Goal: Information Seeking & Learning: Find contact information

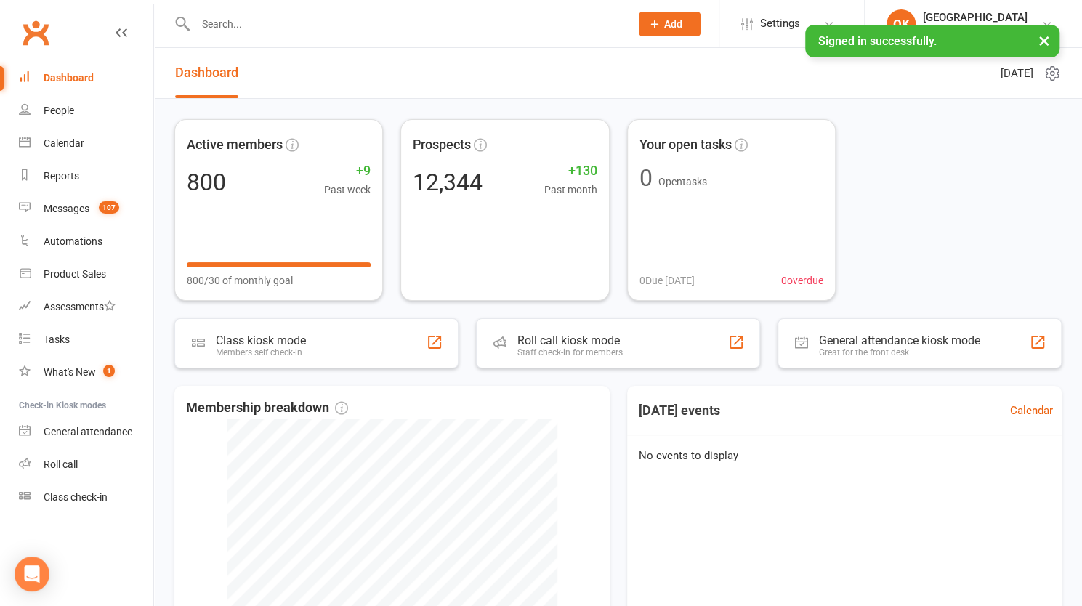
click at [234, 21] on input "text" at bounding box center [405, 24] width 429 height 20
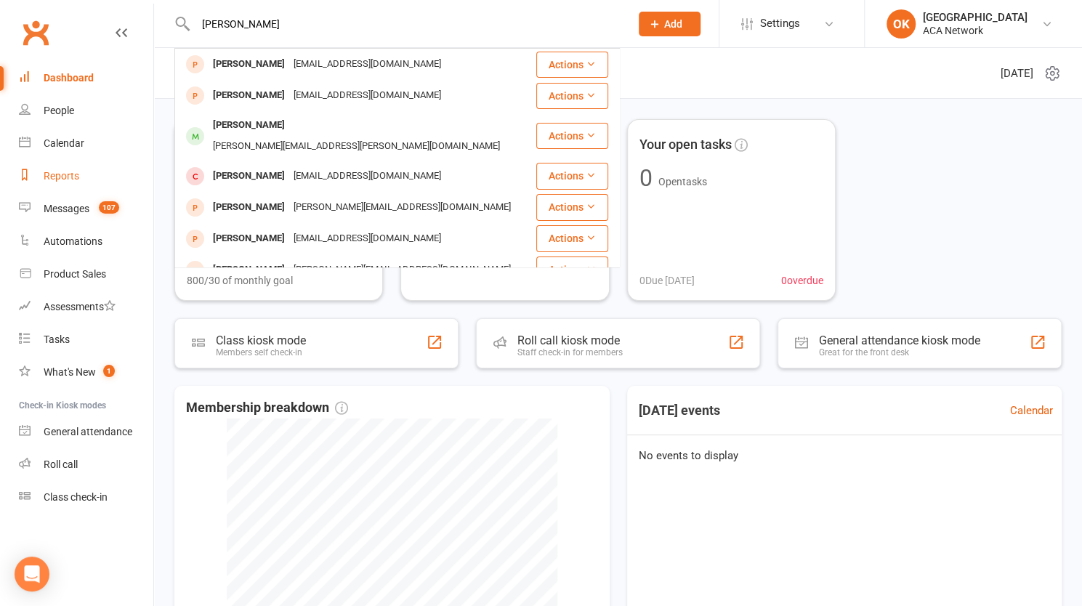
type input "[PERSON_NAME]"
click at [60, 168] on link "Reports" at bounding box center [86, 176] width 134 height 33
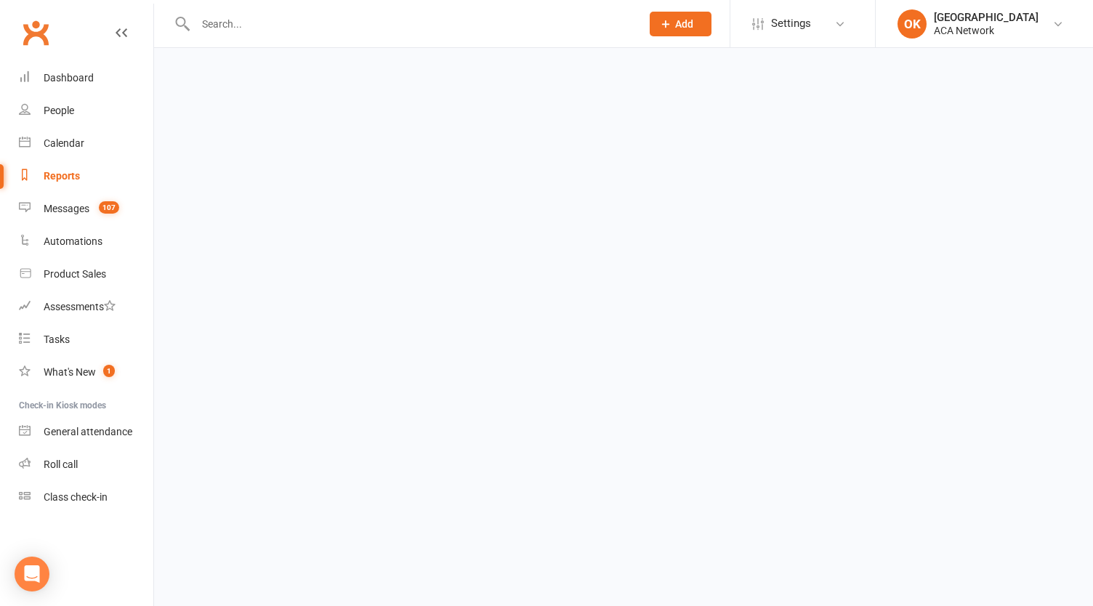
select select "100"
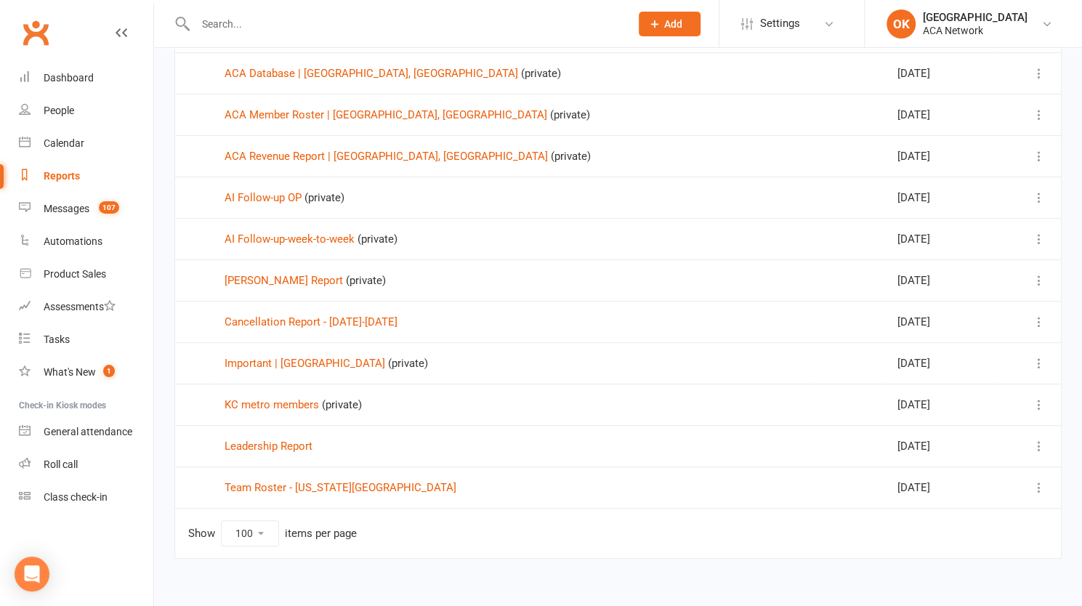
scroll to position [320, 0]
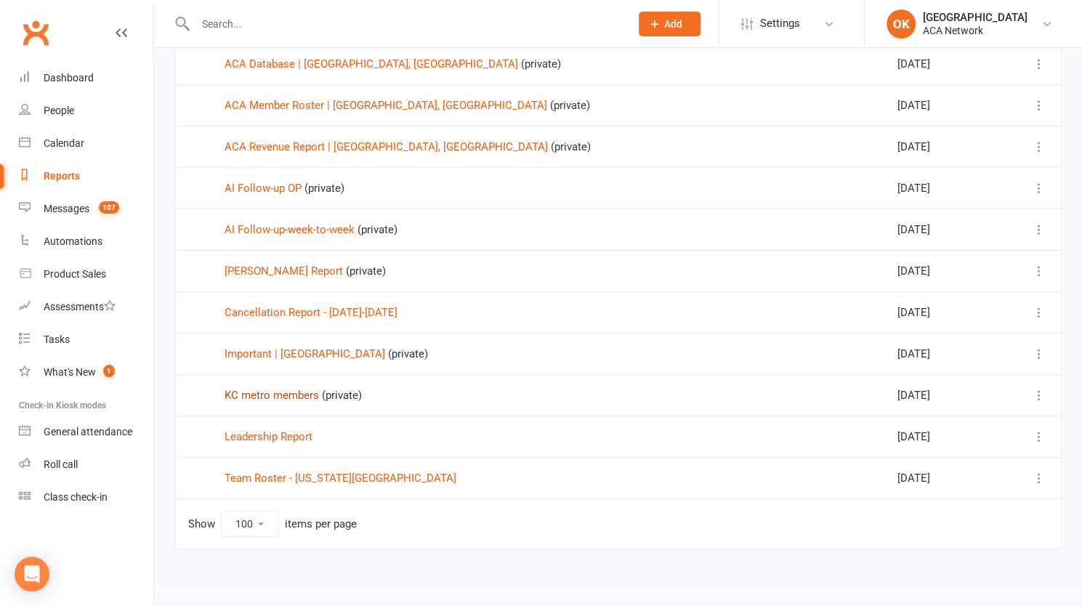
click at [286, 389] on link "KC metro members" at bounding box center [271, 395] width 94 height 13
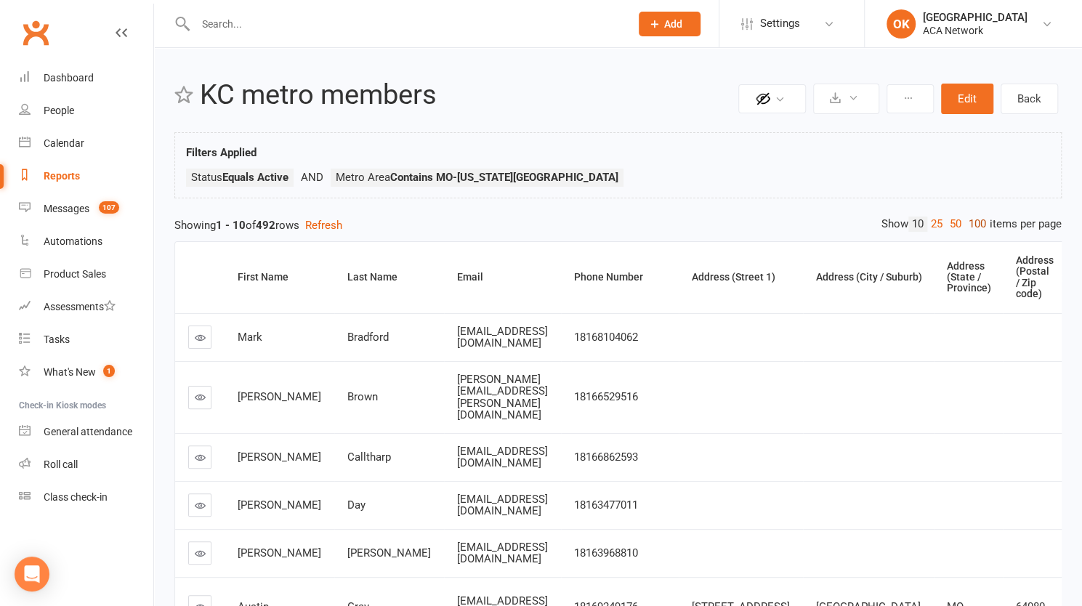
click at [974, 221] on link "100" at bounding box center [977, 223] width 25 height 15
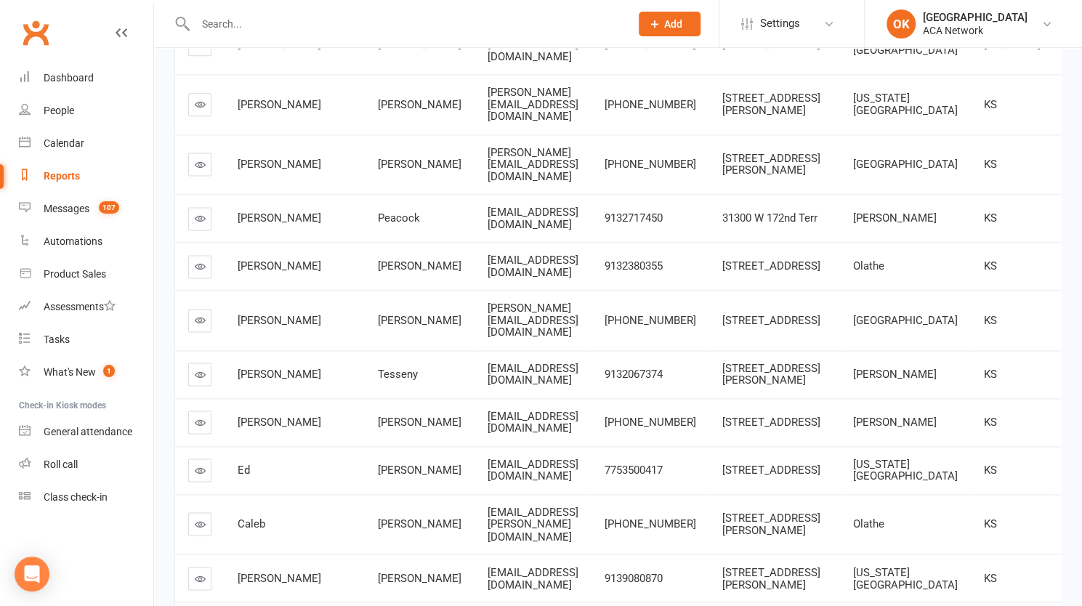
scroll to position [1162, 0]
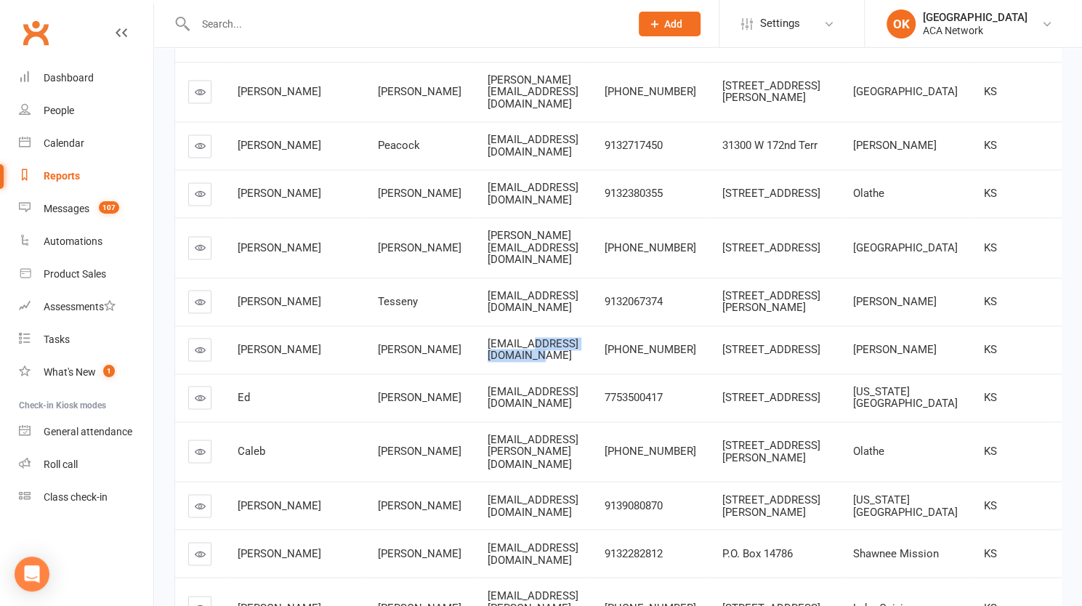
drag, startPoint x: 440, startPoint y: 446, endPoint x: 530, endPoint y: 443, distance: 89.4
click at [530, 362] on div "[EMAIL_ADDRESS][DOMAIN_NAME]" at bounding box center [532, 350] width 91 height 24
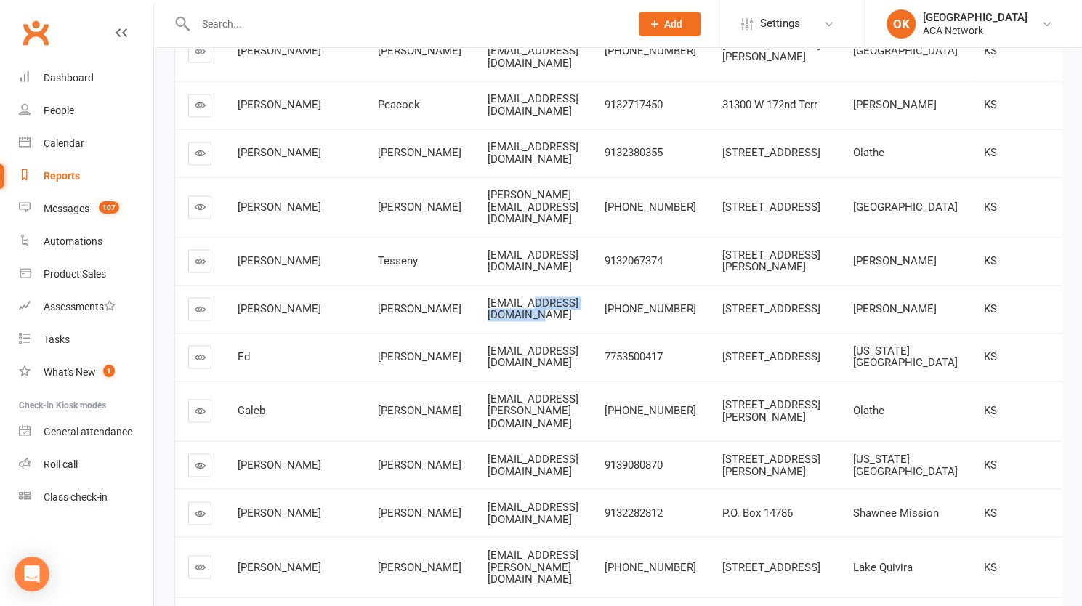
scroll to position [1235, 0]
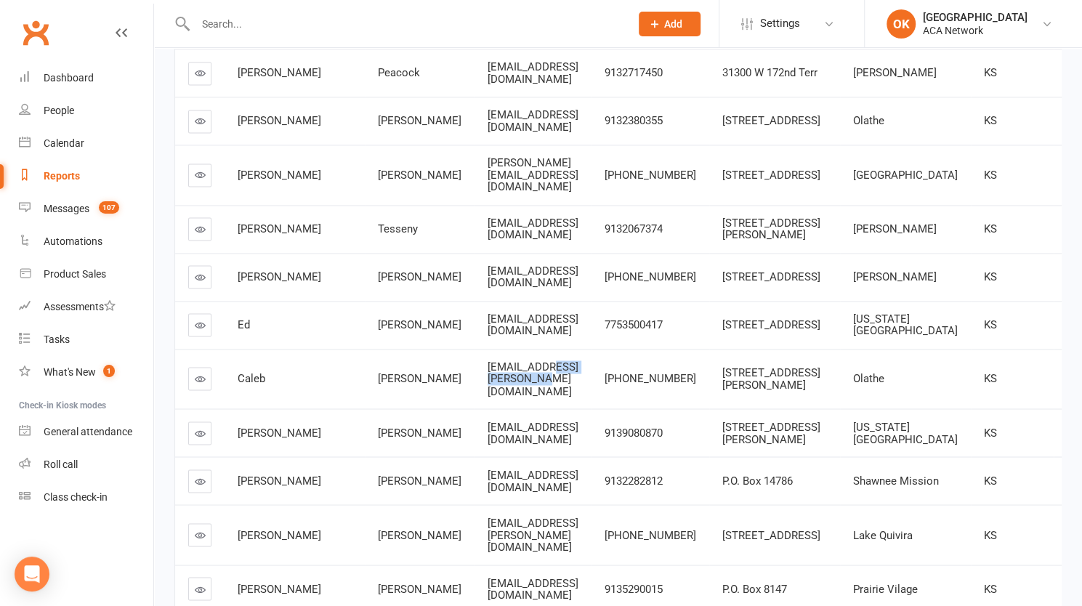
drag, startPoint x: 450, startPoint y: 490, endPoint x: 533, endPoint y: 492, distance: 82.8
click at [533, 397] on span "[EMAIL_ADDRESS][PERSON_NAME][DOMAIN_NAME]" at bounding box center [532, 378] width 91 height 37
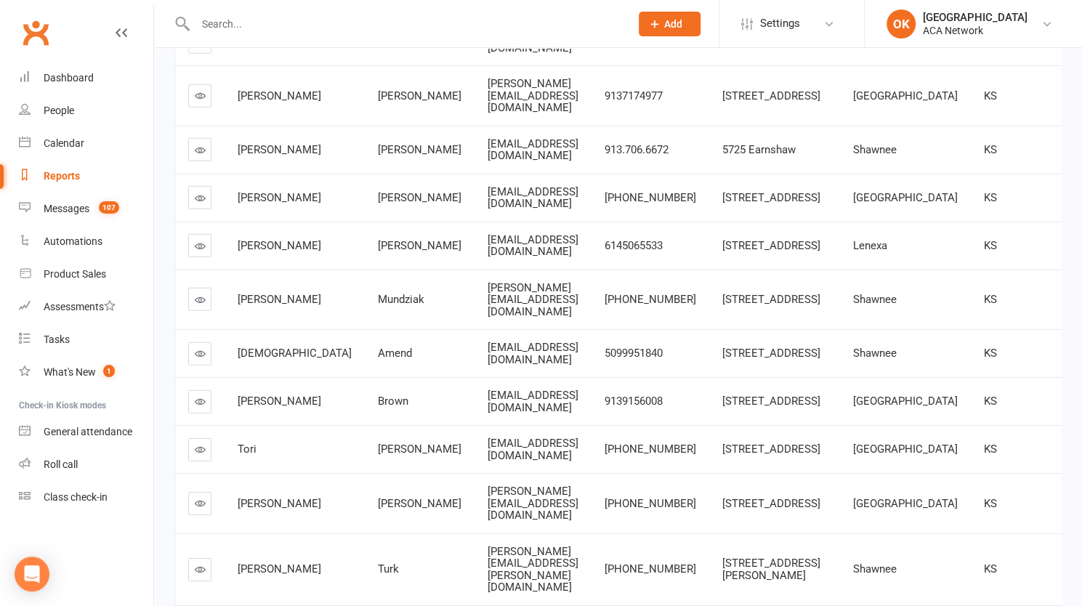
scroll to position [2470, 0]
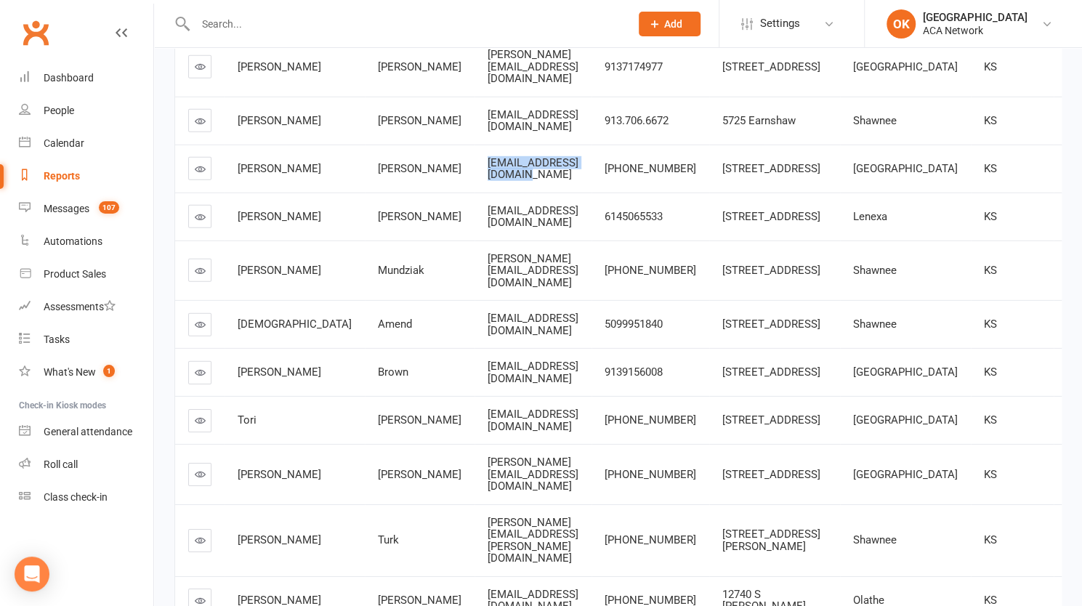
drag, startPoint x: 504, startPoint y: 393, endPoint x: 386, endPoint y: 393, distance: 117.7
click at [474, 193] on td "[EMAIL_ADDRESS][DOMAIN_NAME]" at bounding box center [532, 169] width 117 height 48
click at [487, 182] on span "[EMAIL_ADDRESS][DOMAIN_NAME]" at bounding box center [532, 168] width 91 height 25
drag, startPoint x: 389, startPoint y: 392, endPoint x: 567, endPoint y: 402, distance: 177.6
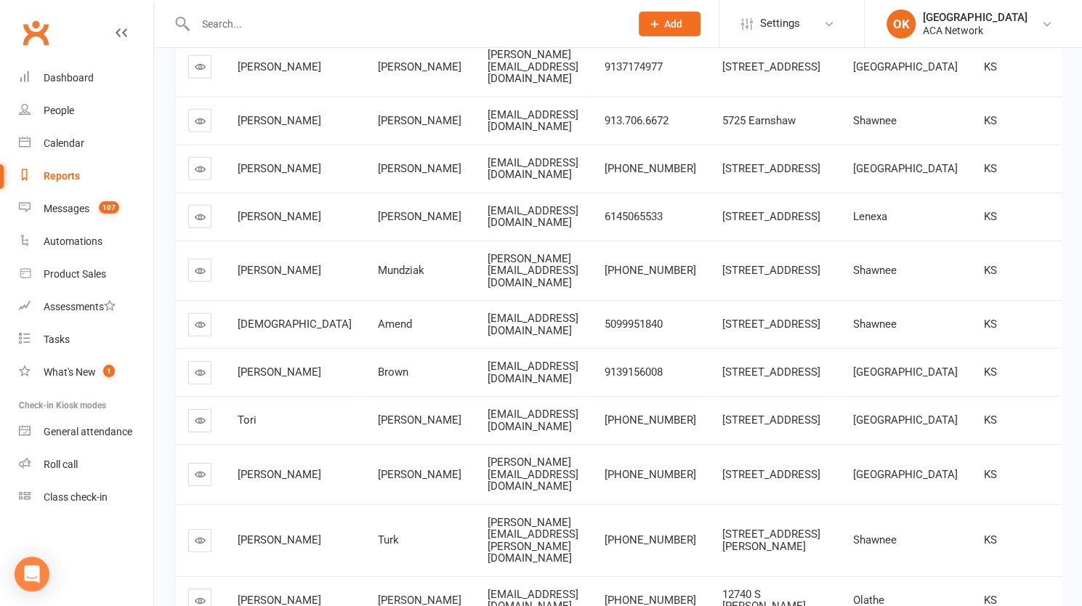
click at [567, 193] on td "[EMAIL_ADDRESS][DOMAIN_NAME]" at bounding box center [532, 169] width 117 height 48
copy span "[EMAIL_ADDRESS][DOMAIN_NAME]"
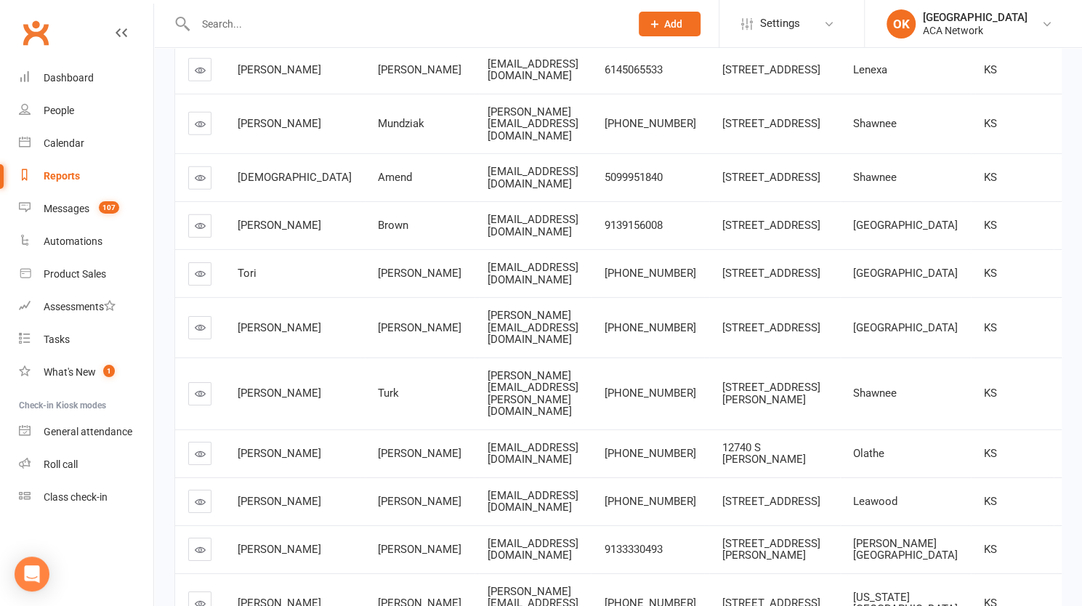
scroll to position [2688, 0]
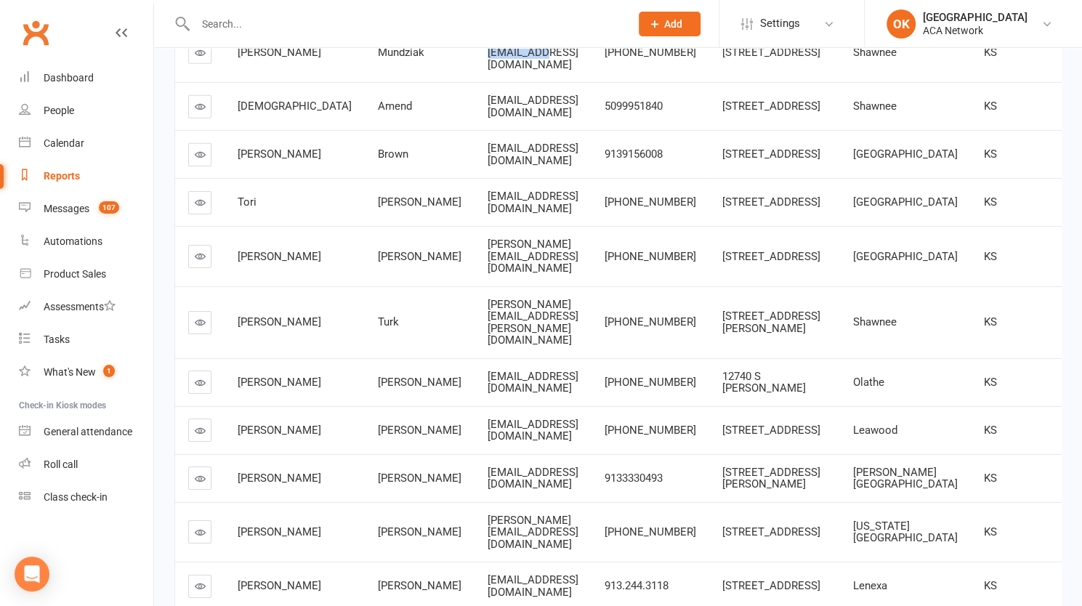
drag, startPoint x: 389, startPoint y: 291, endPoint x: 524, endPoint y: 305, distance: 135.1
click at [524, 83] on td "[PERSON_NAME][EMAIL_ADDRESS][DOMAIN_NAME]" at bounding box center [532, 53] width 117 height 60
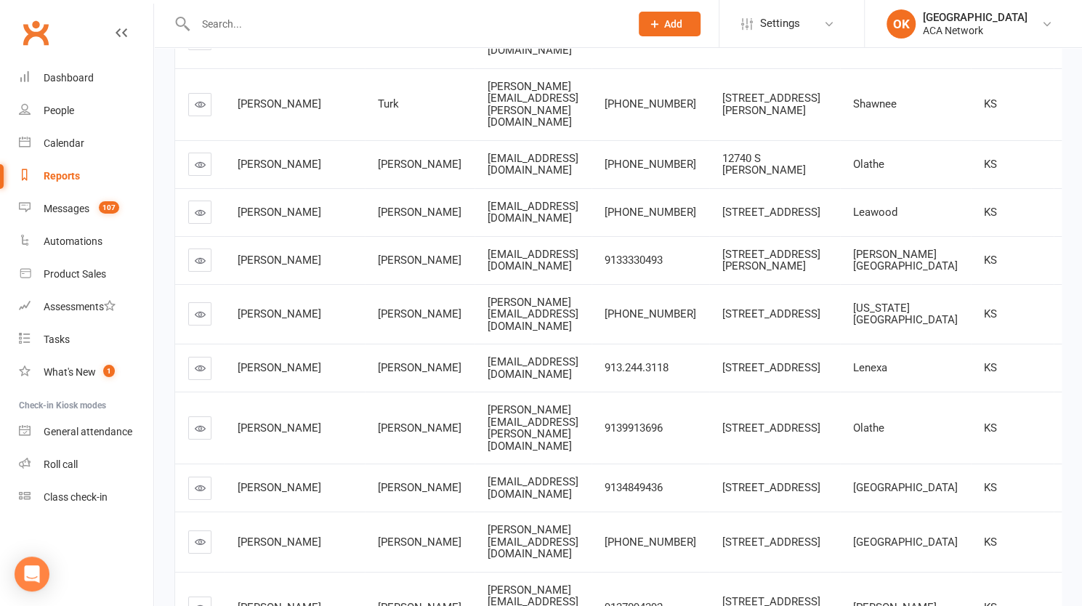
scroll to position [2979, 0]
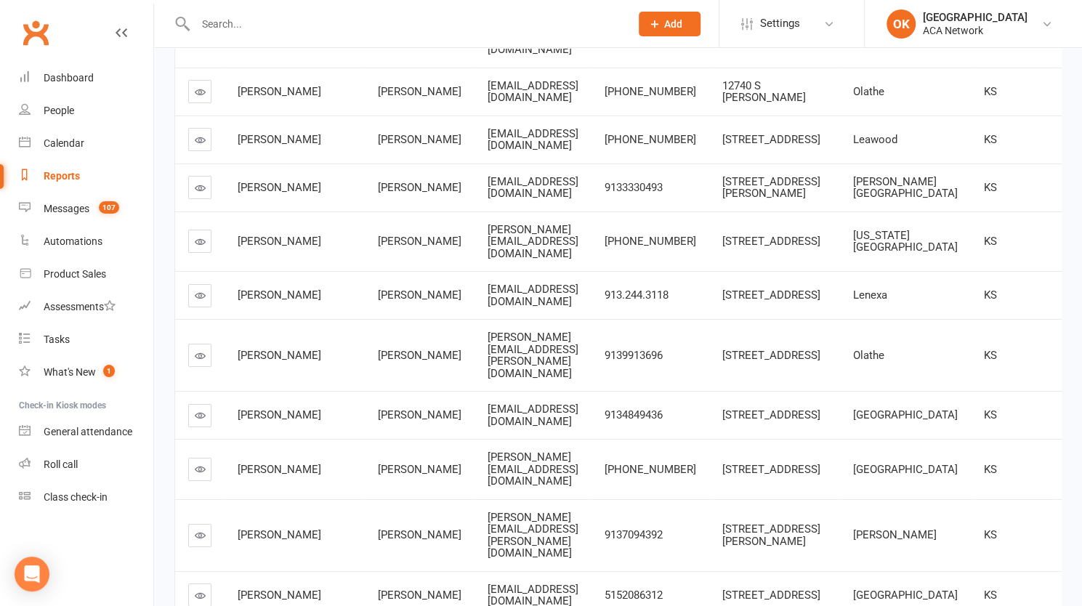
drag, startPoint x: 440, startPoint y: 240, endPoint x: 577, endPoint y: 243, distance: 137.4
drag, startPoint x: 391, startPoint y: 241, endPoint x: 591, endPoint y: 246, distance: 200.6
copy span "[PERSON_NAME][EMAIL_ADDRESS][DOMAIN_NAME]"
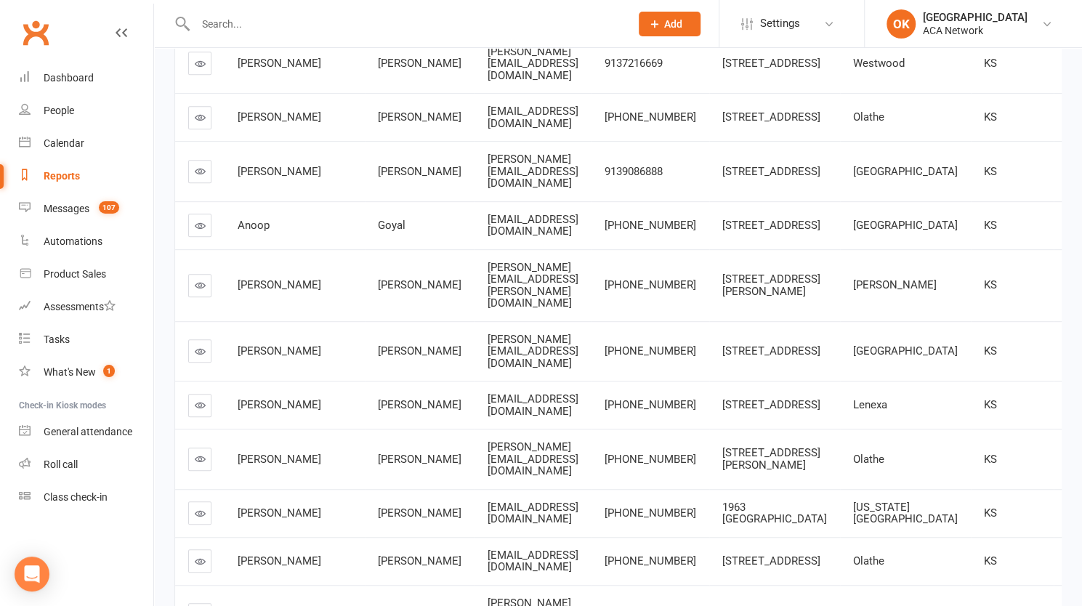
scroll to position [3632, 0]
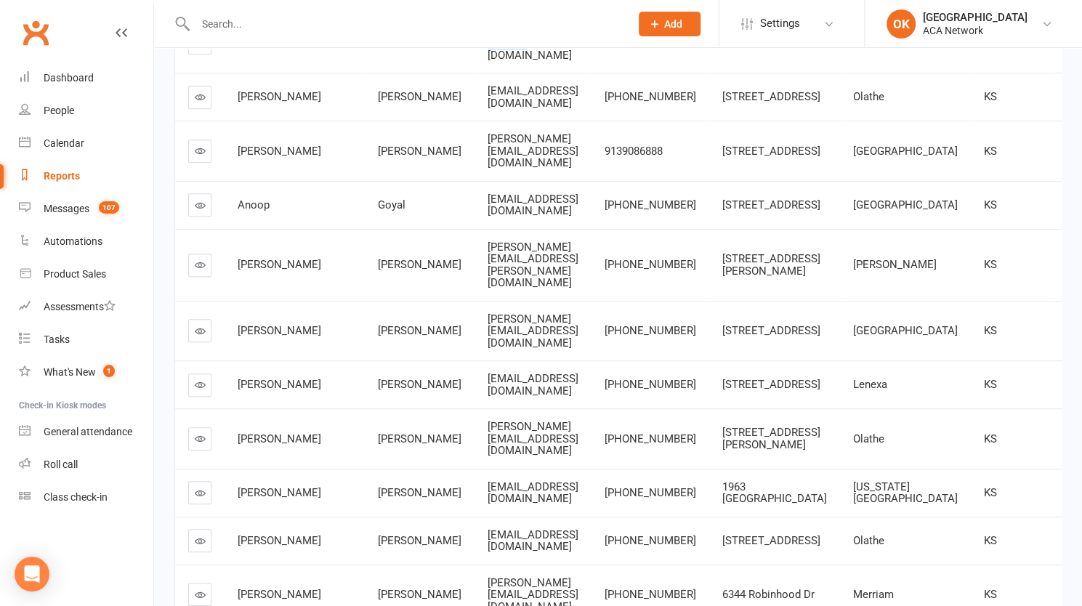
drag, startPoint x: 419, startPoint y: 363, endPoint x: 507, endPoint y: 367, distance: 88.0
click at [507, 62] on span "[PERSON_NAME][EMAIL_ADDRESS][DOMAIN_NAME]" at bounding box center [532, 43] width 91 height 37
drag, startPoint x: 391, startPoint y: 365, endPoint x: 509, endPoint y: 370, distance: 118.5
click at [509, 73] on td "[PERSON_NAME][EMAIL_ADDRESS][DOMAIN_NAME]" at bounding box center [532, 43] width 117 height 60
copy span "[PERSON_NAME][EMAIL_ADDRESS][DOMAIN_NAME]"
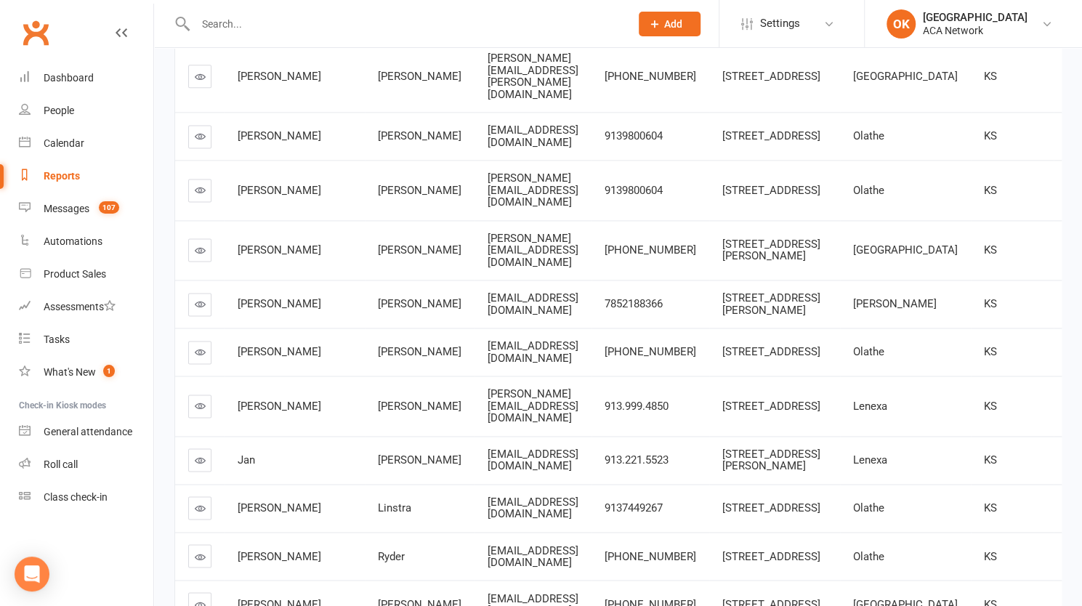
scroll to position [4359, 0]
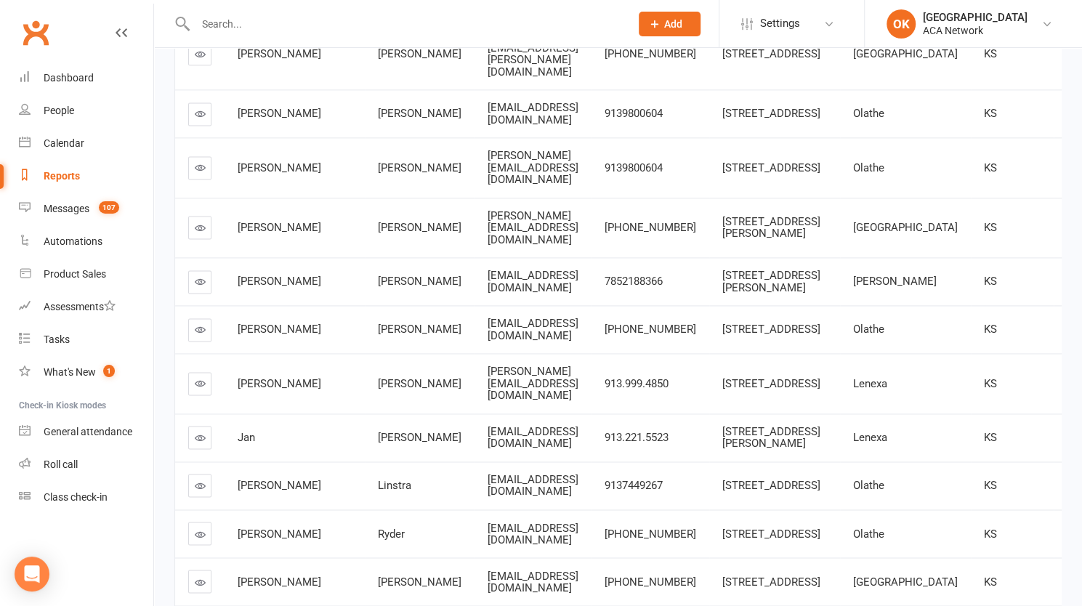
drag, startPoint x: 418, startPoint y: 243, endPoint x: 512, endPoint y: 259, distance: 95.2
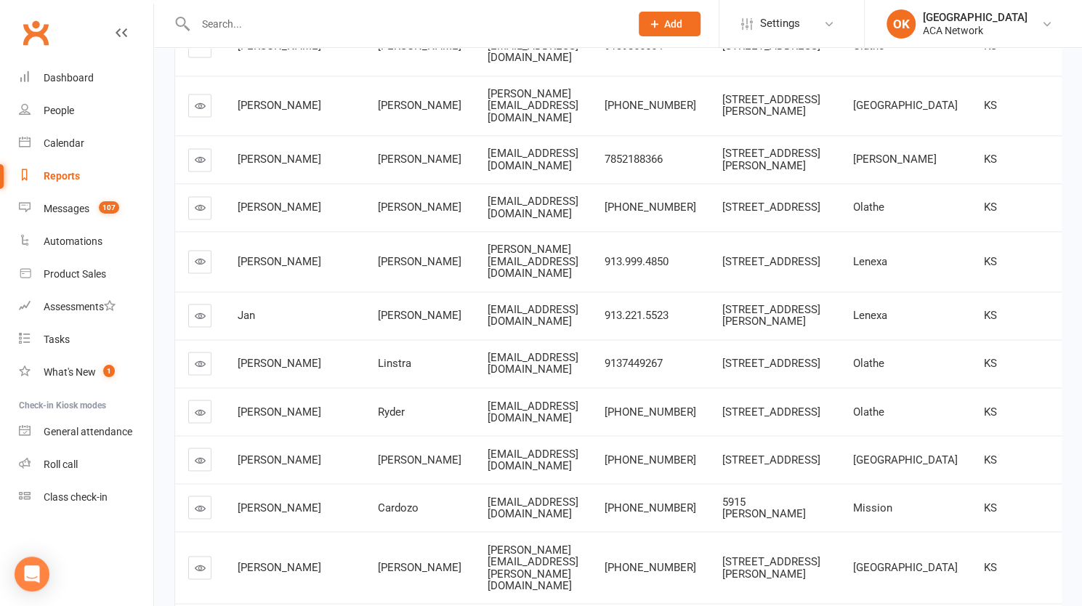
scroll to position [4504, 0]
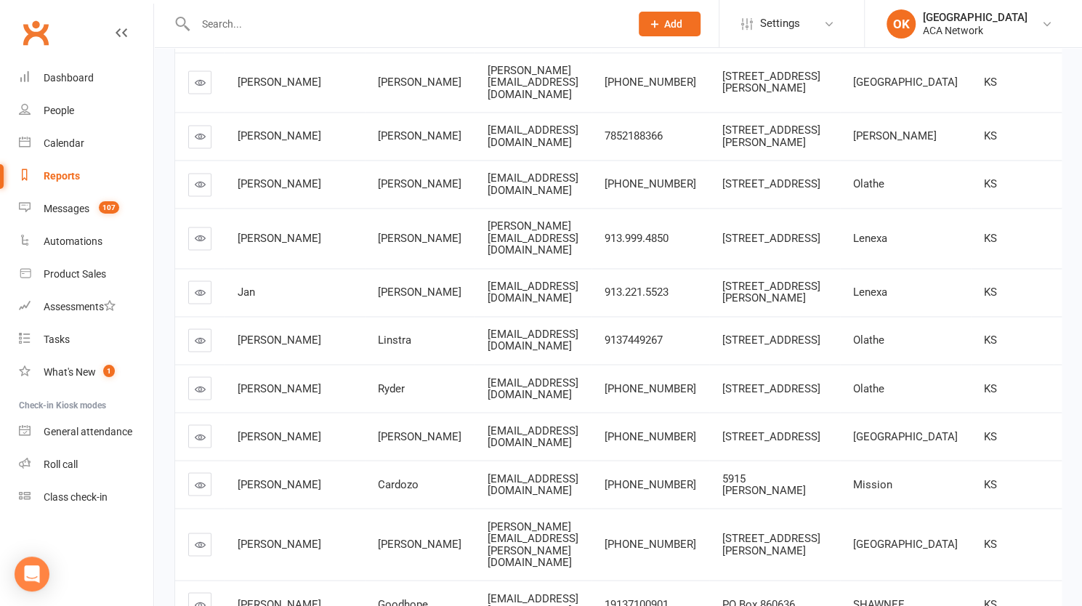
drag, startPoint x: 430, startPoint y: 399, endPoint x: 506, endPoint y: 406, distance: 75.9
click at [506, 52] on td "[PERSON_NAME][EMAIL_ADDRESS][DOMAIN_NAME]" at bounding box center [532, 22] width 117 height 60
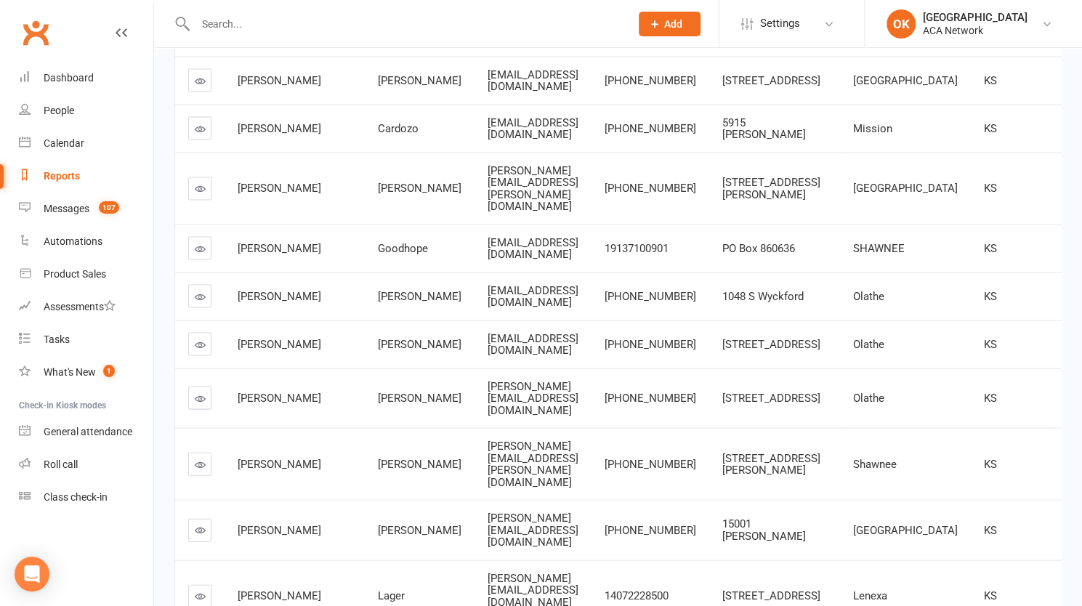
scroll to position [4868, 0]
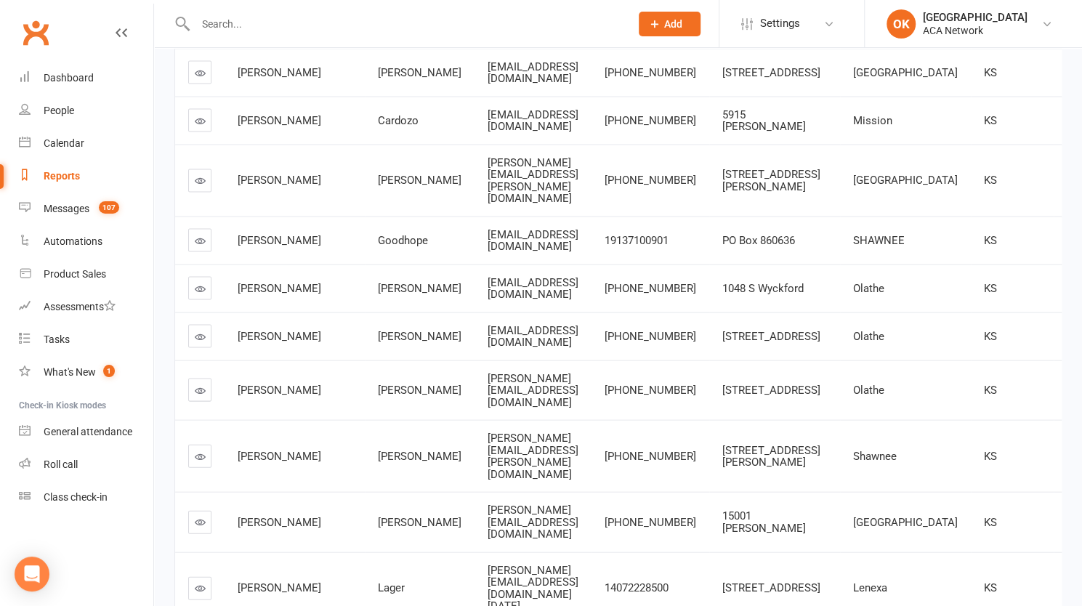
drag, startPoint x: 426, startPoint y: 272, endPoint x: 510, endPoint y: 277, distance: 84.4
drag, startPoint x: 389, startPoint y: 273, endPoint x: 506, endPoint y: 275, distance: 117.0
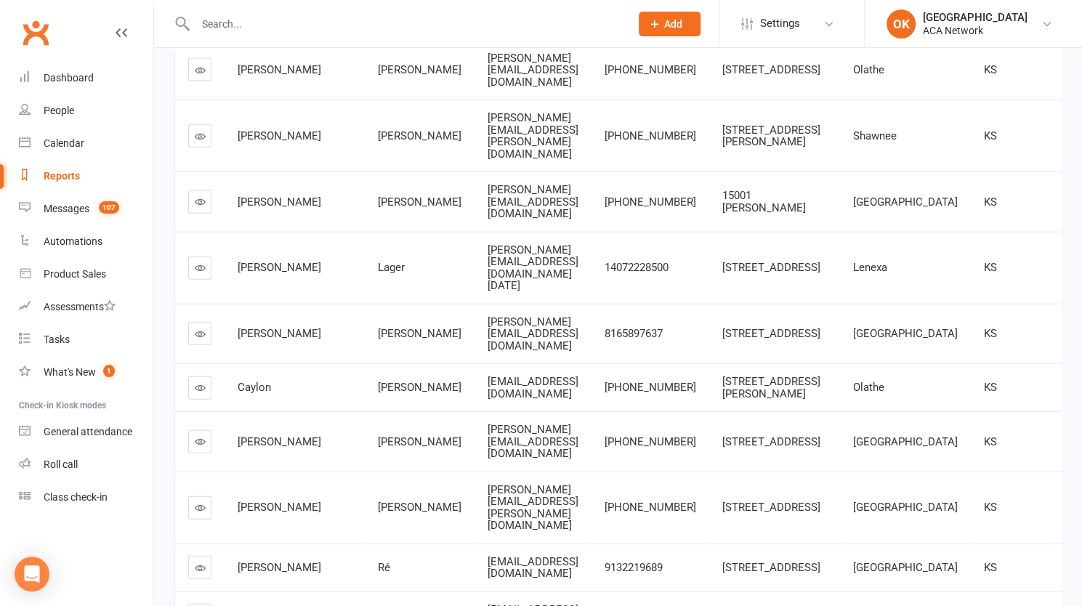
scroll to position [5231, 0]
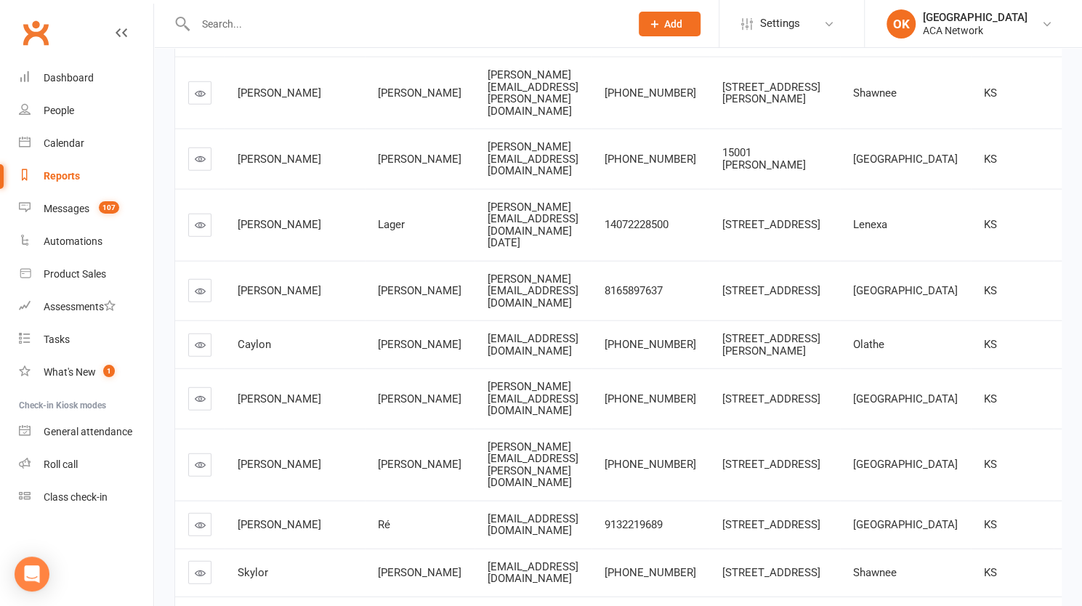
drag, startPoint x: 455, startPoint y: 328, endPoint x: 590, endPoint y: 328, distance: 135.1
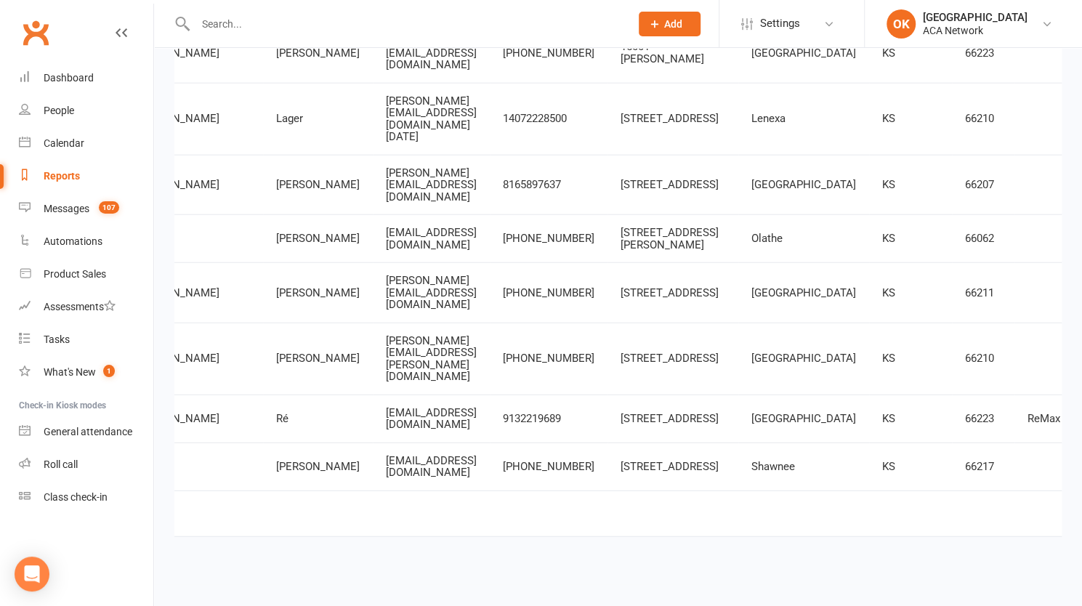
scroll to position [0, 102]
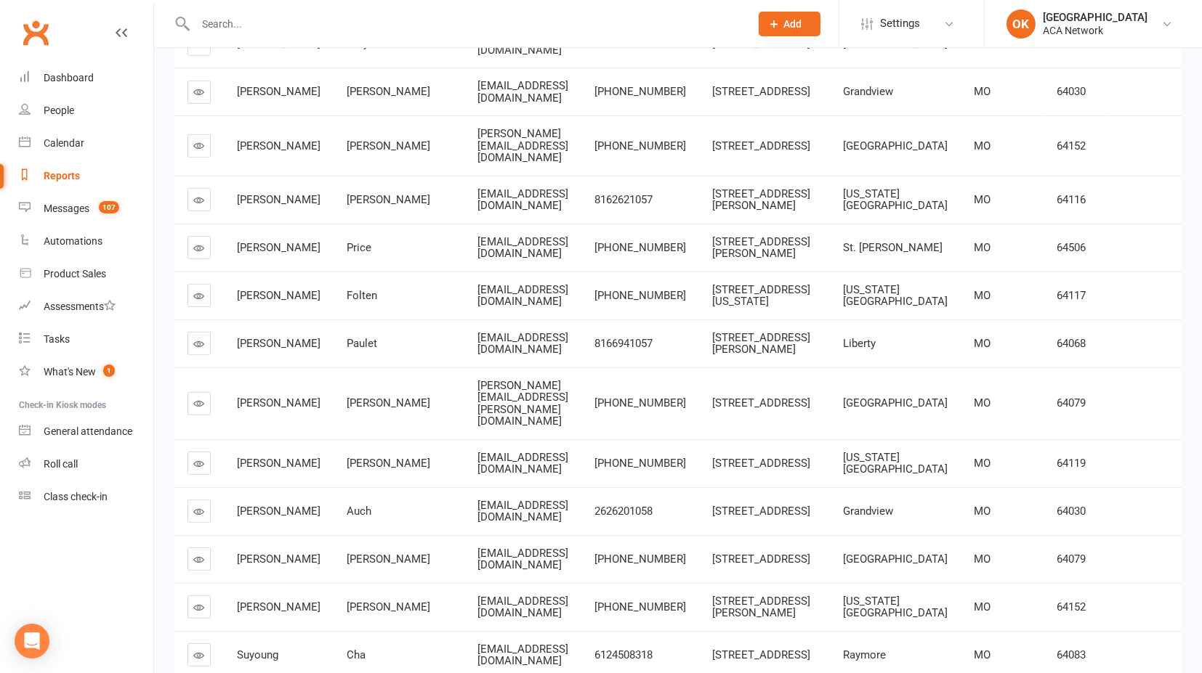
scroll to position [1937, 0]
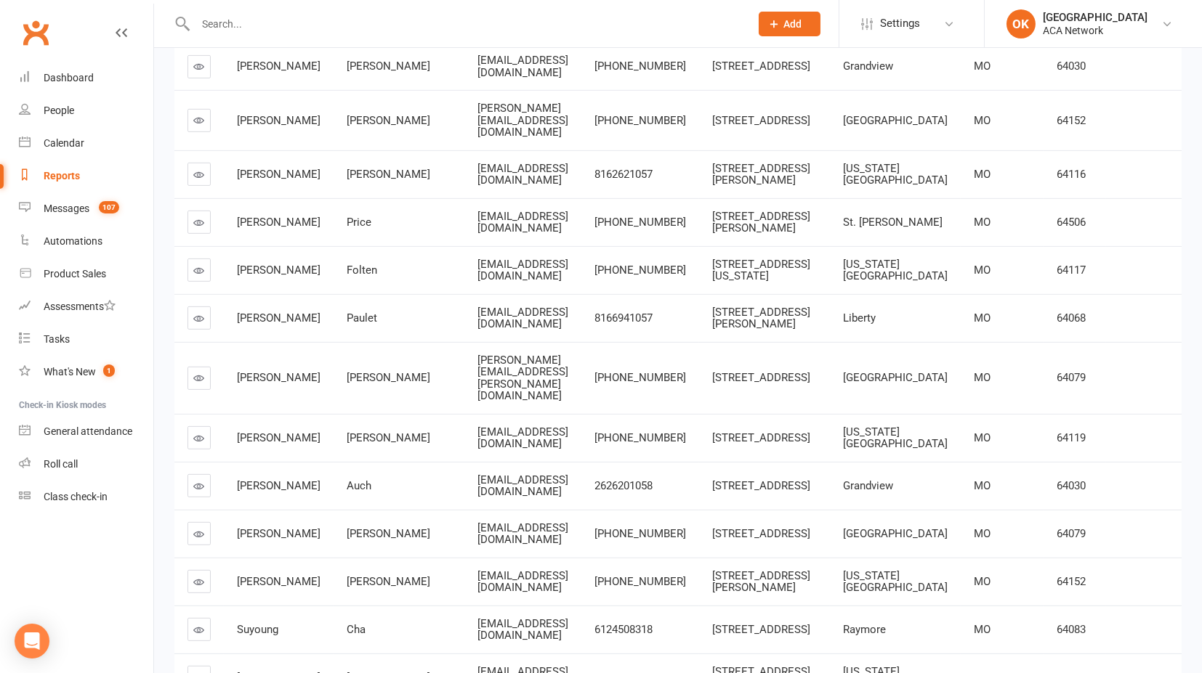
drag, startPoint x: 444, startPoint y: 461, endPoint x: 552, endPoint y: 458, distance: 108.3
click at [552, 283] on span "[EMAIL_ADDRESS][DOMAIN_NAME]" at bounding box center [522, 270] width 91 height 25
drag, startPoint x: 398, startPoint y: 459, endPoint x: 550, endPoint y: 459, distance: 151.8
click at [550, 294] on td "[EMAIL_ADDRESS][DOMAIN_NAME]" at bounding box center [522, 270] width 117 height 48
copy span "[EMAIL_ADDRESS][DOMAIN_NAME]"
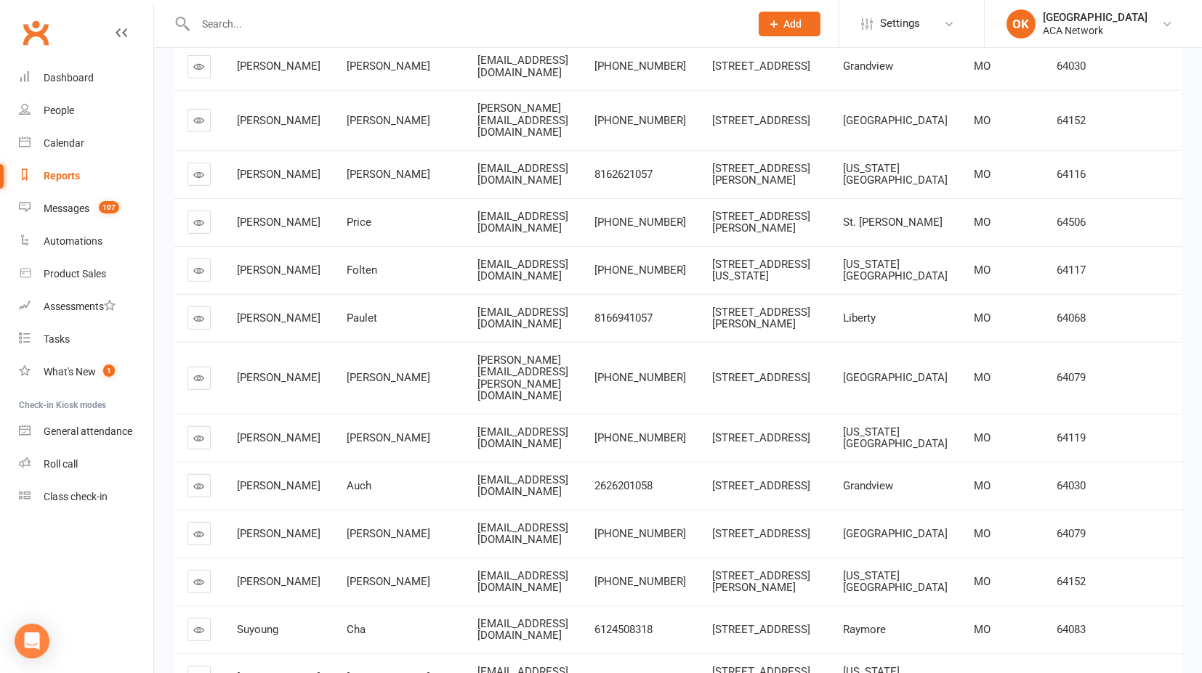
click at [477, 331] on span "[EMAIL_ADDRESS][DOMAIN_NAME]" at bounding box center [522, 318] width 91 height 25
drag, startPoint x: 511, startPoint y: 522, endPoint x: 400, endPoint y: 527, distance: 112.0
click at [464, 342] on td "[EMAIL_ADDRESS][DOMAIN_NAME]" at bounding box center [522, 318] width 117 height 48
click at [477, 331] on span "[EMAIL_ADDRESS][DOMAIN_NAME]" at bounding box center [522, 318] width 91 height 25
drag, startPoint x: 402, startPoint y: 522, endPoint x: 570, endPoint y: 519, distance: 167.8
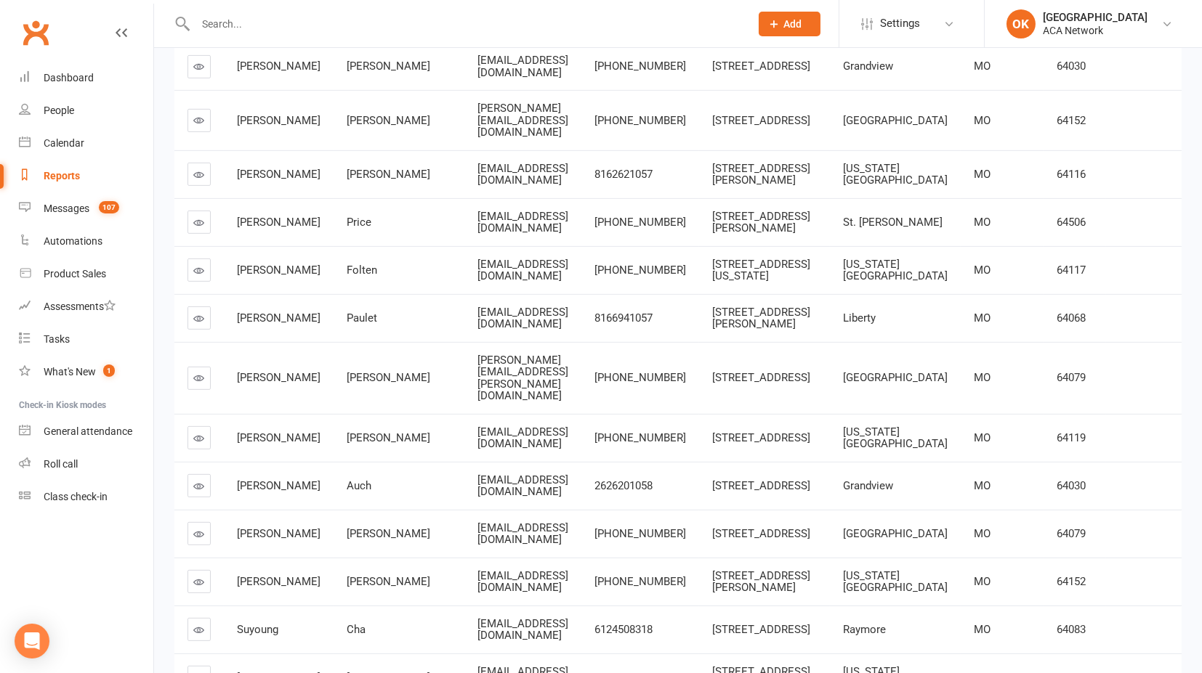
click at [568, 331] on span "[EMAIL_ADDRESS][DOMAIN_NAME]" at bounding box center [522, 318] width 91 height 25
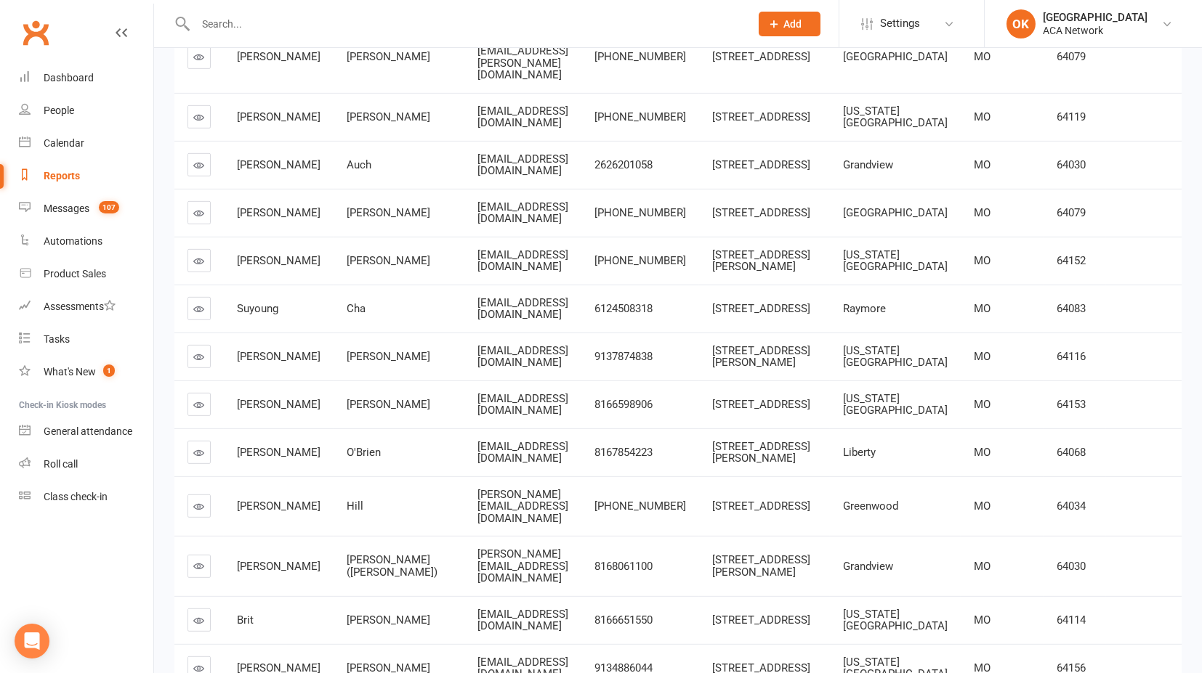
scroll to position [2260, 0]
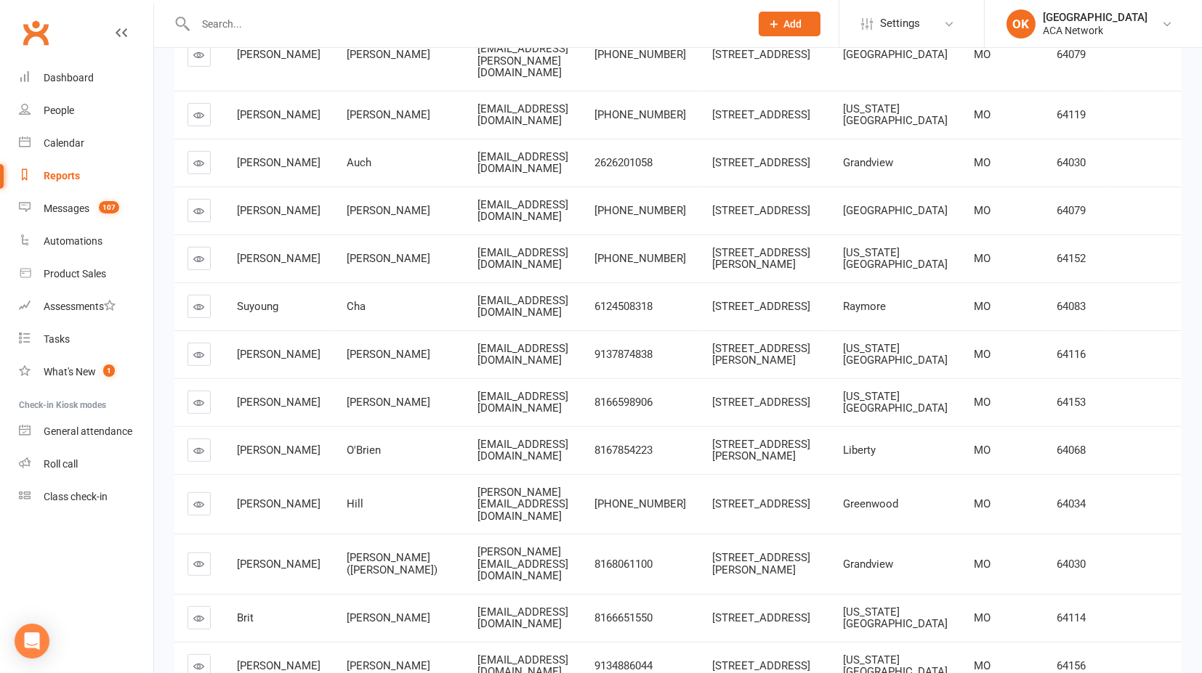
drag, startPoint x: 402, startPoint y: 195, endPoint x: 578, endPoint y: 198, distance: 175.8
copy span "[EMAIL_ADDRESS][DOMAIN_NAME]"
drag, startPoint x: 434, startPoint y: 437, endPoint x: 543, endPoint y: 451, distance: 110.7
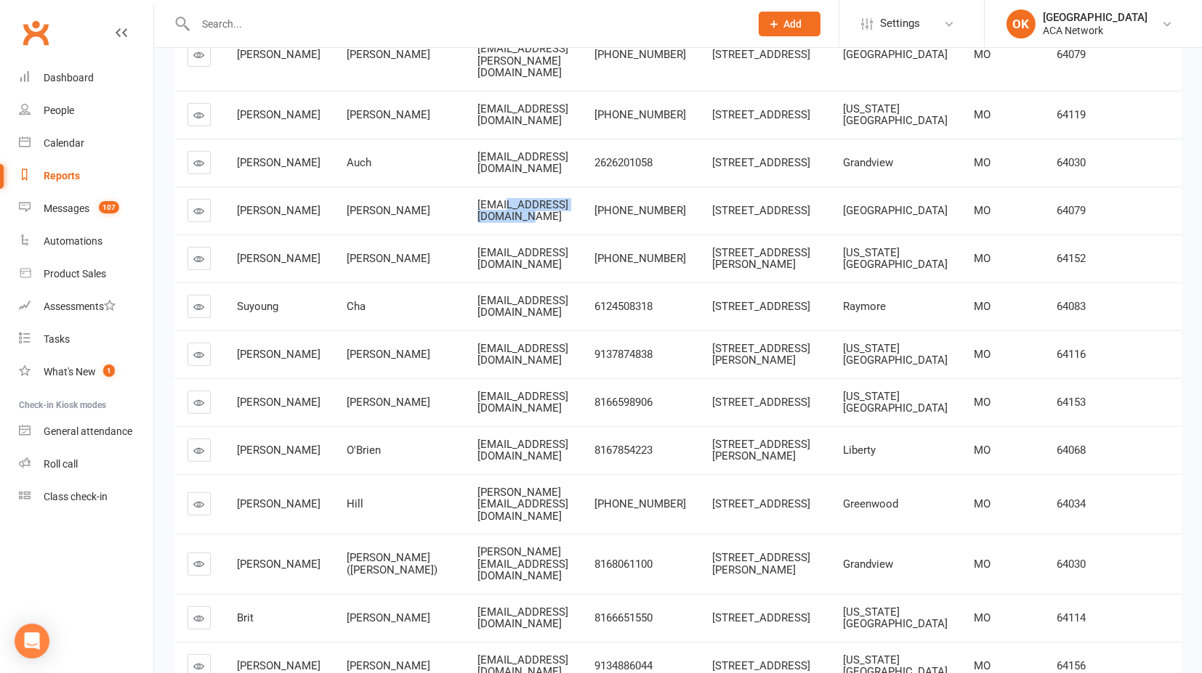
click at [543, 235] on td "[EMAIL_ADDRESS][DOMAIN_NAME]" at bounding box center [522, 211] width 117 height 48
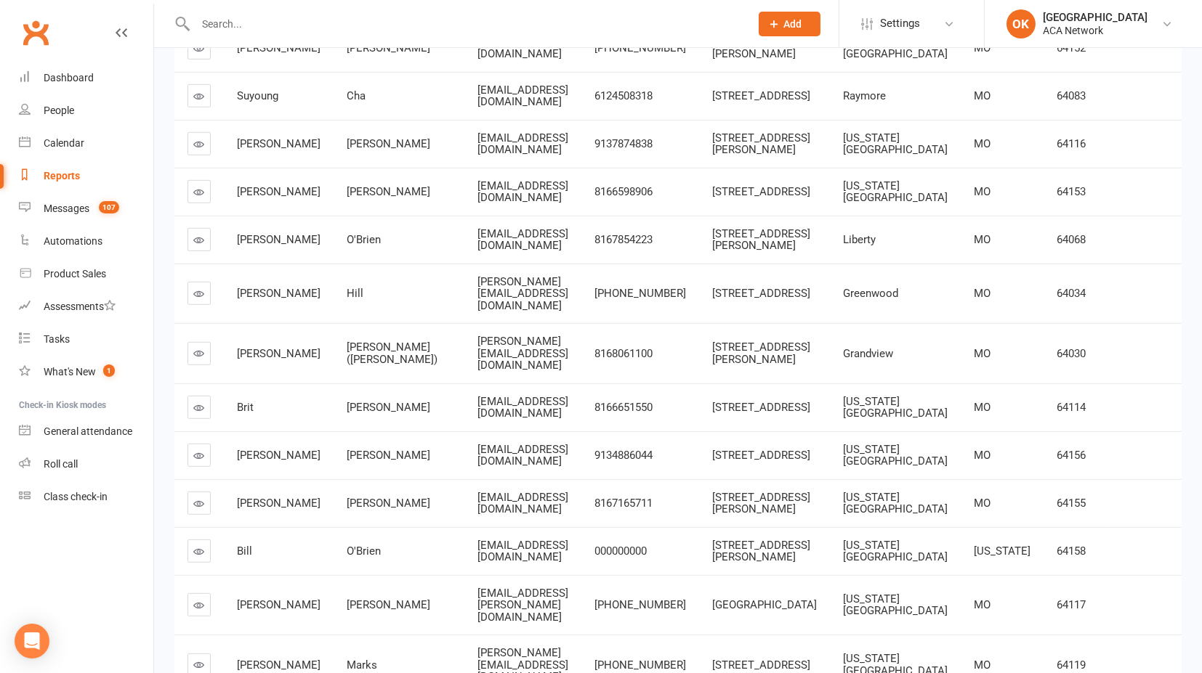
scroll to position [2583, 0]
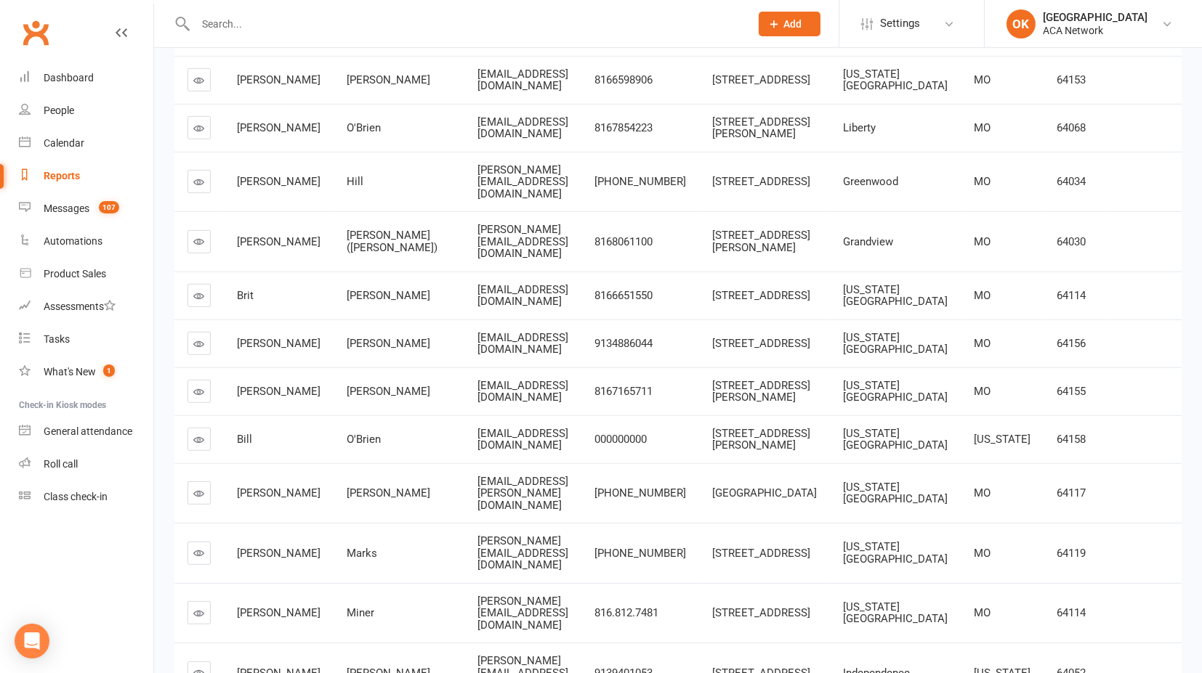
drag, startPoint x: 402, startPoint y: 116, endPoint x: 544, endPoint y: 117, distance: 141.7
copy span "[EMAIL_ADDRESS][DOMAIN_NAME]"
drag, startPoint x: 430, startPoint y: 173, endPoint x: 567, endPoint y: 174, distance: 137.3
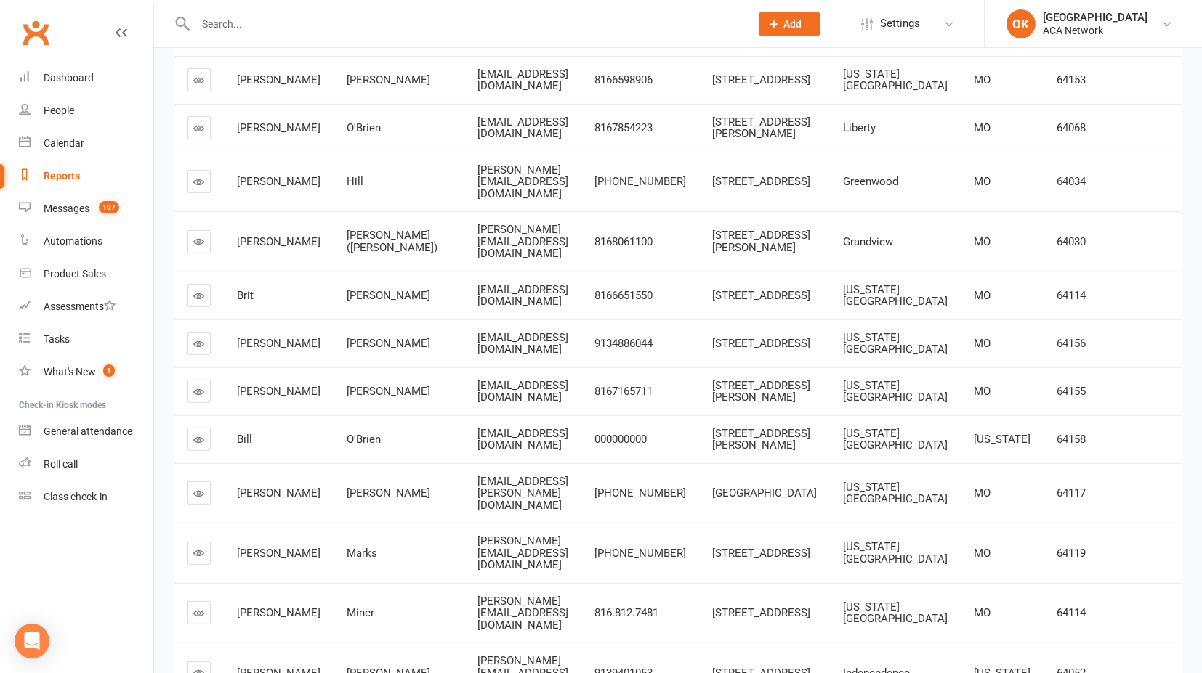
drag, startPoint x: 402, startPoint y: 173, endPoint x: 567, endPoint y: 176, distance: 164.2
copy span "[EMAIL_ADDRESS][DOMAIN_NAME]"
drag, startPoint x: 445, startPoint y: 354, endPoint x: 490, endPoint y: 356, distance: 44.4
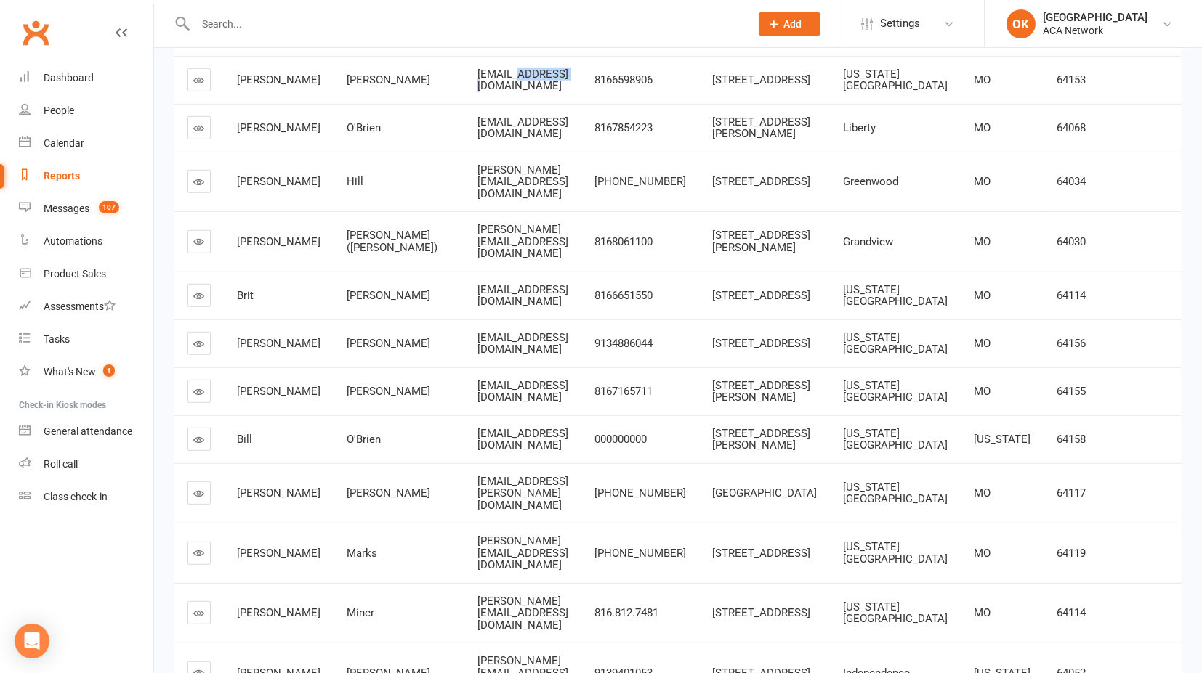
click at [490, 93] on span "[EMAIL_ADDRESS][DOMAIN_NAME]" at bounding box center [522, 80] width 91 height 25
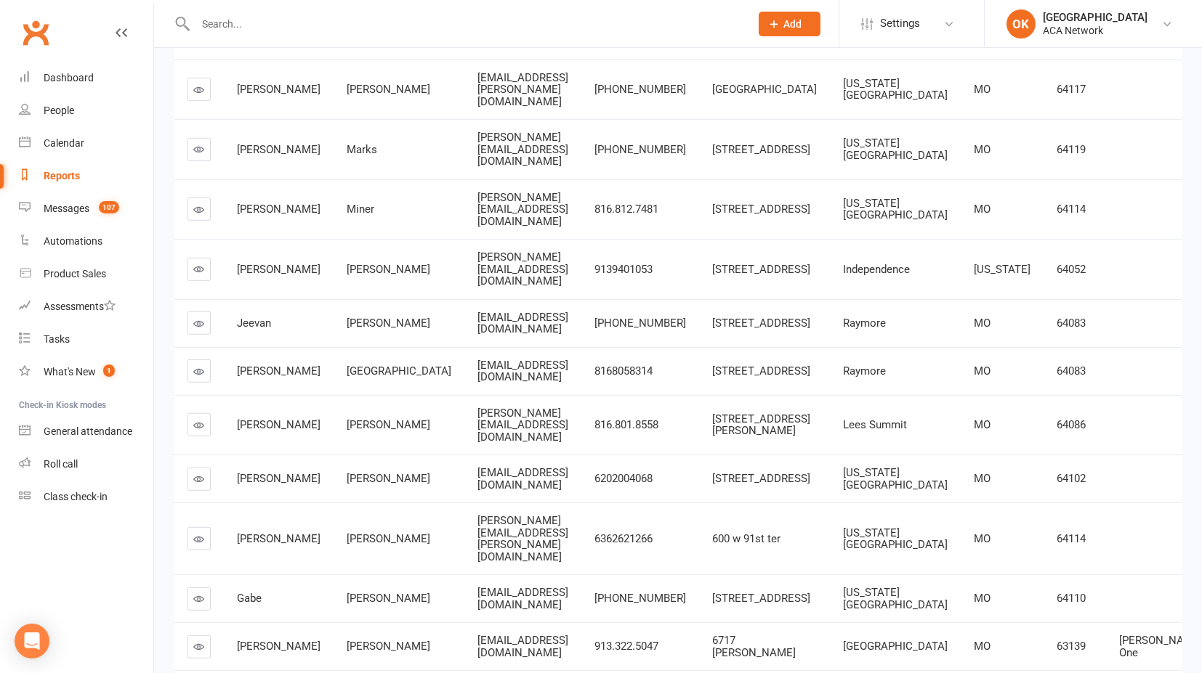
scroll to position [2906, 0]
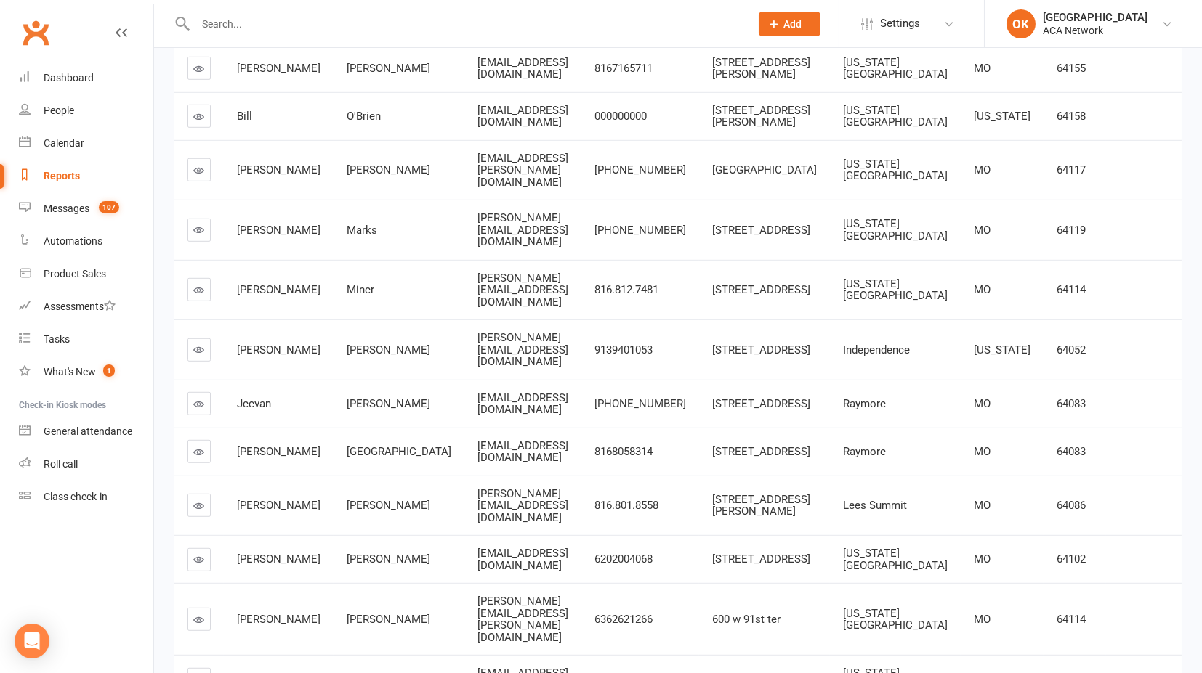
drag, startPoint x: 432, startPoint y: 150, endPoint x: 515, endPoint y: 160, distance: 83.4
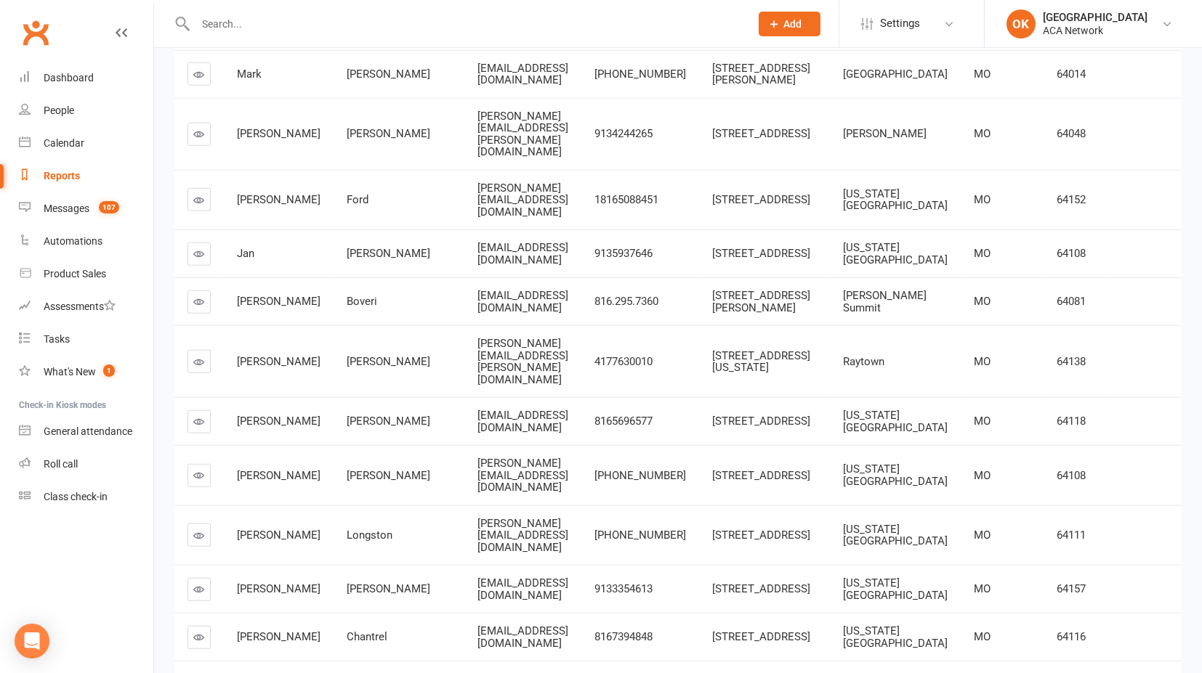
scroll to position [4036, 0]
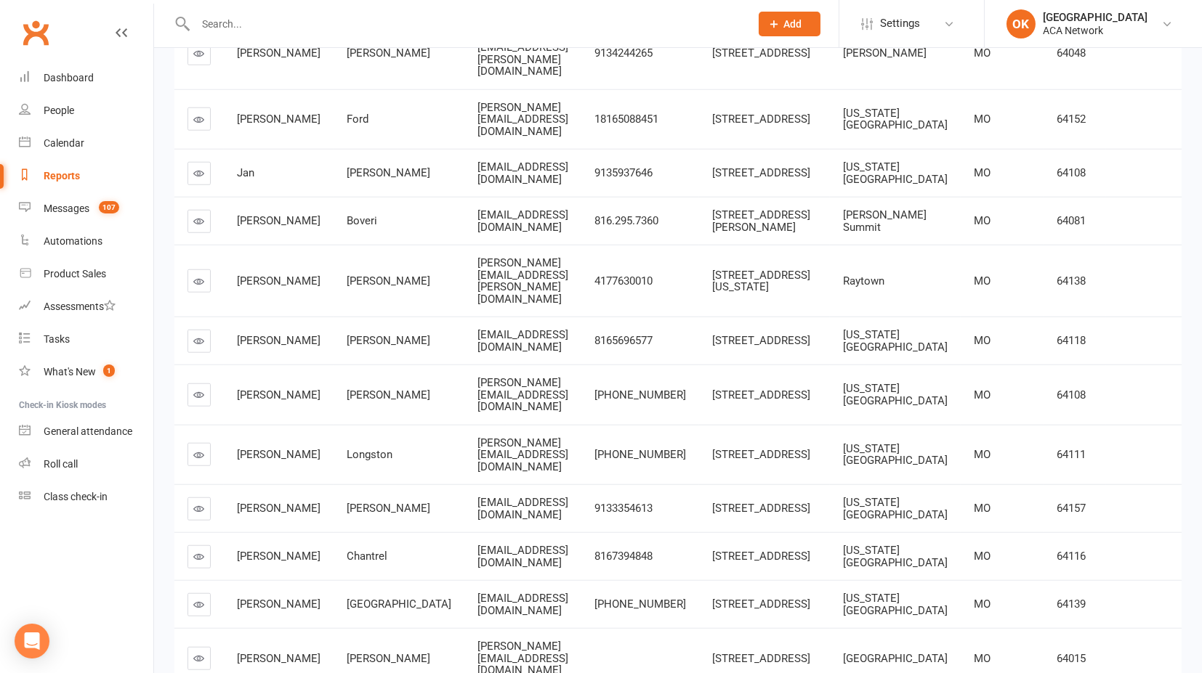
drag, startPoint x: 441, startPoint y: 215, endPoint x: 514, endPoint y: 221, distance: 73.6
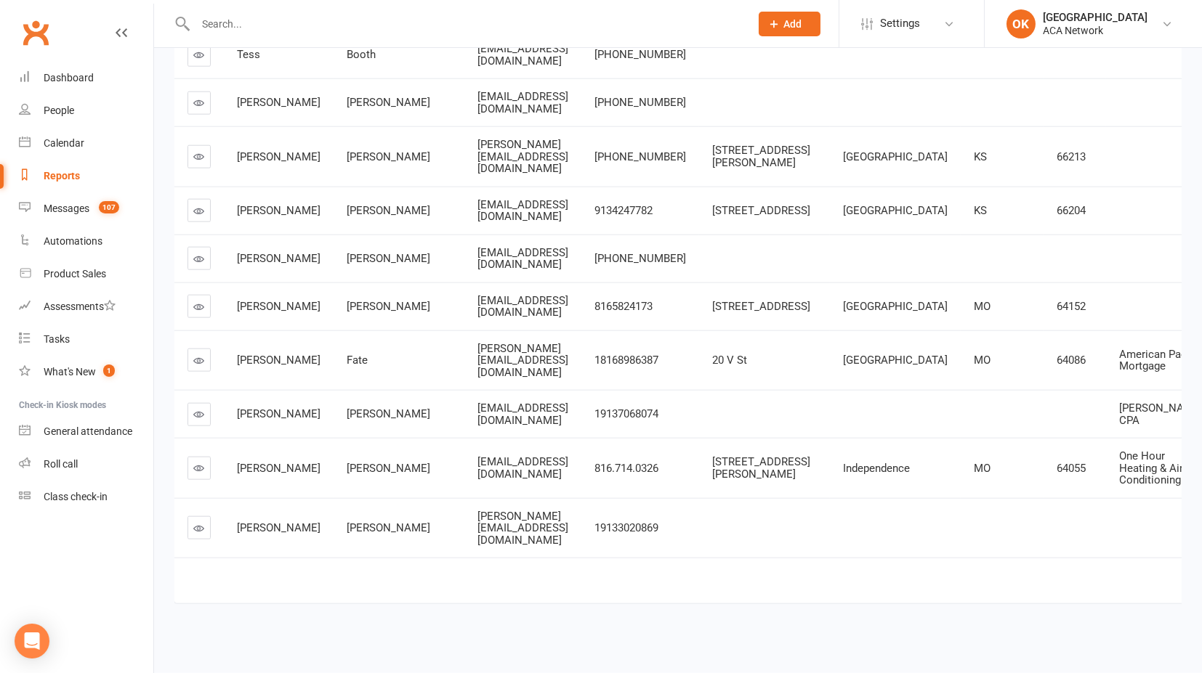
scroll to position [5731, 0]
drag, startPoint x: 450, startPoint y: 155, endPoint x: 552, endPoint y: 171, distance: 103.8
click at [552, 171] on td "[PERSON_NAME][EMAIL_ADDRESS][DOMAIN_NAME]" at bounding box center [522, 156] width 117 height 60
drag, startPoint x: 400, startPoint y: 155, endPoint x: 543, endPoint y: 161, distance: 142.5
click at [543, 161] on td "[PERSON_NAME][EMAIL_ADDRESS][DOMAIN_NAME]" at bounding box center [522, 156] width 117 height 60
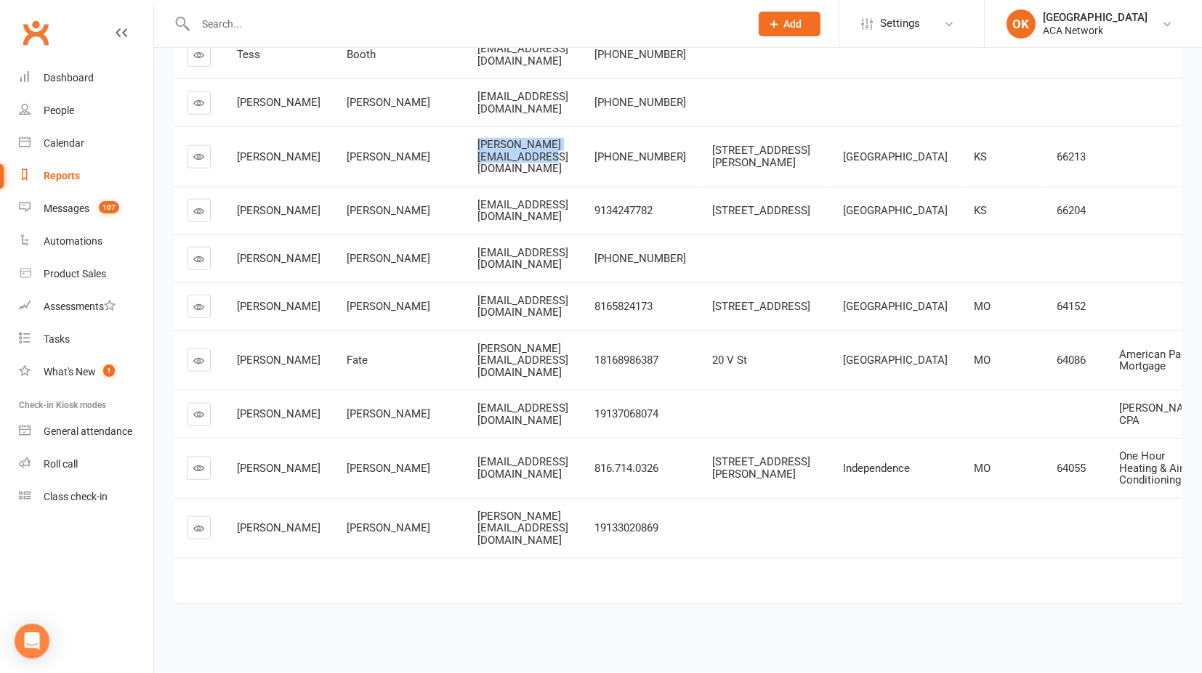
copy span "[PERSON_NAME][EMAIL_ADDRESS][DOMAIN_NAME]"
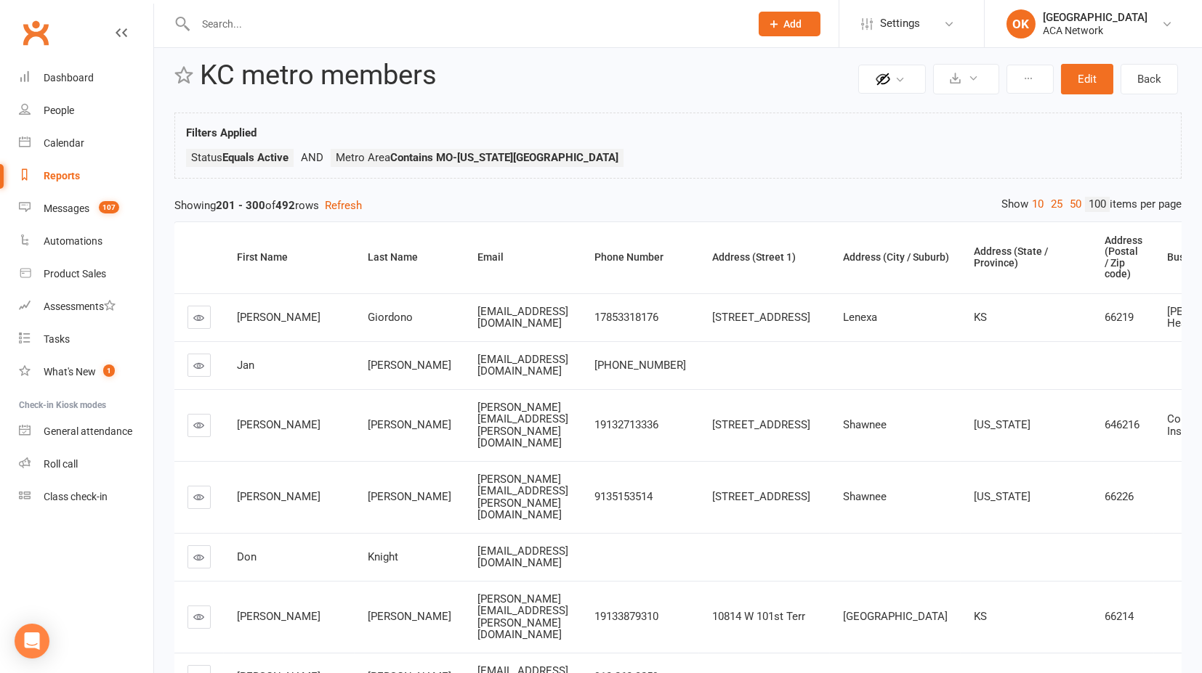
scroll to position [0, 0]
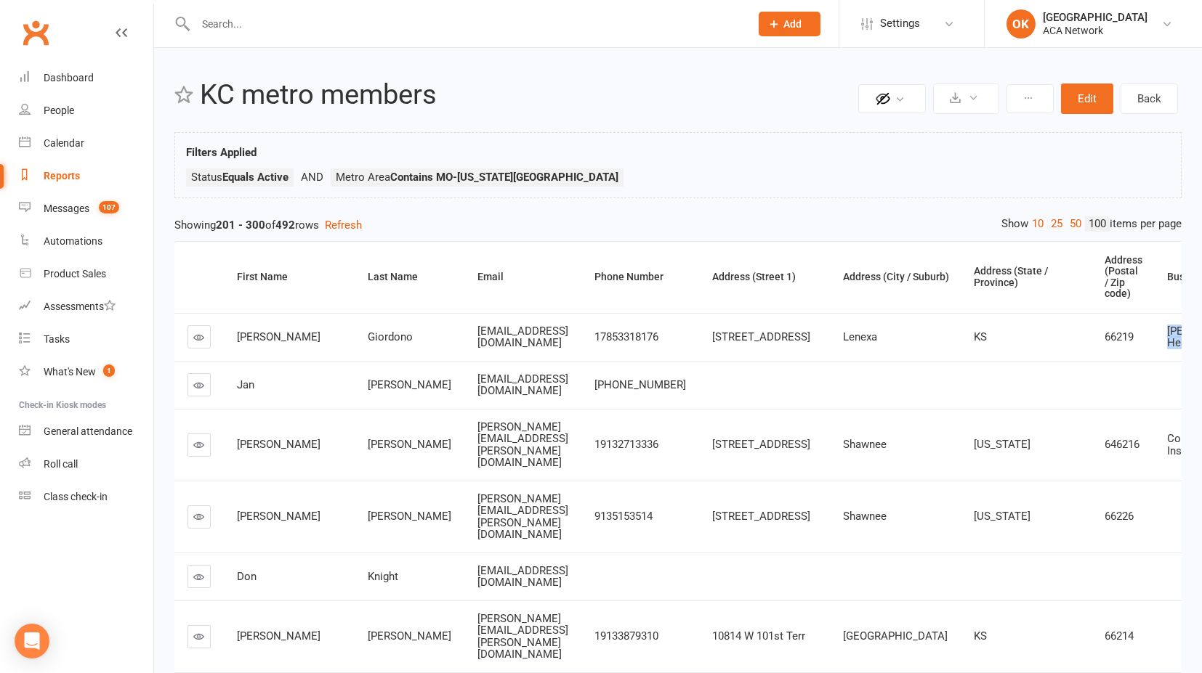
drag, startPoint x: 1045, startPoint y: 333, endPoint x: 1100, endPoint y: 356, distance: 59.9
click at [1081, 349] on div "[PERSON_NAME]'s Health Academy" at bounding box center [1212, 337] width 91 height 24
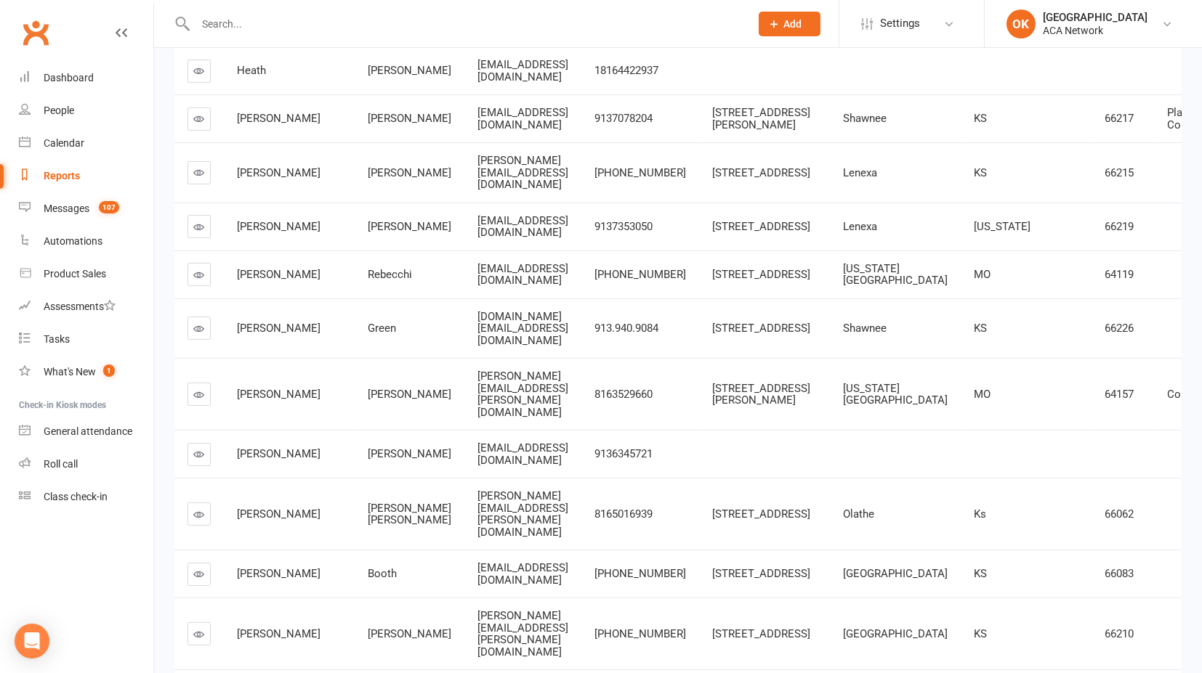
scroll to position [807, 0]
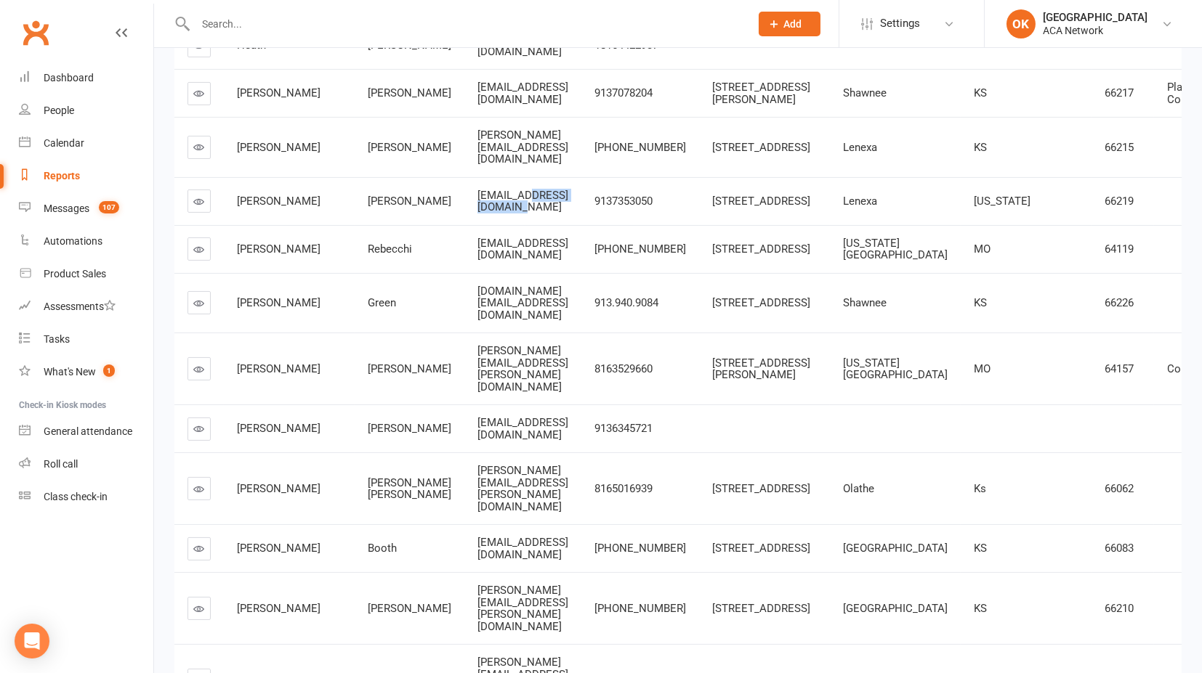
drag, startPoint x: 533, startPoint y: 251, endPoint x: 448, endPoint y: 251, distance: 84.3
click at [477, 214] on span "[EMAIL_ADDRESS][DOMAIN_NAME]" at bounding box center [522, 201] width 91 height 25
drag, startPoint x: 421, startPoint y: 192, endPoint x: 465, endPoint y: 199, distance: 44.2
click at [465, 177] on td "[PERSON_NAME][EMAIL_ADDRESS][DOMAIN_NAME]" at bounding box center [522, 147] width 117 height 60
drag, startPoint x: 395, startPoint y: 192, endPoint x: 471, endPoint y: 192, distance: 75.6
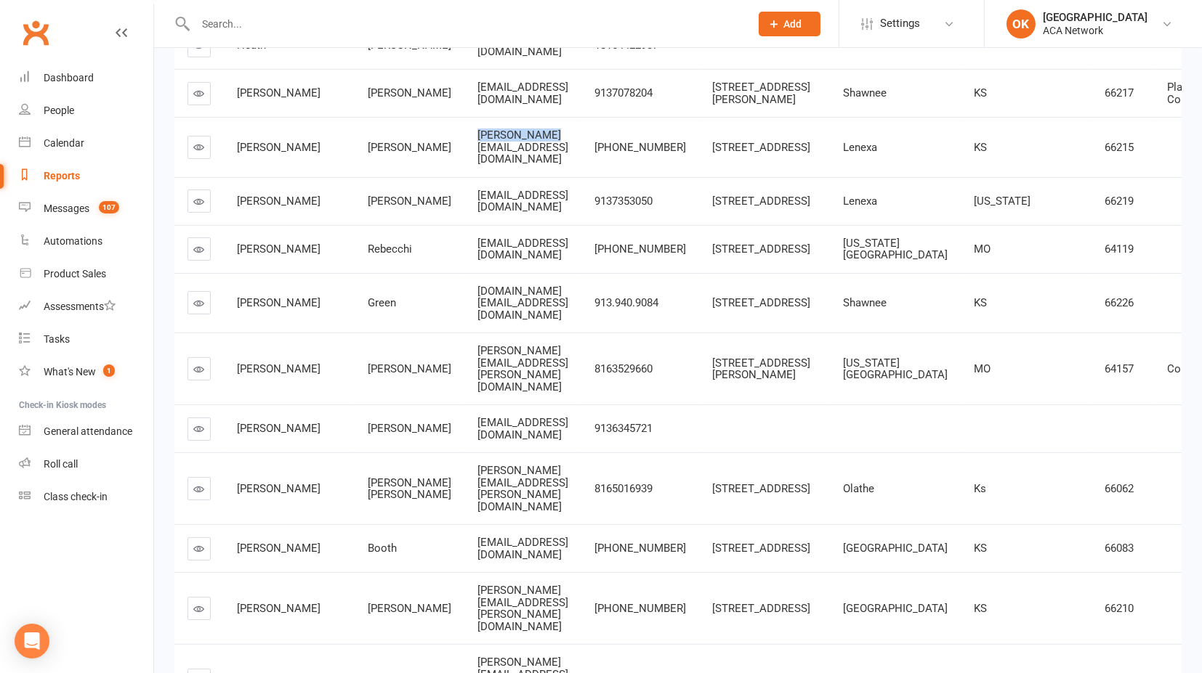
click at [471, 177] on td "[PERSON_NAME][EMAIL_ADDRESS][DOMAIN_NAME]" at bounding box center [522, 147] width 117 height 60
copy span "[PERSON_NAME][EMAIL_ADDRESS][DOMAIN_NAME]"
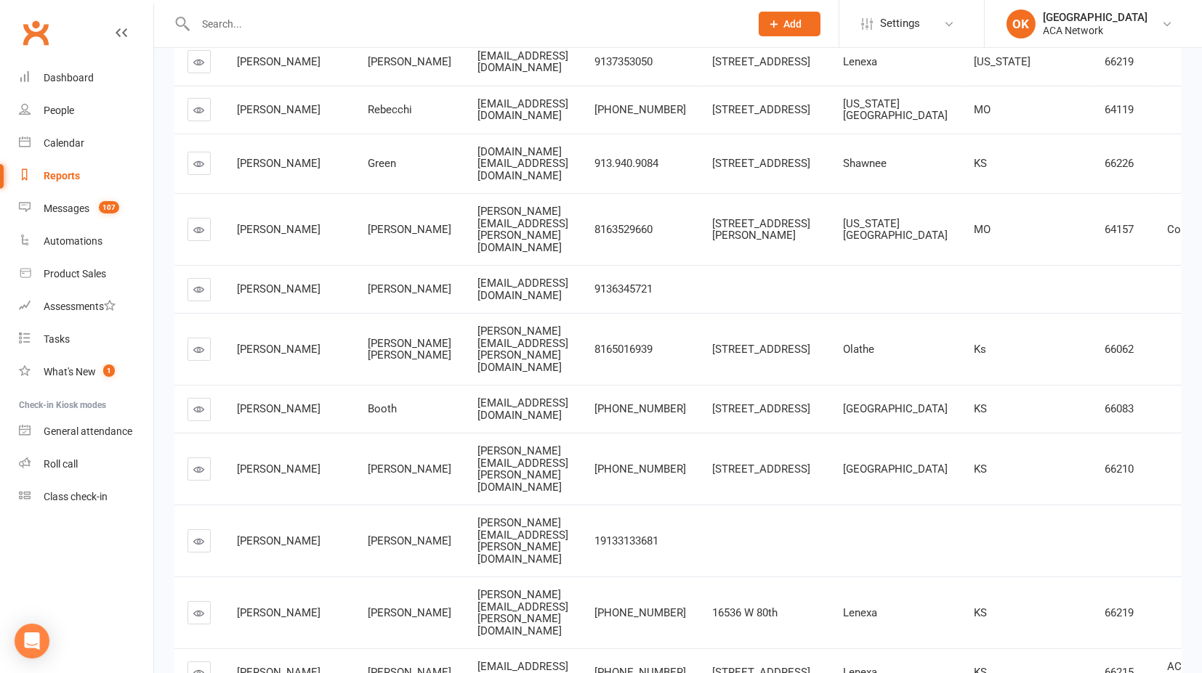
scroll to position [968, 0]
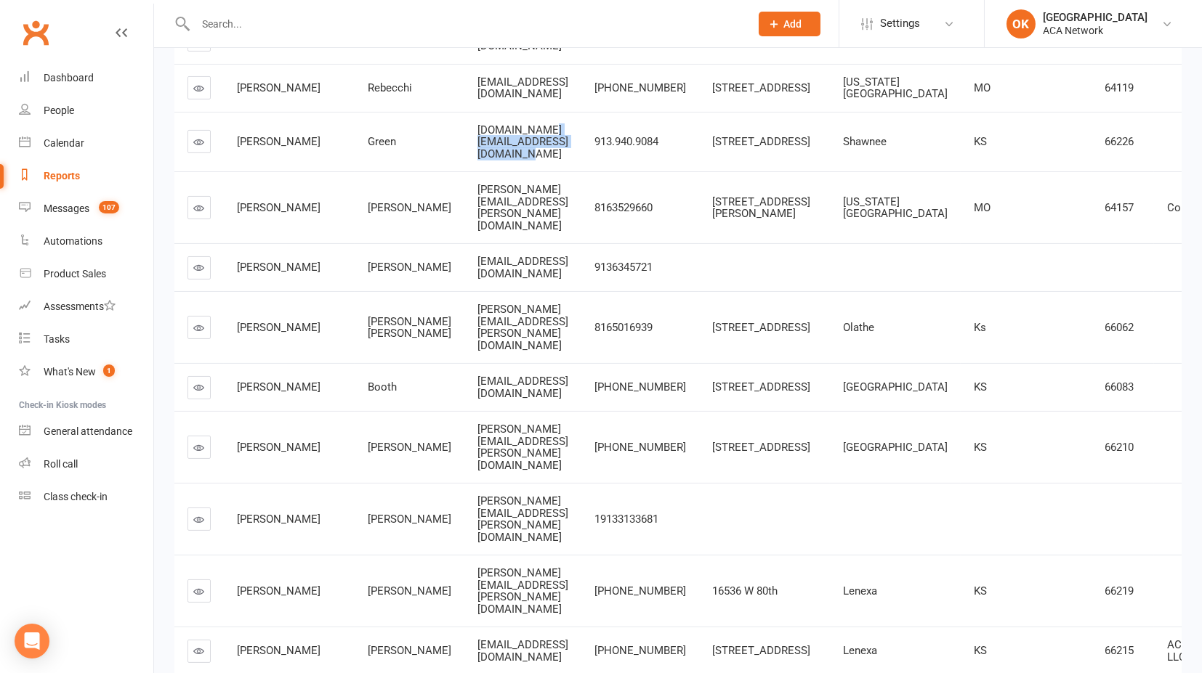
drag, startPoint x: 461, startPoint y: 211, endPoint x: 588, endPoint y: 211, distance: 127.9
click at [568, 161] on span "[DOMAIN_NAME][EMAIL_ADDRESS][DOMAIN_NAME]" at bounding box center [522, 142] width 91 height 37
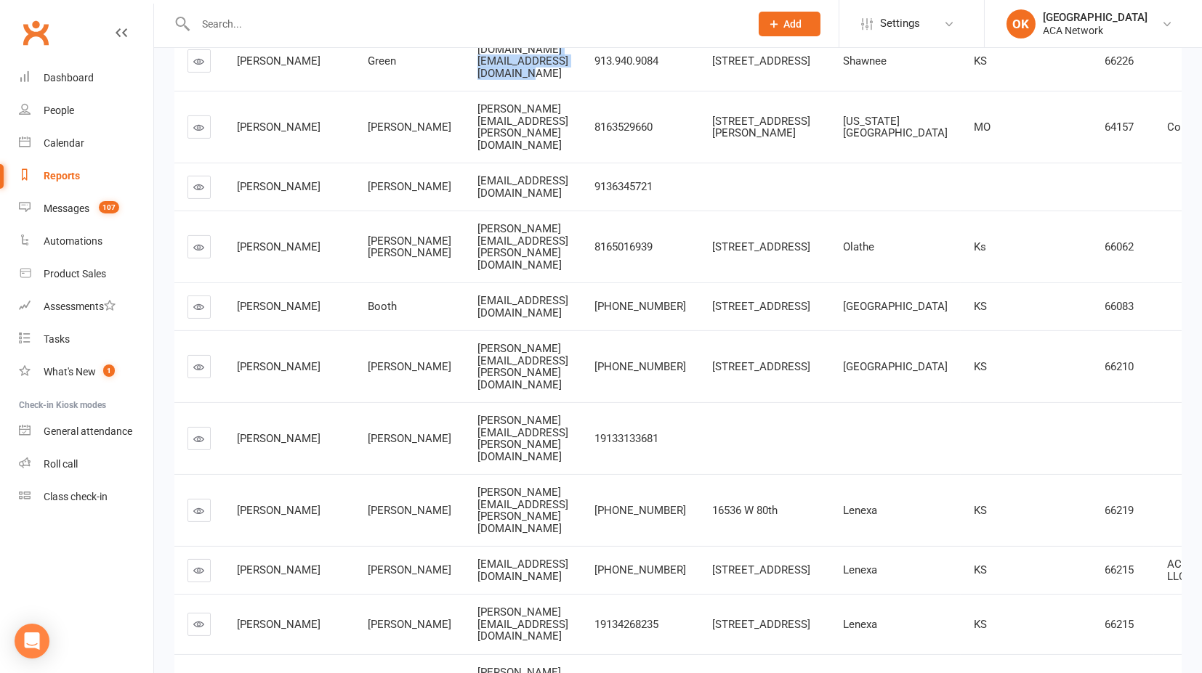
scroll to position [1130, 0]
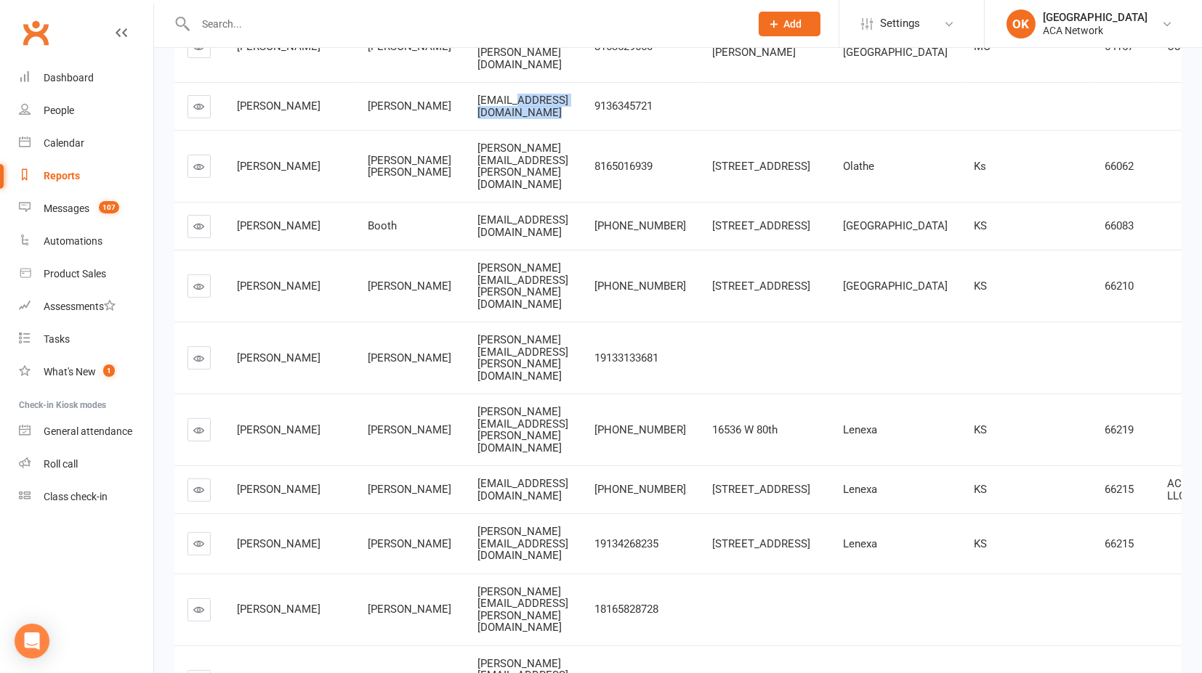
drag, startPoint x: 432, startPoint y: 179, endPoint x: 547, endPoint y: 177, distance: 114.8
click at [547, 118] on div "[EMAIL_ADDRESS][DOMAIN_NAME]" at bounding box center [522, 106] width 91 height 24
drag, startPoint x: 397, startPoint y: 179, endPoint x: 531, endPoint y: 177, distance: 133.7
click at [547, 118] on div "[EMAIL_ADDRESS][DOMAIN_NAME]" at bounding box center [522, 106] width 91 height 24
copy span "[EMAIL_ADDRESS][DOMAIN_NAME]"
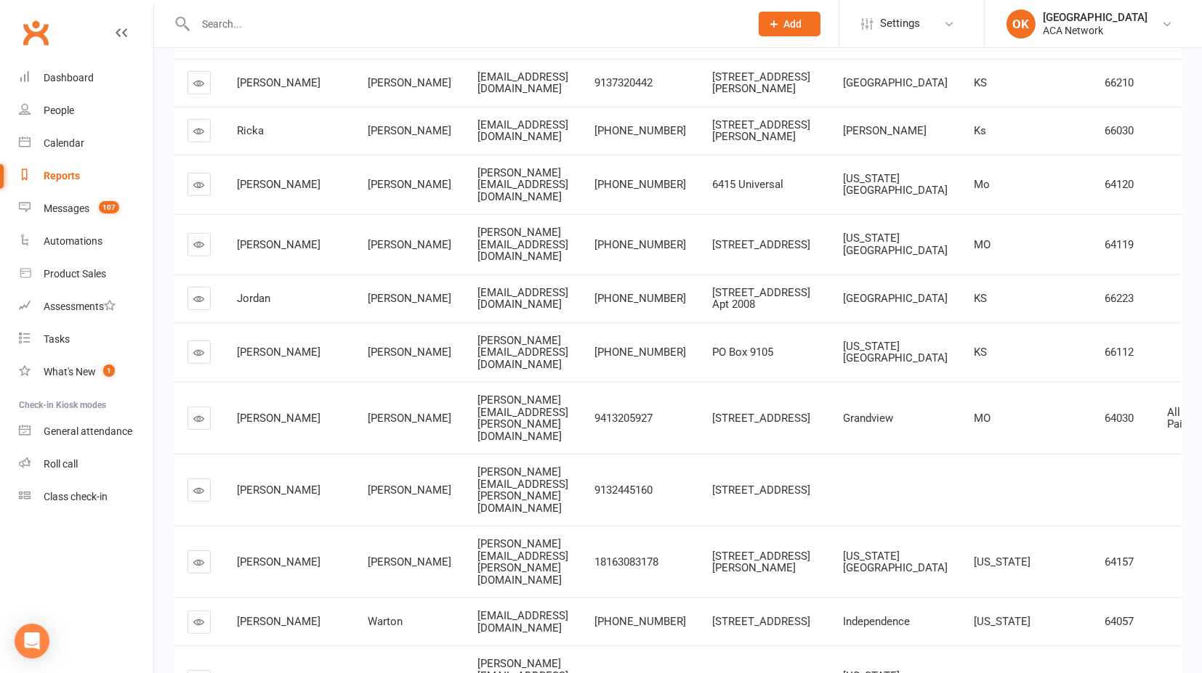
scroll to position [2341, 0]
drag, startPoint x: 471, startPoint y: 175, endPoint x: 567, endPoint y: 177, distance: 95.9
click at [567, 94] on div "[EMAIL_ADDRESS][DOMAIN_NAME]" at bounding box center [522, 82] width 91 height 24
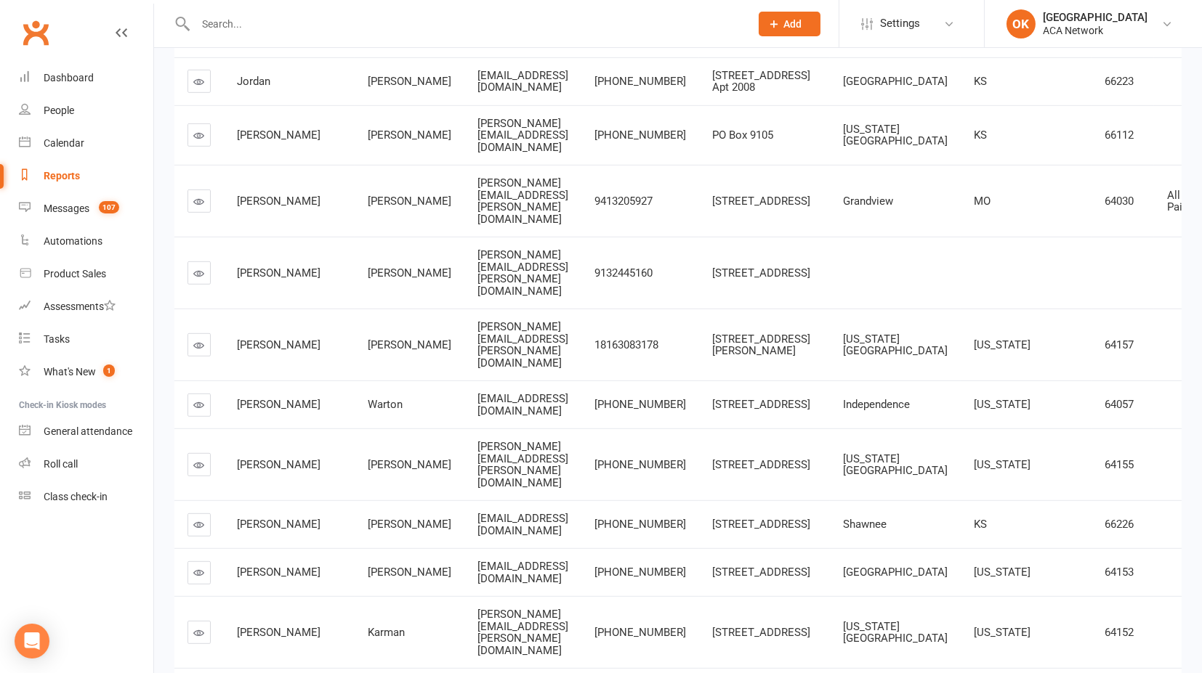
scroll to position [2583, 0]
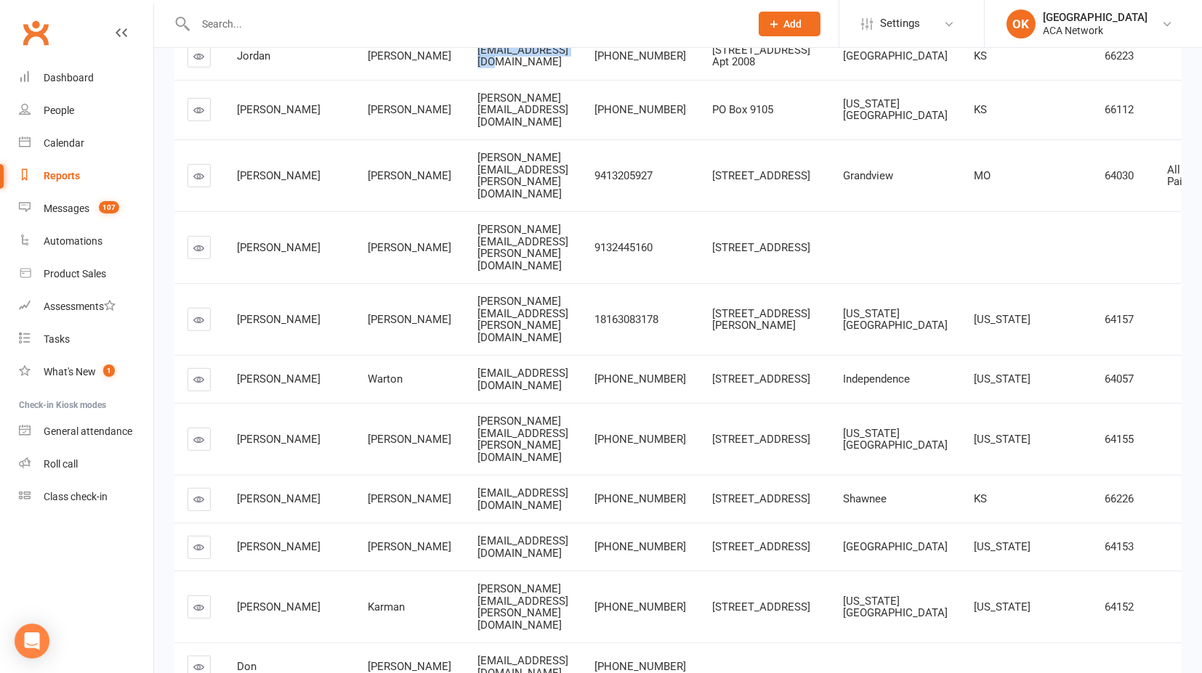
drag, startPoint x: 396, startPoint y: 172, endPoint x: 503, endPoint y: 177, distance: 107.6
click at [503, 80] on td "[EMAIL_ADDRESS][DOMAIN_NAME]" at bounding box center [522, 56] width 117 height 48
click at [477, 69] on span "[EMAIL_ADDRESS][DOMAIN_NAME]" at bounding box center [522, 56] width 91 height 25
drag, startPoint x: 437, startPoint y: 171, endPoint x: 502, endPoint y: 183, distance: 66.5
click at [502, 80] on td "[EMAIL_ADDRESS][DOMAIN_NAME]" at bounding box center [522, 56] width 117 height 48
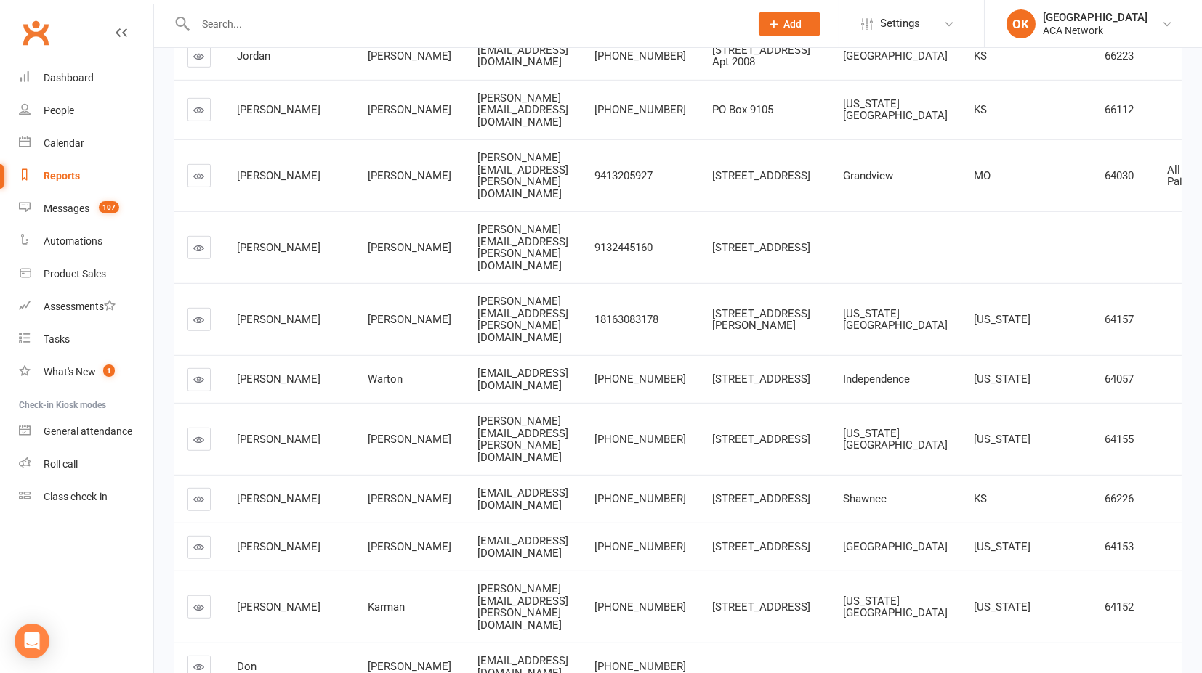
click at [477, 129] on span "[PERSON_NAME][EMAIL_ADDRESS][DOMAIN_NAME]" at bounding box center [522, 110] width 91 height 37
drag, startPoint x: 432, startPoint y: 234, endPoint x: 506, endPoint y: 238, distance: 74.9
click at [506, 140] on td "[PERSON_NAME][EMAIL_ADDRESS][DOMAIN_NAME]" at bounding box center [522, 110] width 117 height 60
drag, startPoint x: 398, startPoint y: 231, endPoint x: 515, endPoint y: 221, distance: 117.4
click at [515, 140] on td "[PERSON_NAME][EMAIL_ADDRESS][DOMAIN_NAME]" at bounding box center [522, 110] width 117 height 60
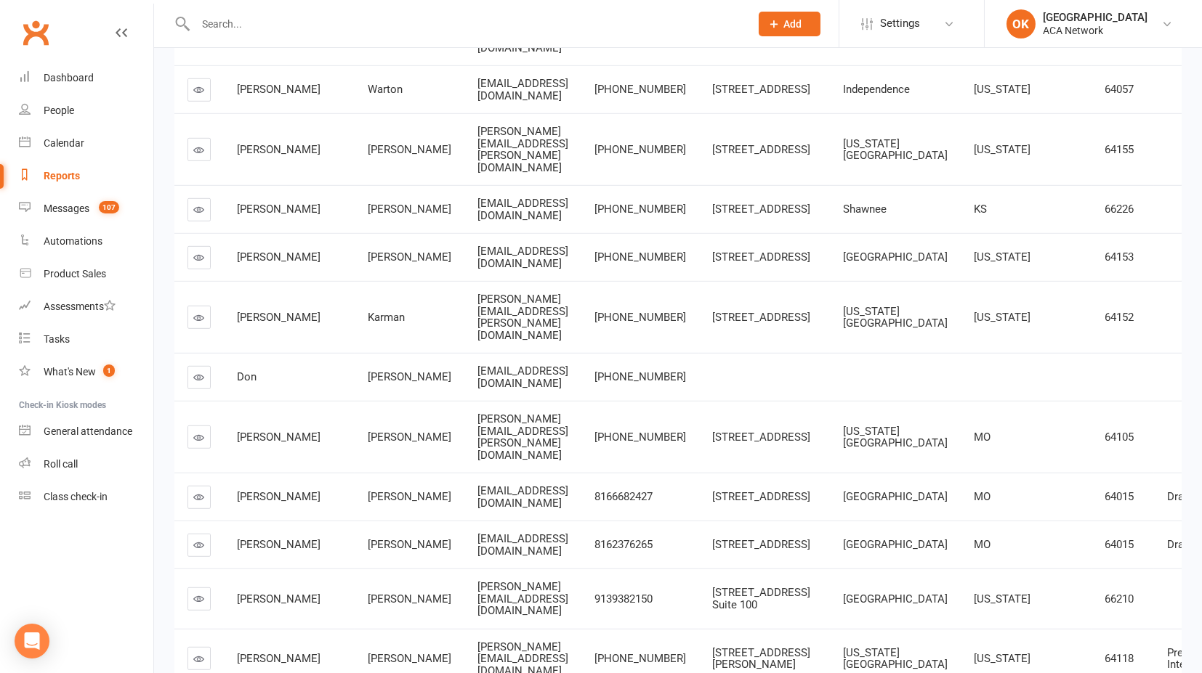
scroll to position [2906, 0]
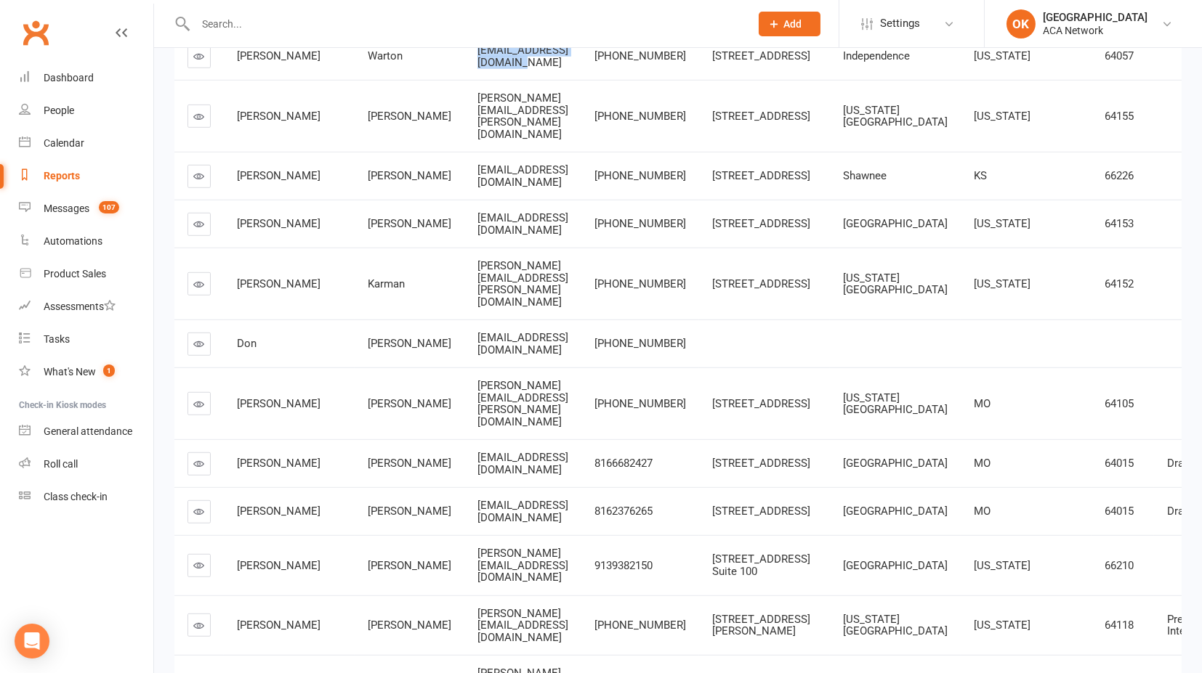
drag, startPoint x: 514, startPoint y: 161, endPoint x: 398, endPoint y: 164, distance: 116.3
click at [477, 69] on span "[EMAIL_ADDRESS][DOMAIN_NAME]" at bounding box center [522, 56] width 91 height 25
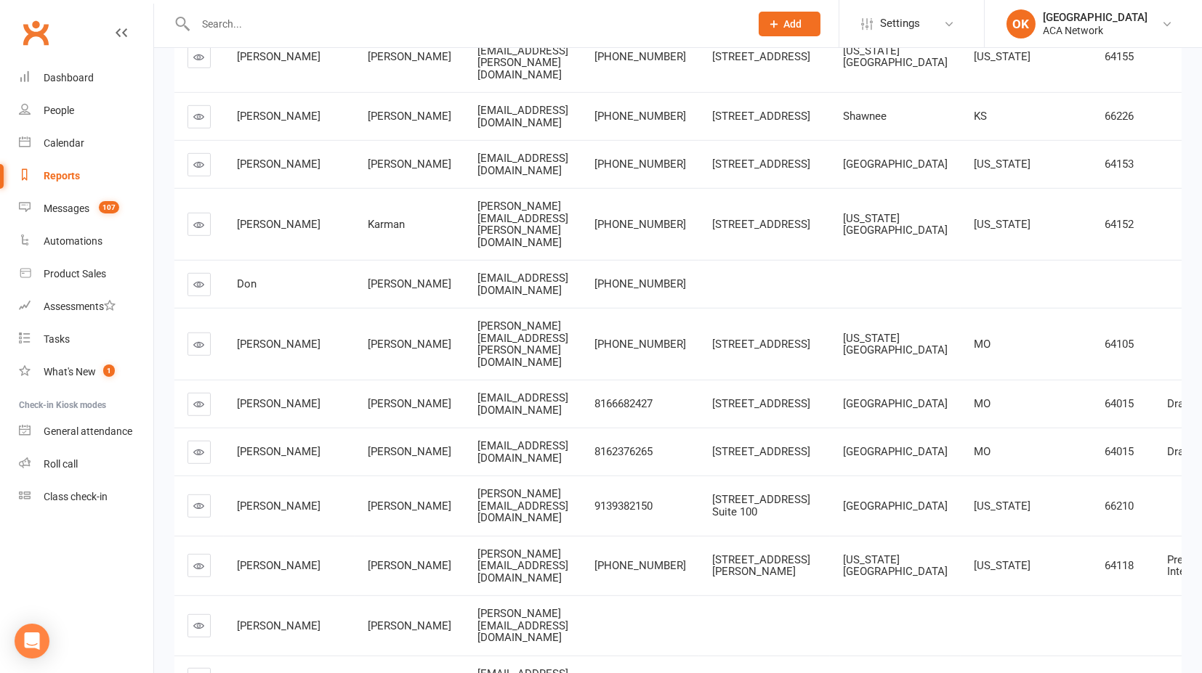
scroll to position [2987, 0]
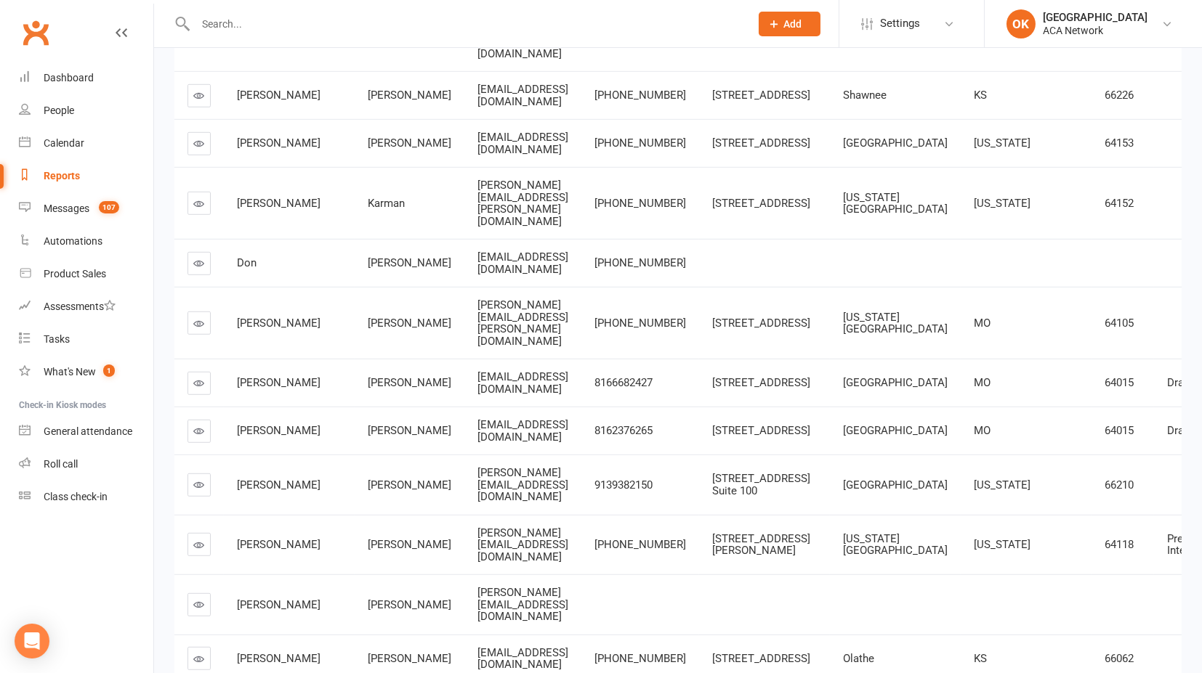
drag, startPoint x: 429, startPoint y: 198, endPoint x: 590, endPoint y: 198, distance: 160.6
click at [568, 108] on span "[EMAIL_ADDRESS][DOMAIN_NAME]" at bounding box center [522, 95] width 91 height 25
drag, startPoint x: 397, startPoint y: 198, endPoint x: 596, endPoint y: 206, distance: 199.3
click at [581, 119] on td "[EMAIL_ADDRESS][DOMAIN_NAME]" at bounding box center [522, 95] width 117 height 48
drag, startPoint x: 419, startPoint y: 257, endPoint x: 495, endPoint y: 264, distance: 75.9
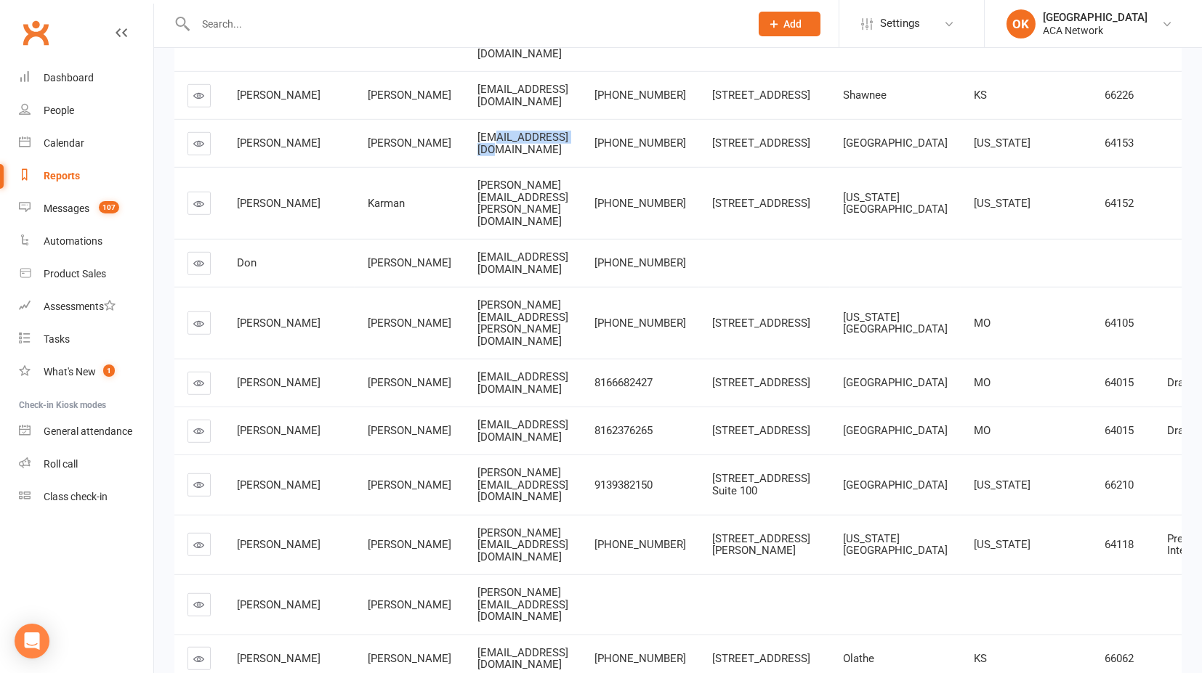
click at [495, 167] on td "[EMAIL_ADDRESS][DOMAIN_NAME]" at bounding box center [522, 143] width 117 height 48
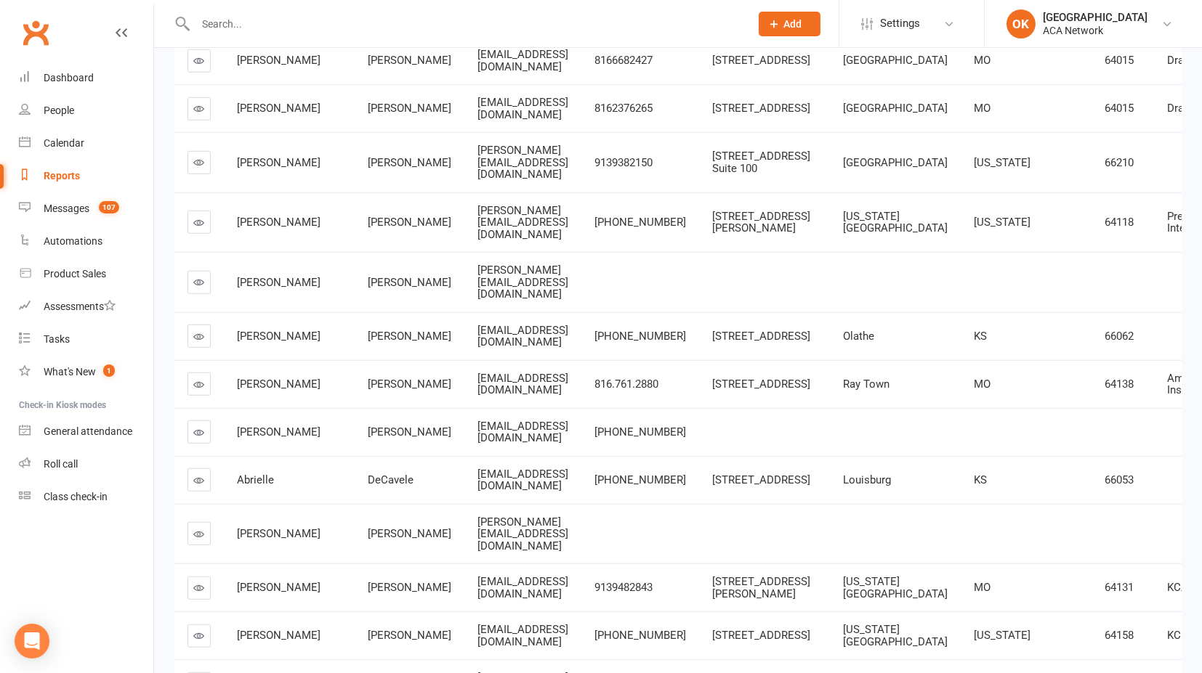
scroll to position [3390, 0]
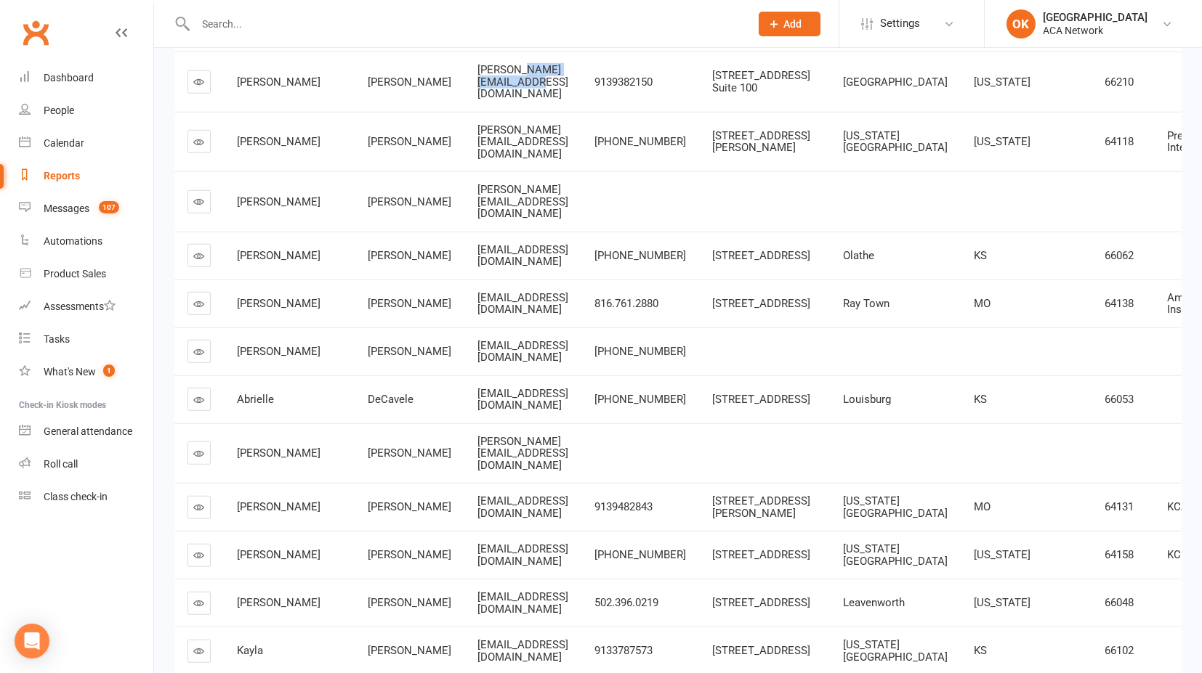
drag, startPoint x: 439, startPoint y: 220, endPoint x: 525, endPoint y: 221, distance: 85.7
click at [525, 100] on span "[PERSON_NAME][EMAIL_ADDRESS][DOMAIN_NAME]" at bounding box center [522, 81] width 91 height 37
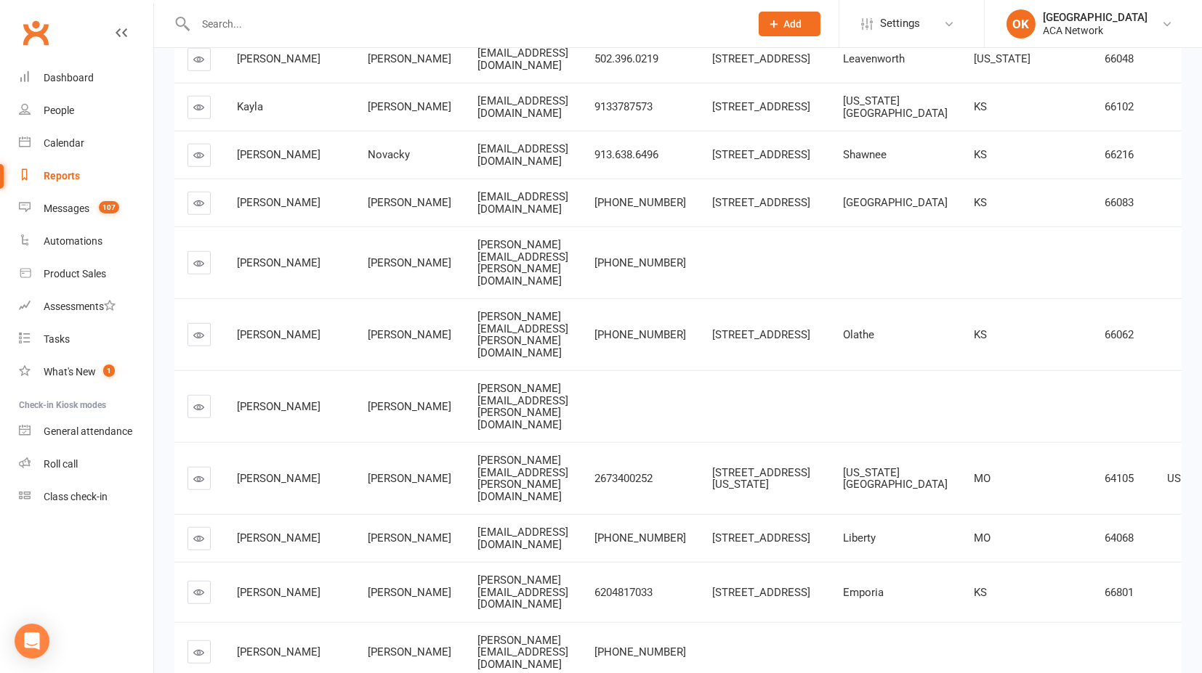
scroll to position [3955, 0]
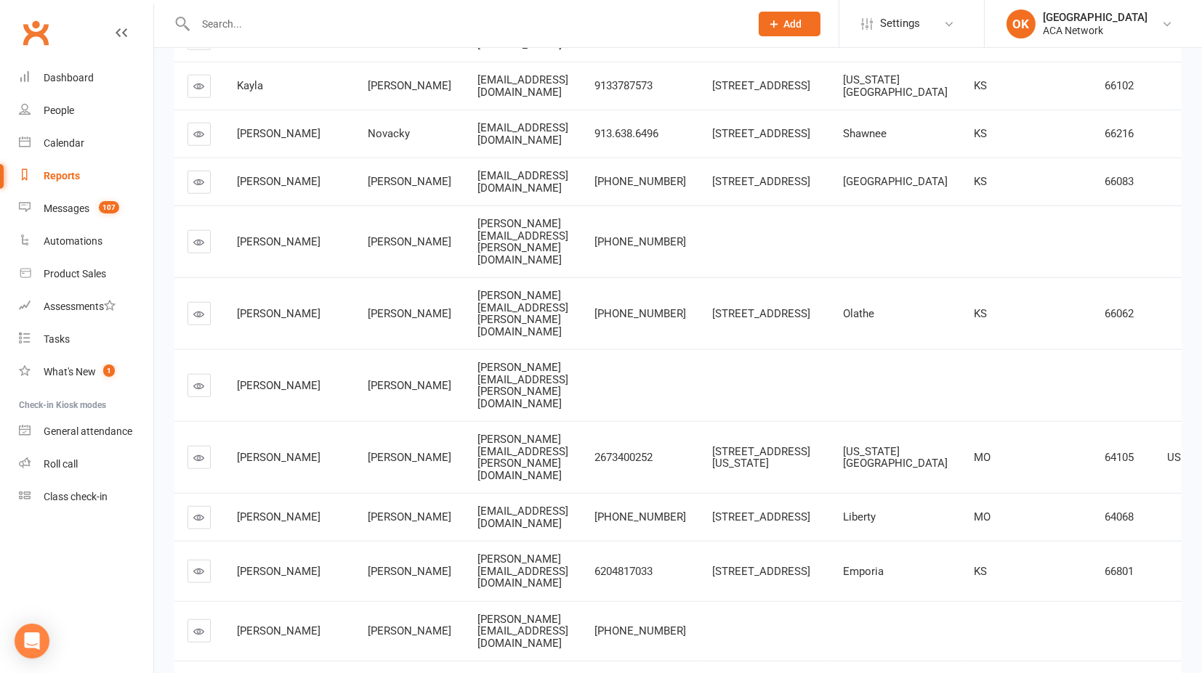
drag, startPoint x: 426, startPoint y: 76, endPoint x: 527, endPoint y: 96, distance: 103.0
drag, startPoint x: 310, startPoint y: 73, endPoint x: 356, endPoint y: 73, distance: 45.8
drag, startPoint x: 392, startPoint y: 76, endPoint x: 527, endPoint y: 92, distance: 135.3
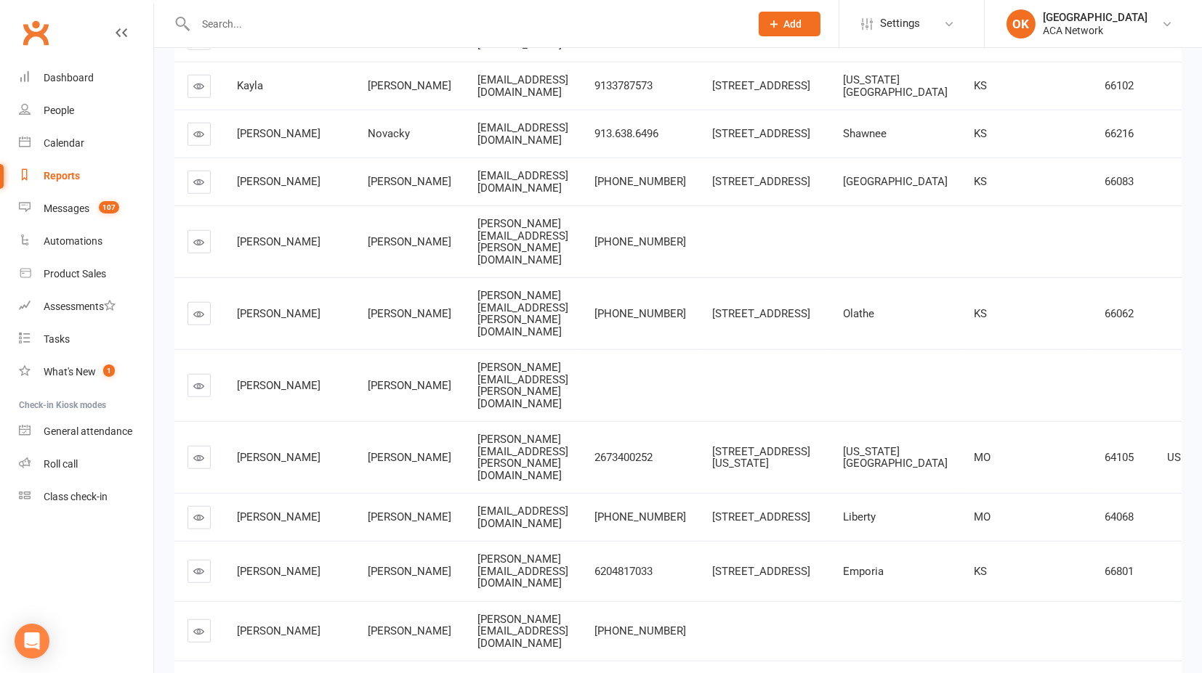
drag, startPoint x: 1044, startPoint y: 186, endPoint x: 1101, endPoint y: 212, distance: 62.4
drag, startPoint x: 396, startPoint y: 198, endPoint x: 527, endPoint y: 199, distance: 131.5
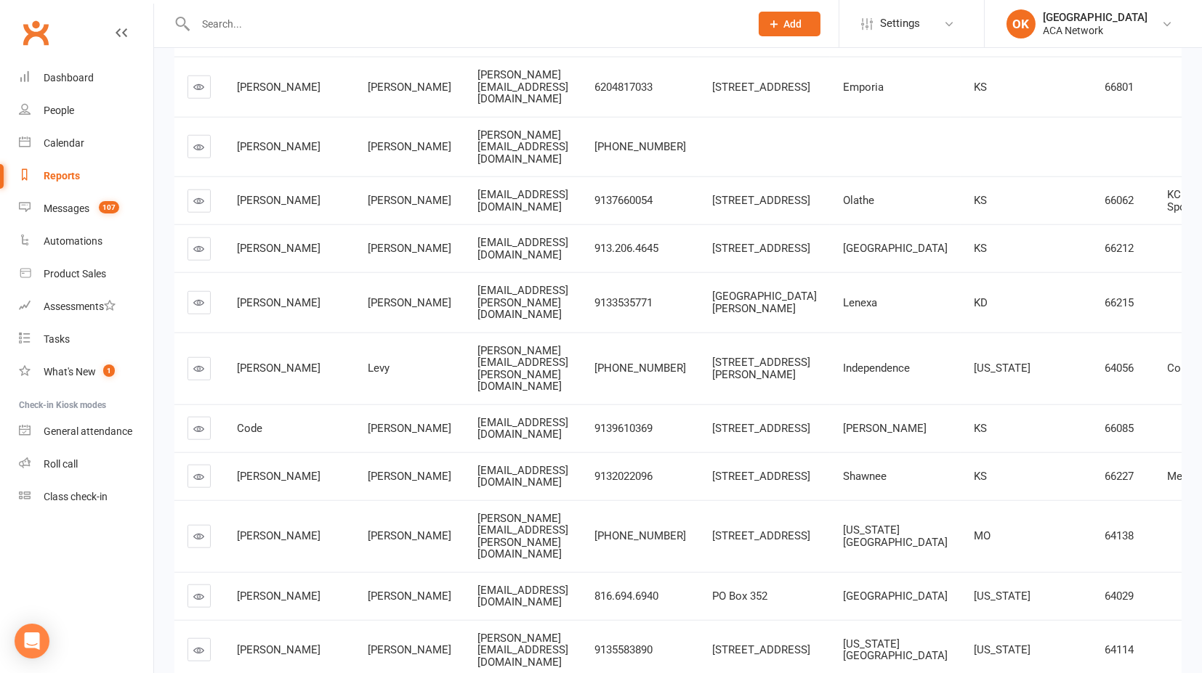
scroll to position [4520, 0]
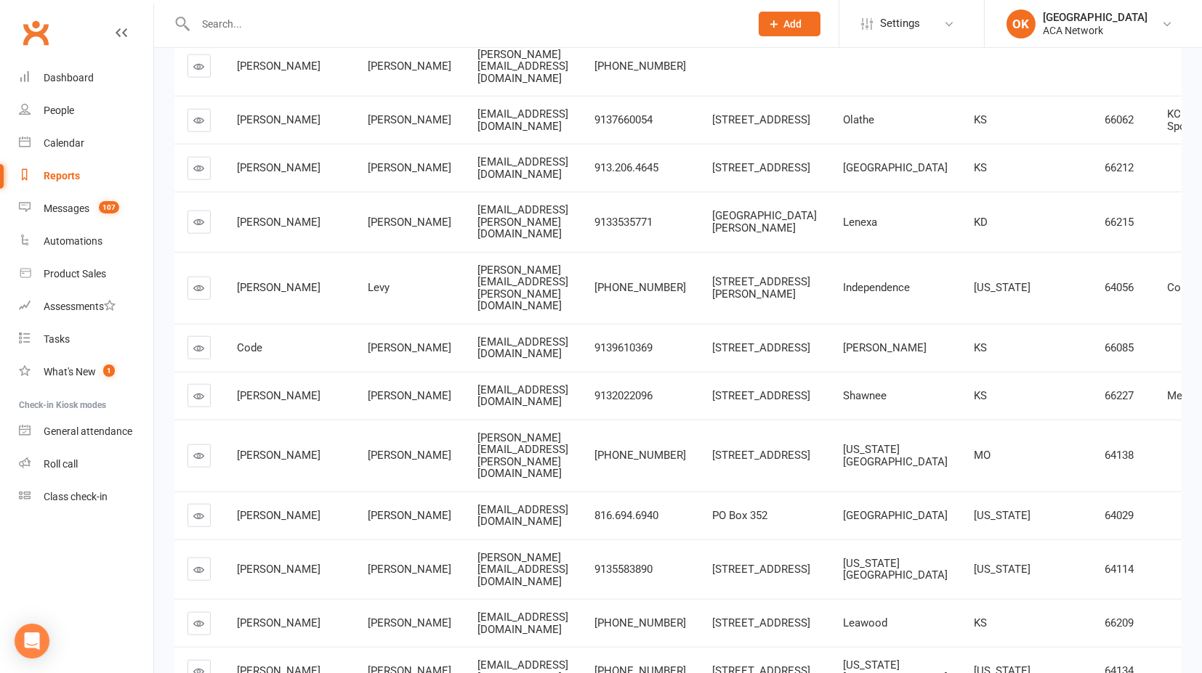
drag, startPoint x: 399, startPoint y: 171, endPoint x: 462, endPoint y: 178, distance: 63.5
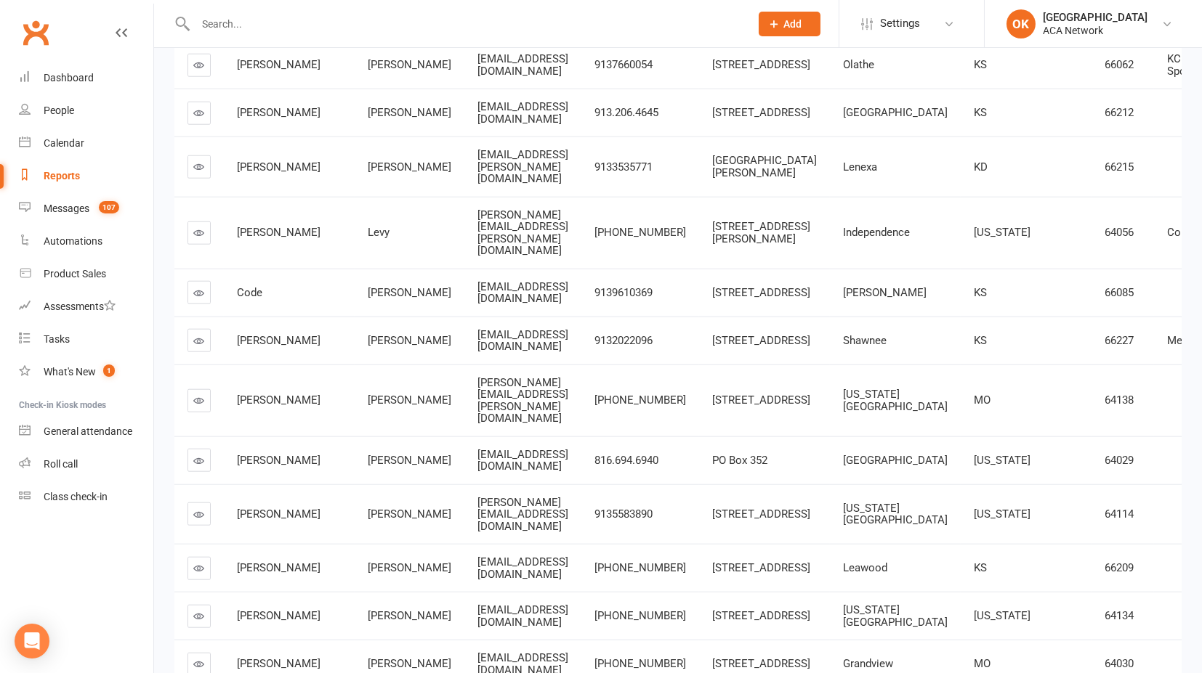
scroll to position [4601, 0]
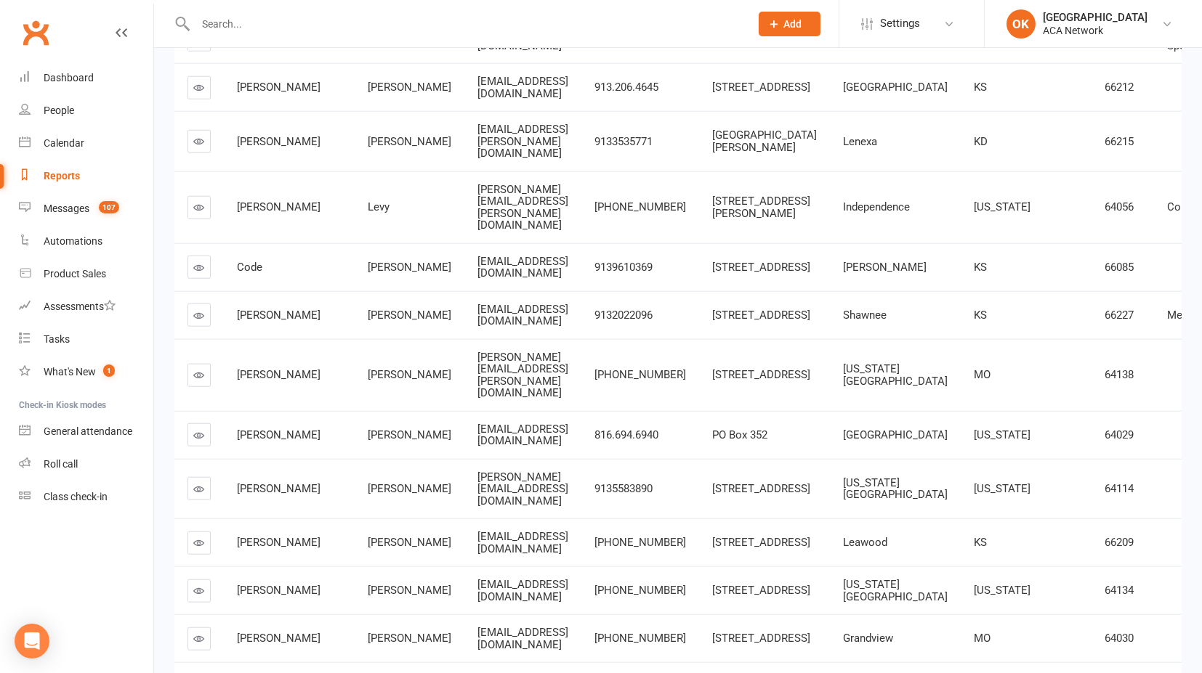
drag, startPoint x: 427, startPoint y: 148, endPoint x: 535, endPoint y: 157, distance: 108.6
drag, startPoint x: 393, startPoint y: 209, endPoint x: 614, endPoint y: 217, distance: 221.0
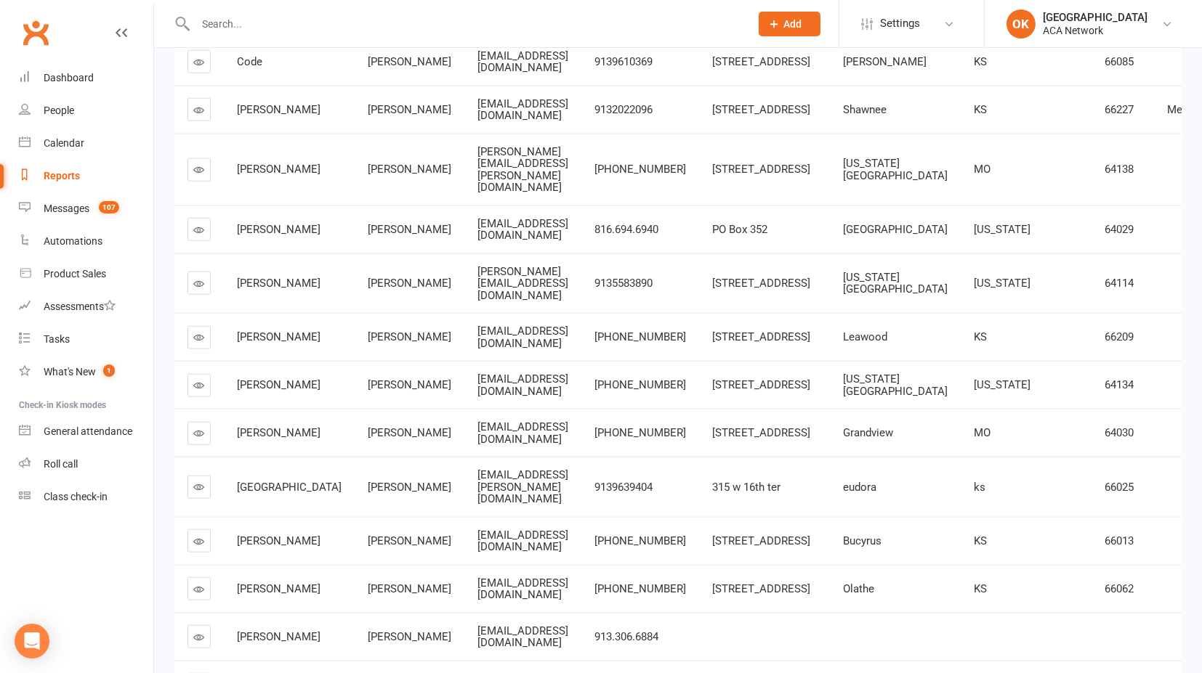
scroll to position [4843, 0]
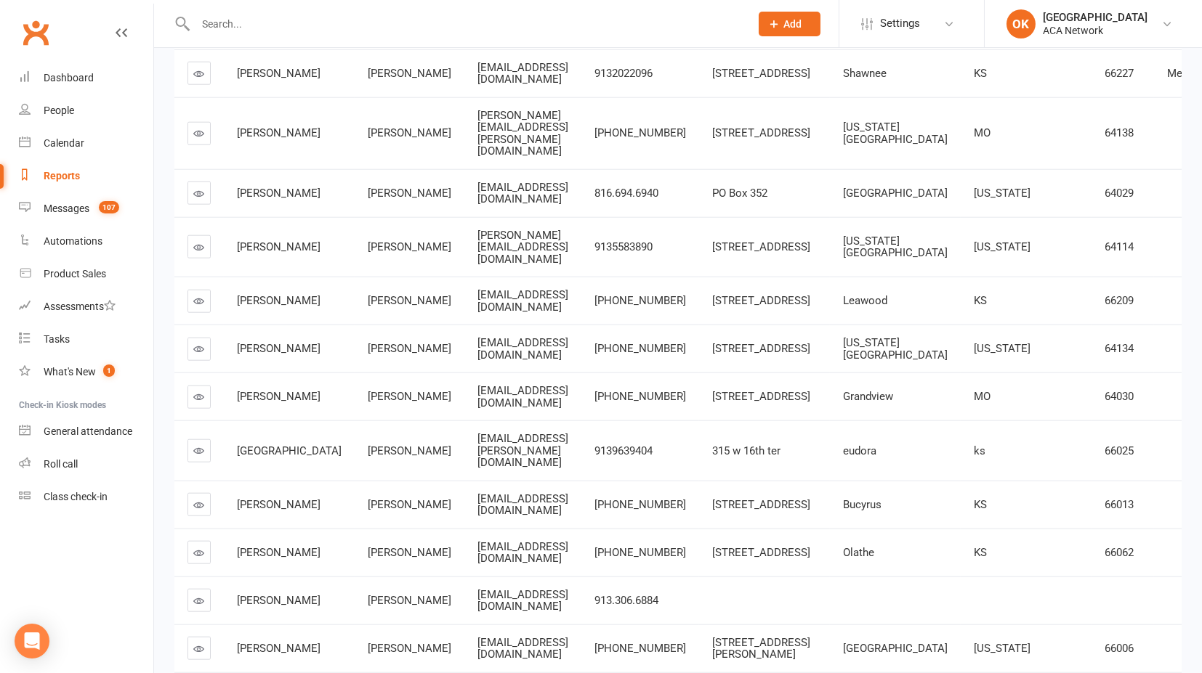
drag, startPoint x: 396, startPoint y: 146, endPoint x: 487, endPoint y: 147, distance: 91.5
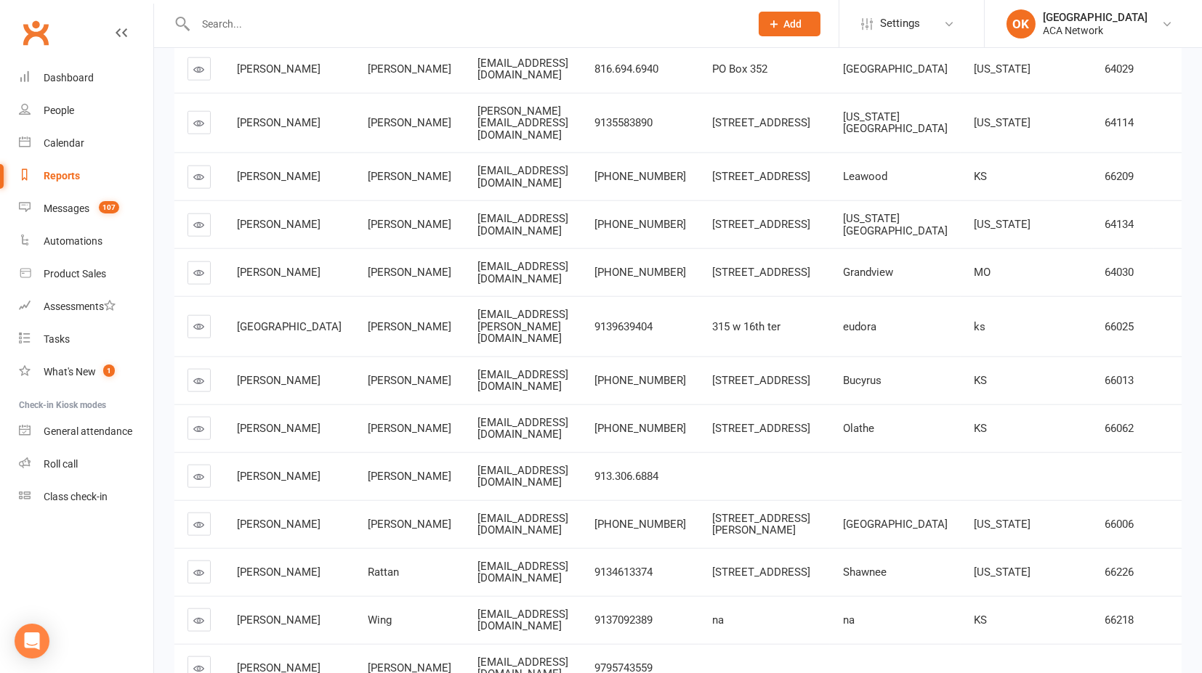
scroll to position [5004, 0]
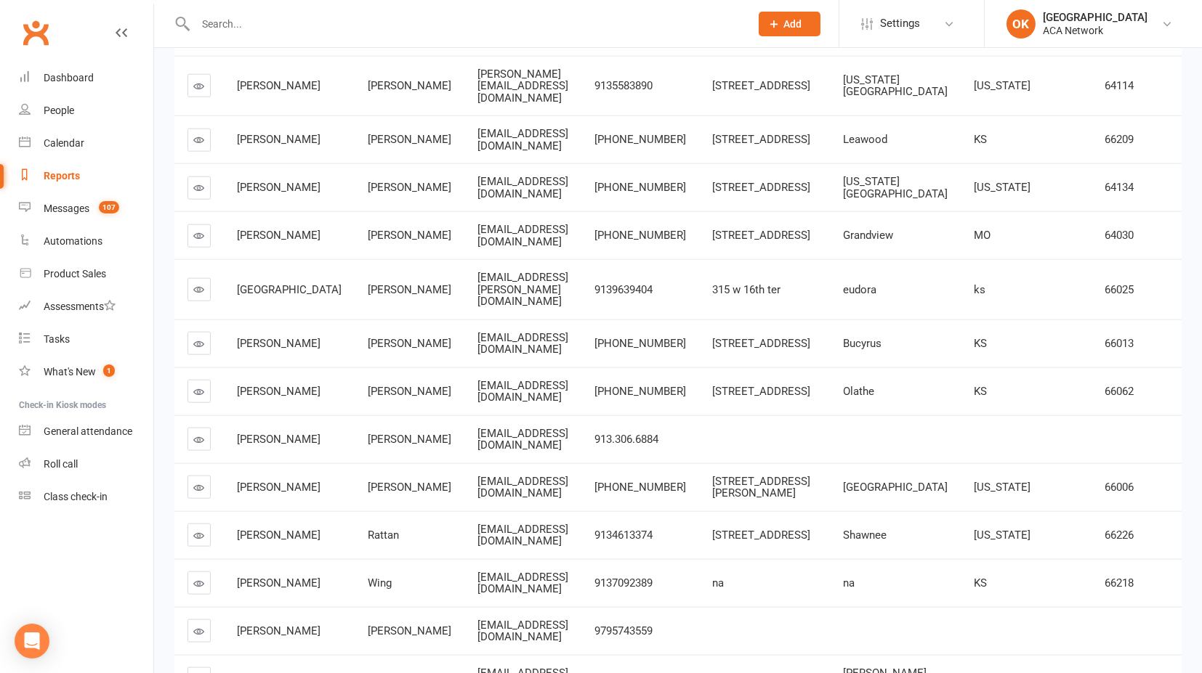
drag, startPoint x: 398, startPoint y: 161, endPoint x: 448, endPoint y: 171, distance: 51.1
drag, startPoint x: 397, startPoint y: 164, endPoint x: 505, endPoint y: 165, distance: 108.3
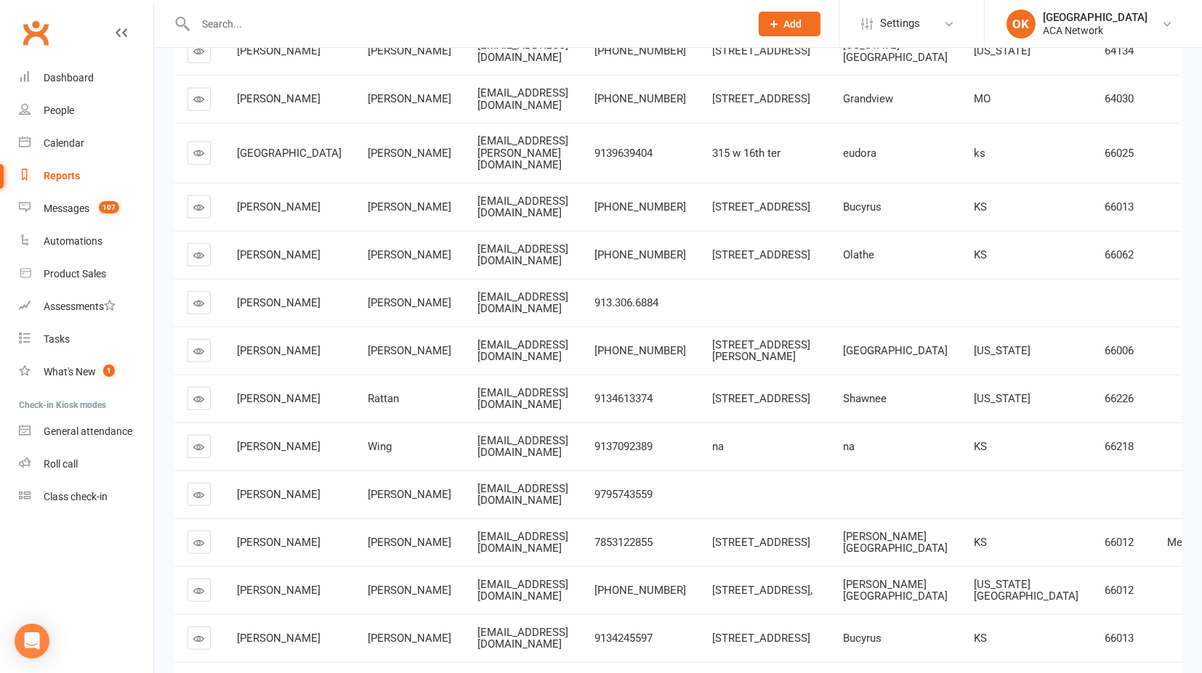
scroll to position [5166, 0]
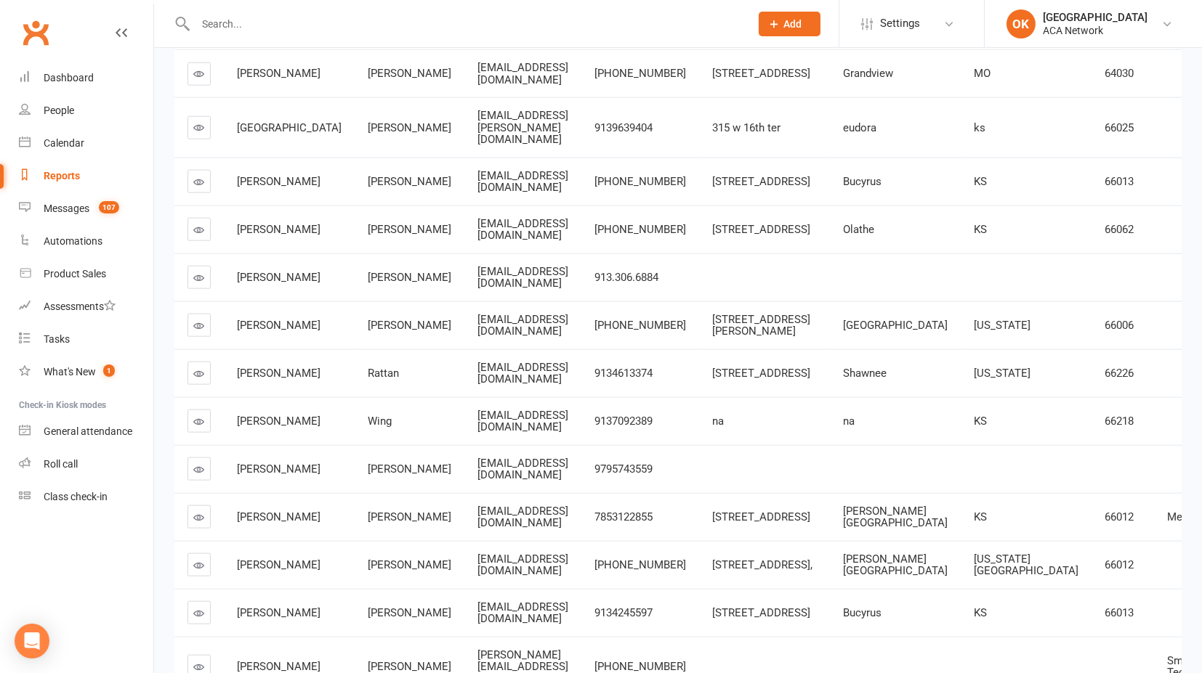
drag, startPoint x: 464, startPoint y: 123, endPoint x: 539, endPoint y: 120, distance: 74.9
drag, startPoint x: 310, startPoint y: 119, endPoint x: 352, endPoint y: 121, distance: 42.2
drag, startPoint x: 397, startPoint y: 123, endPoint x: 541, endPoint y: 124, distance: 144.6
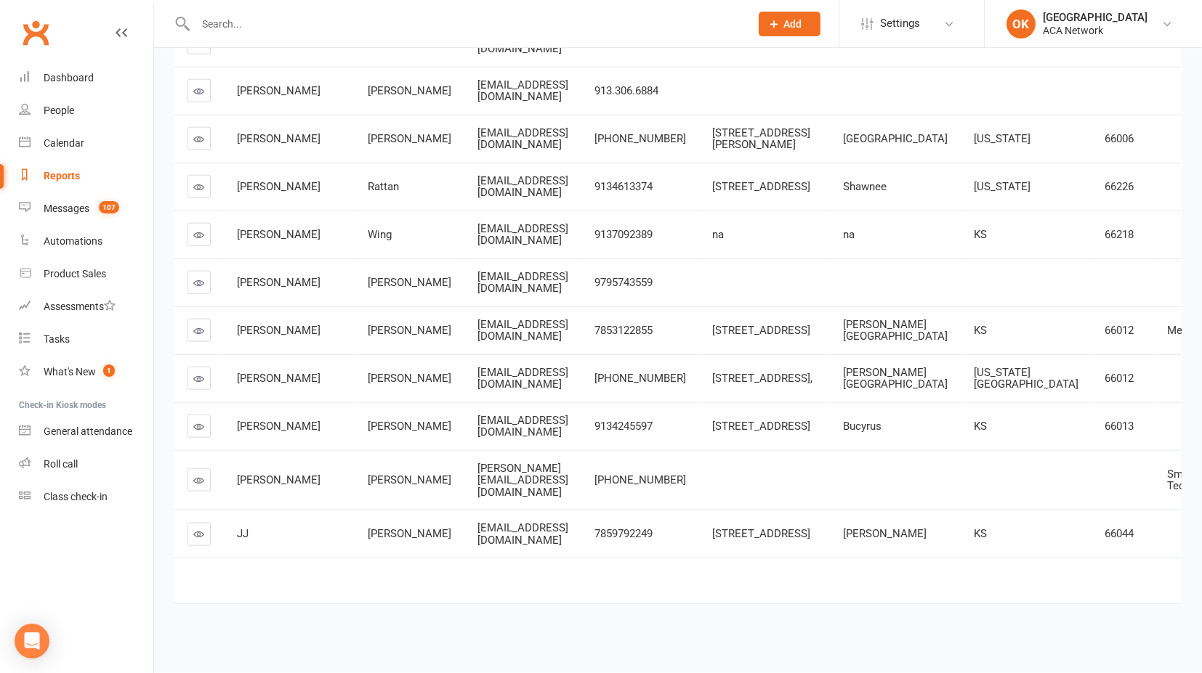
scroll to position [5408, 0]
drag, startPoint x: 461, startPoint y: 177, endPoint x: 541, endPoint y: 185, distance: 79.5
drag, startPoint x: 434, startPoint y: 158, endPoint x: 500, endPoint y: 161, distance: 66.1
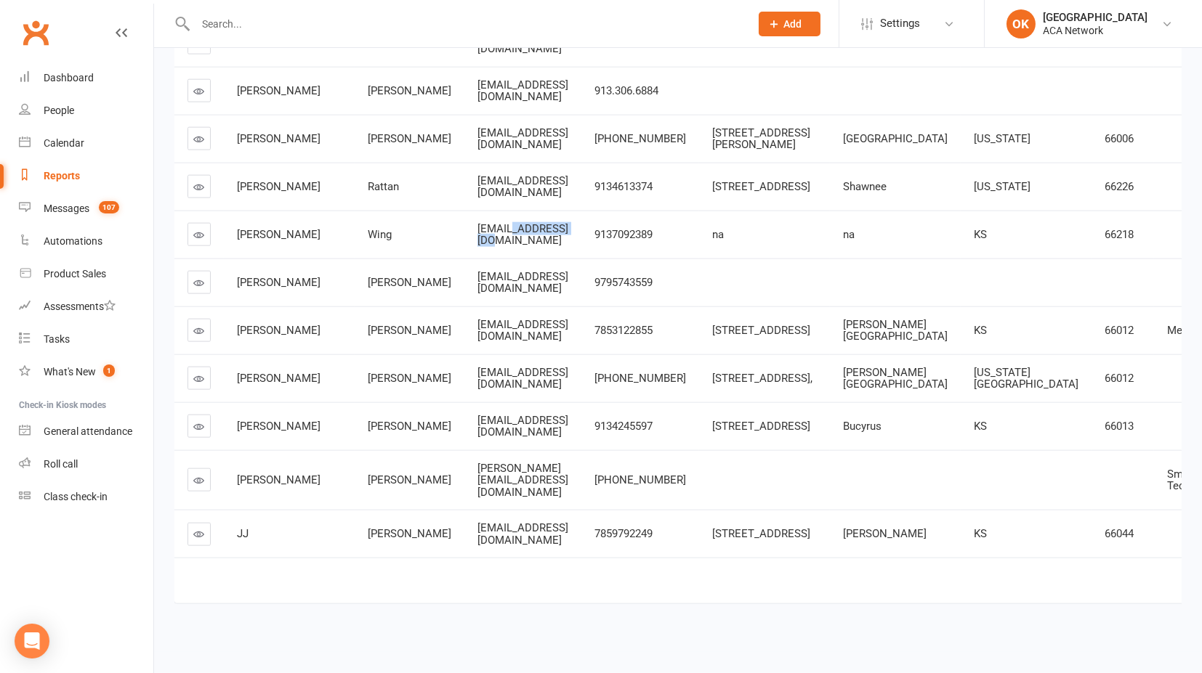
click at [500, 222] on span "[EMAIL_ADDRESS][DOMAIN_NAME]" at bounding box center [522, 234] width 91 height 25
drag, startPoint x: 425, startPoint y: 180, endPoint x: 488, endPoint y: 182, distance: 63.2
click at [488, 182] on span "[EMAIL_ADDRESS][DOMAIN_NAME]" at bounding box center [522, 186] width 91 height 25
drag, startPoint x: 394, startPoint y: 179, endPoint x: 488, endPoint y: 190, distance: 94.3
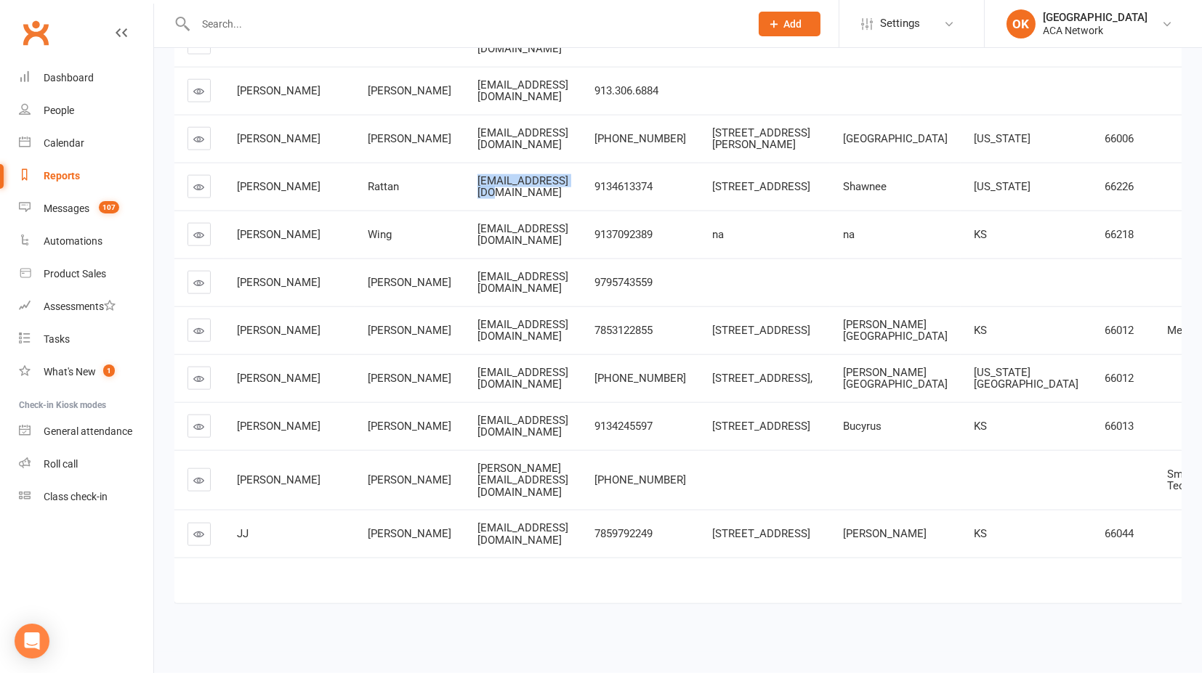
click at [492, 193] on td "[EMAIL_ADDRESS][DOMAIN_NAME]" at bounding box center [522, 187] width 117 height 48
drag, startPoint x: 434, startPoint y: 237, endPoint x: 498, endPoint y: 250, distance: 66.0
click at [498, 250] on td "[EMAIL_ADDRESS][DOMAIN_NAME]" at bounding box center [522, 235] width 117 height 48
drag, startPoint x: 448, startPoint y: 219, endPoint x: 539, endPoint y: 226, distance: 91.8
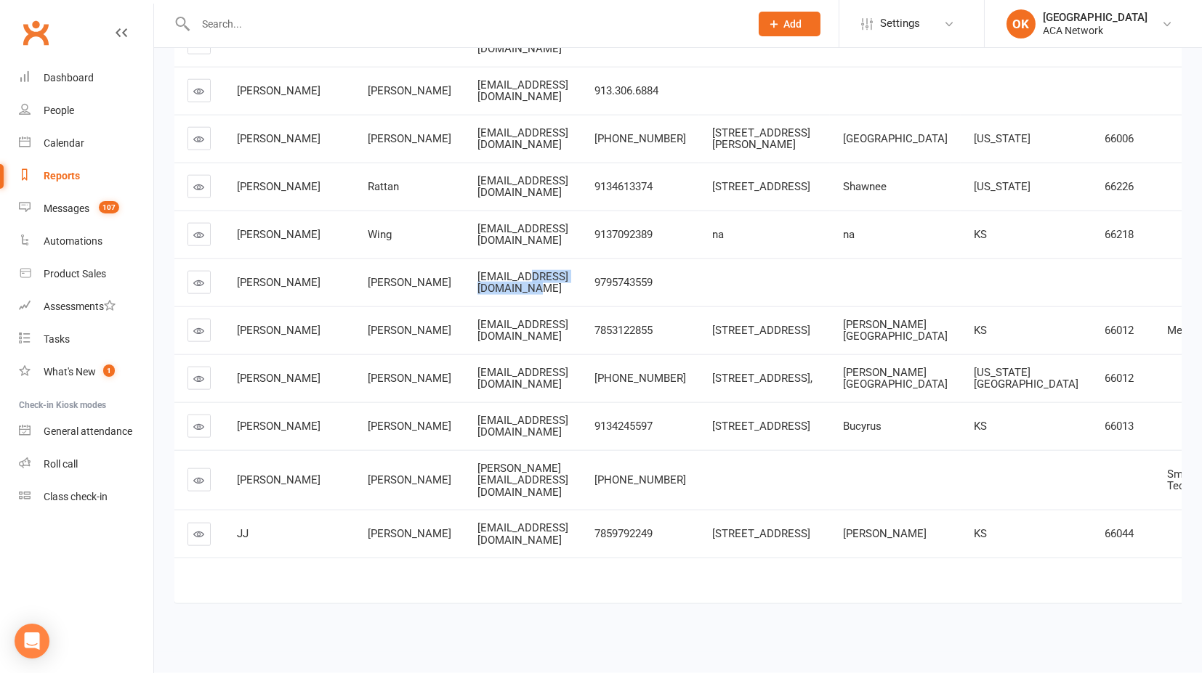
click at [539, 259] on td "[EMAIL_ADDRESS][DOMAIN_NAME]" at bounding box center [522, 283] width 117 height 48
drag, startPoint x: 486, startPoint y: 278, endPoint x: 378, endPoint y: 279, distance: 108.3
click at [378, 307] on tr "[PERSON_NAME] [EMAIL_ADDRESS][DOMAIN_NAME] 7853122855 [STREET_ADDRESS] [PERSON_…" at bounding box center [787, 331] width 1227 height 48
click at [464, 307] on td "[EMAIL_ADDRESS][DOMAIN_NAME]" at bounding box center [522, 331] width 117 height 48
drag, startPoint x: 390, startPoint y: 277, endPoint x: 550, endPoint y: 290, distance: 160.4
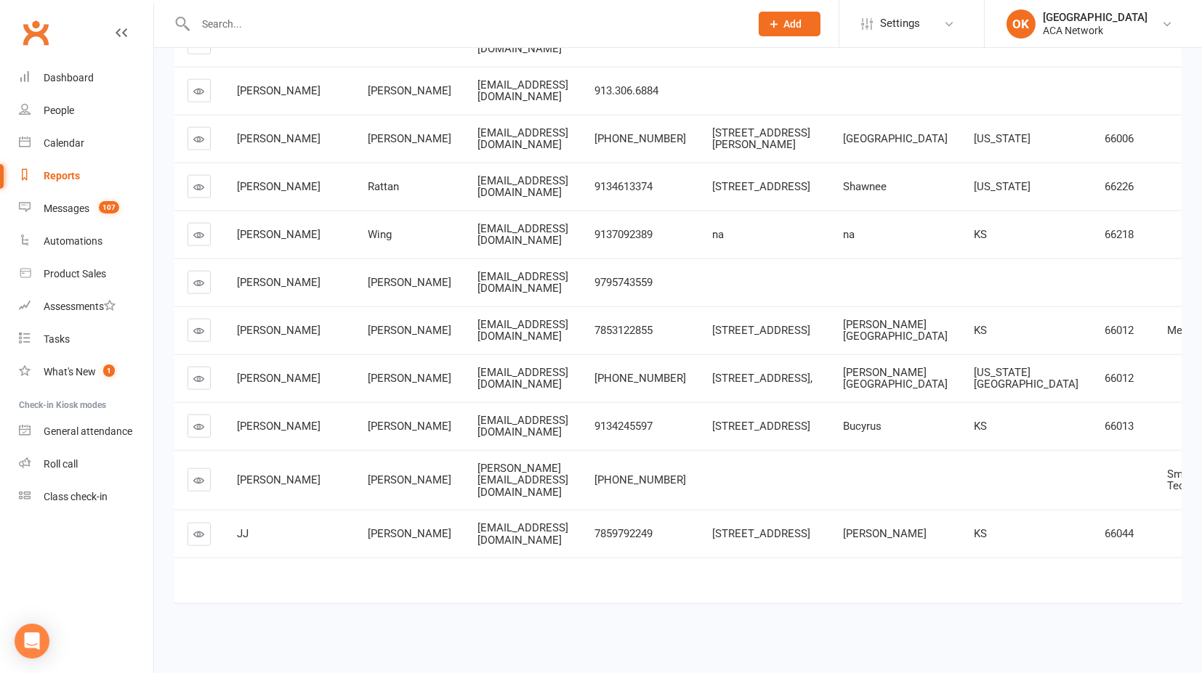
click at [550, 307] on td "[EMAIL_ADDRESS][DOMAIN_NAME]" at bounding box center [522, 331] width 117 height 48
drag, startPoint x: 442, startPoint y: 456, endPoint x: 538, endPoint y: 461, distance: 96.1
click at [538, 463] on div "[PERSON_NAME][EMAIL_ADDRESS][DOMAIN_NAME]" at bounding box center [522, 481] width 91 height 36
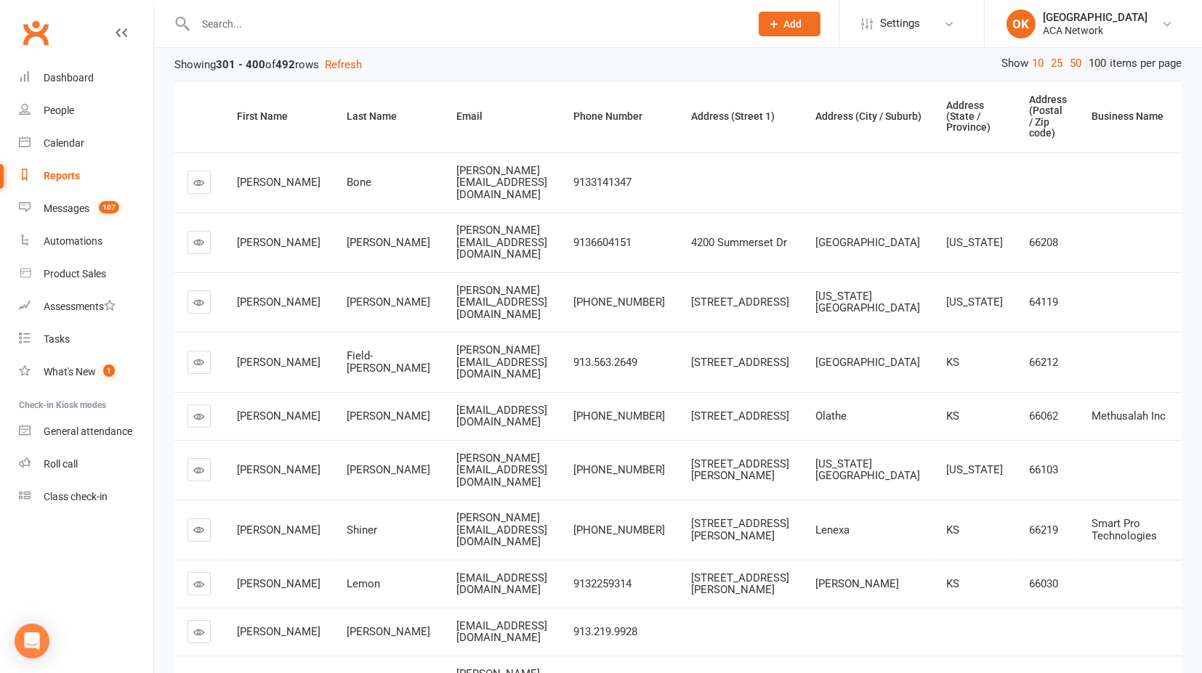
scroll to position [161, 0]
drag, startPoint x: 439, startPoint y: 179, endPoint x: 541, endPoint y: 186, distance: 102.6
click at [541, 186] on td "[PERSON_NAME][EMAIL_ADDRESS][DOMAIN_NAME]" at bounding box center [501, 182] width 117 height 60
drag, startPoint x: 429, startPoint y: 302, endPoint x: 521, endPoint y: 313, distance: 92.2
click at [521, 313] on td "[PERSON_NAME][EMAIL_ADDRESS][DOMAIN_NAME]" at bounding box center [501, 302] width 117 height 60
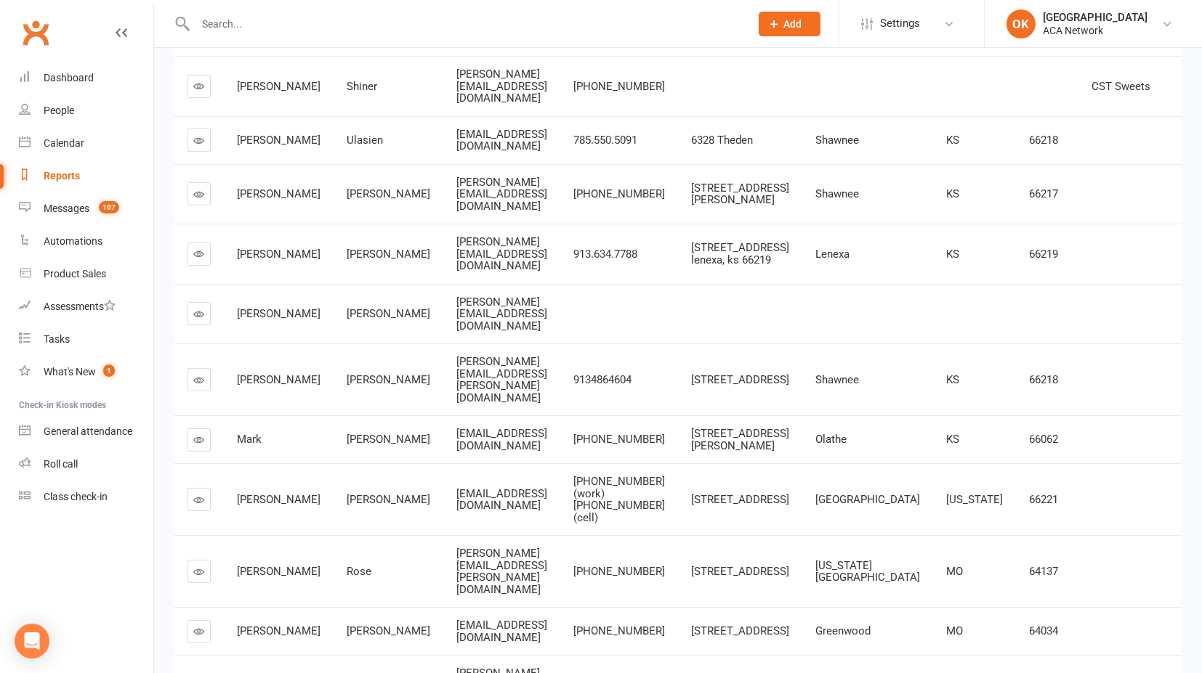
scroll to position [1130, 0]
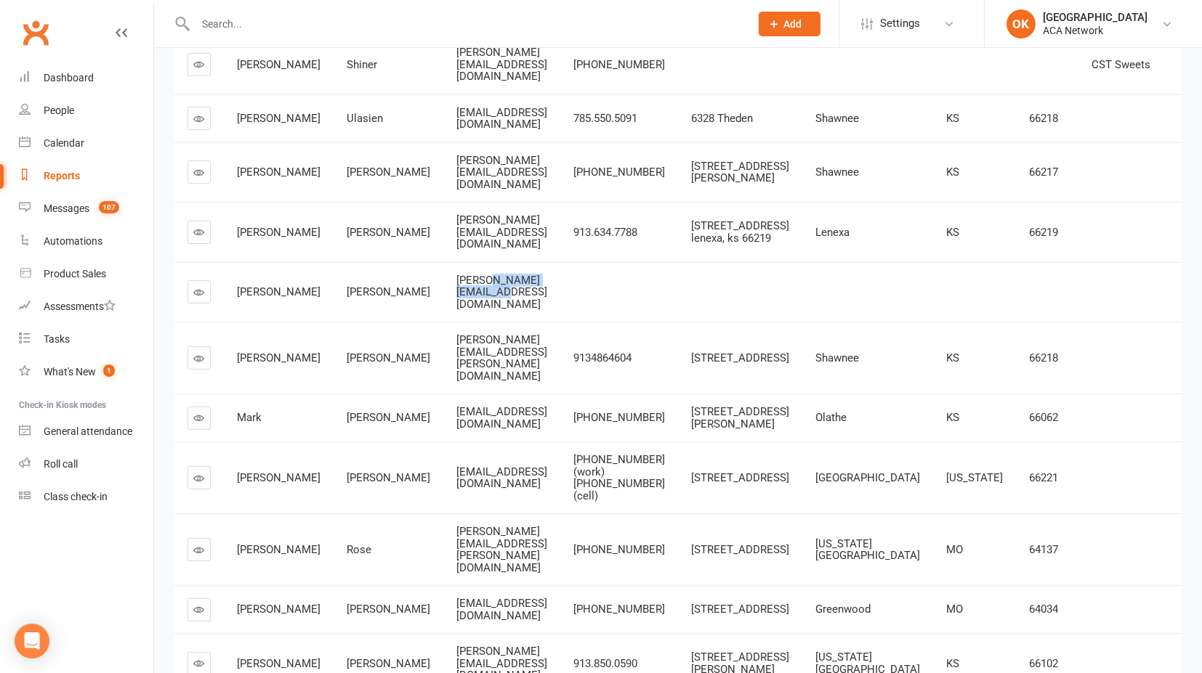
drag, startPoint x: 428, startPoint y: 362, endPoint x: 521, endPoint y: 372, distance: 93.5
click at [521, 323] on td "[PERSON_NAME][EMAIL_ADDRESS][DOMAIN_NAME]" at bounding box center [501, 292] width 117 height 60
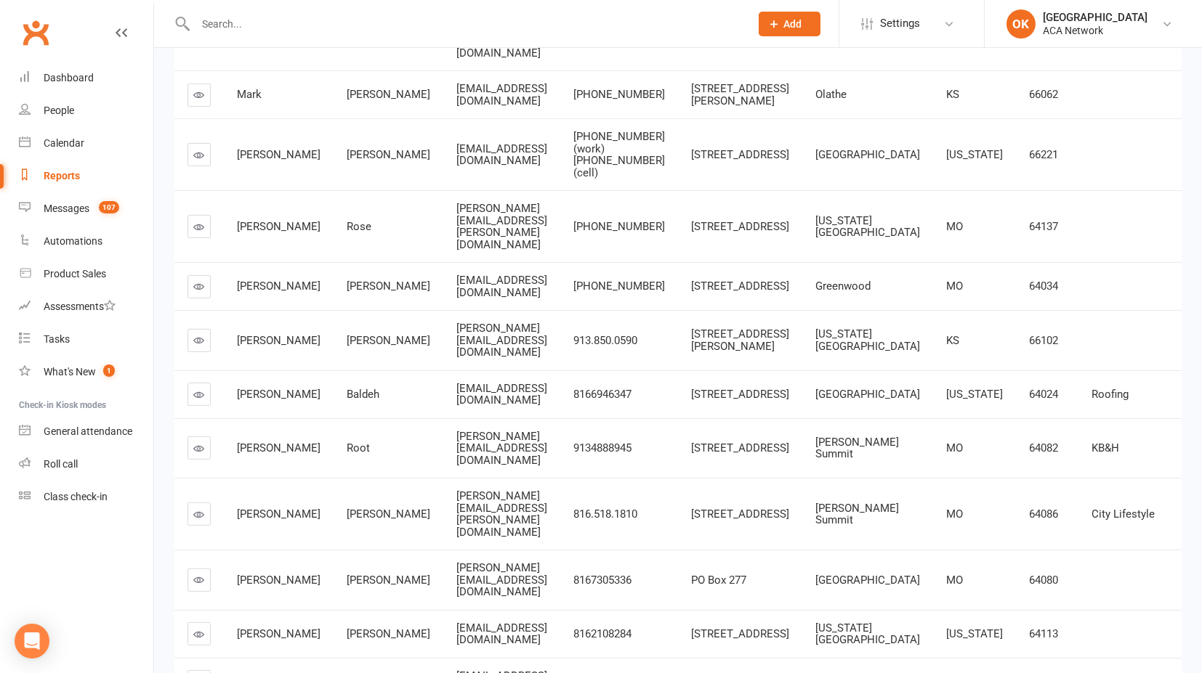
scroll to position [1534, 0]
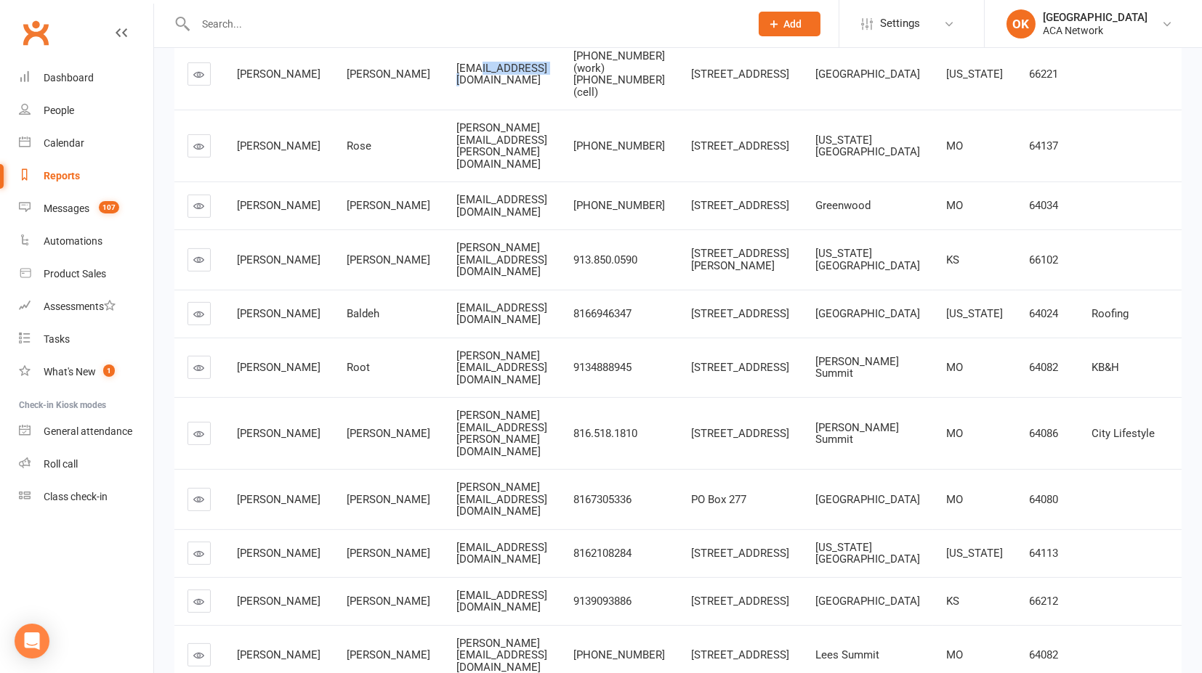
drag, startPoint x: 415, startPoint y: 139, endPoint x: 485, endPoint y: 138, distance: 70.5
click at [485, 86] on div "[EMAIL_ADDRESS][DOMAIN_NAME]" at bounding box center [501, 74] width 91 height 24
drag, startPoint x: 423, startPoint y: 328, endPoint x: 480, endPoint y: 336, distance: 57.9
click at [480, 290] on td "[PERSON_NAME][EMAIL_ADDRESS][DOMAIN_NAME]" at bounding box center [501, 260] width 117 height 60
drag, startPoint x: 441, startPoint y: 385, endPoint x: 538, endPoint y: 386, distance: 96.6
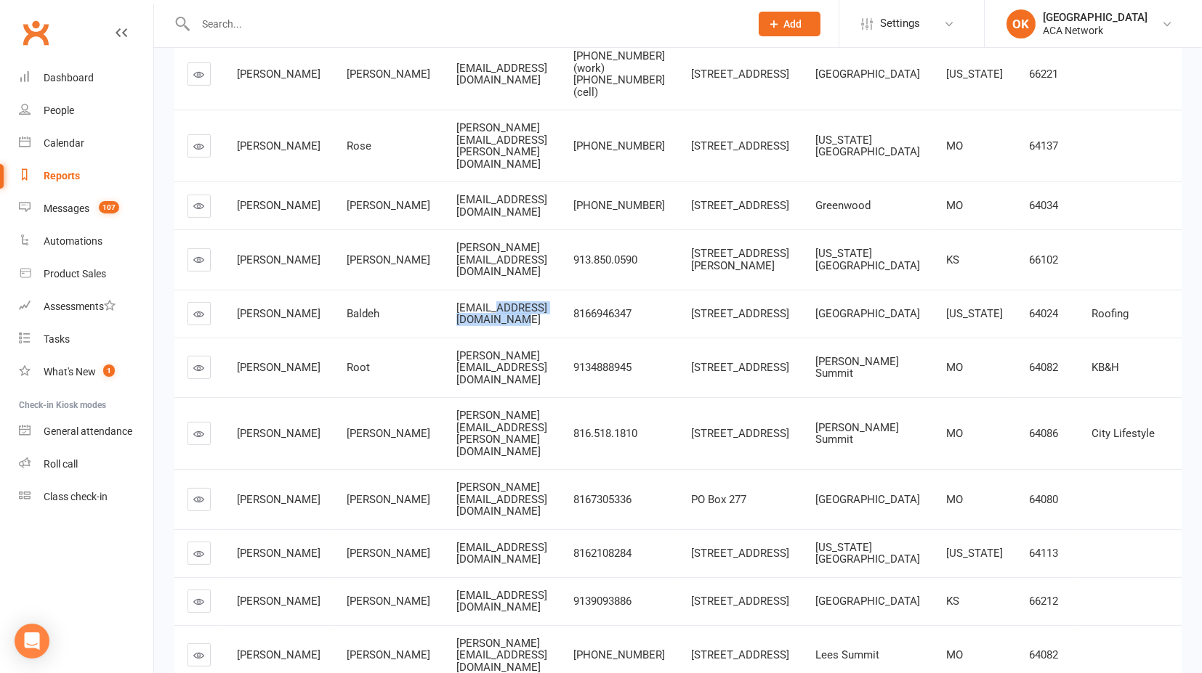
click at [538, 326] on div "[EMAIL_ADDRESS][DOMAIN_NAME]" at bounding box center [501, 314] width 91 height 24
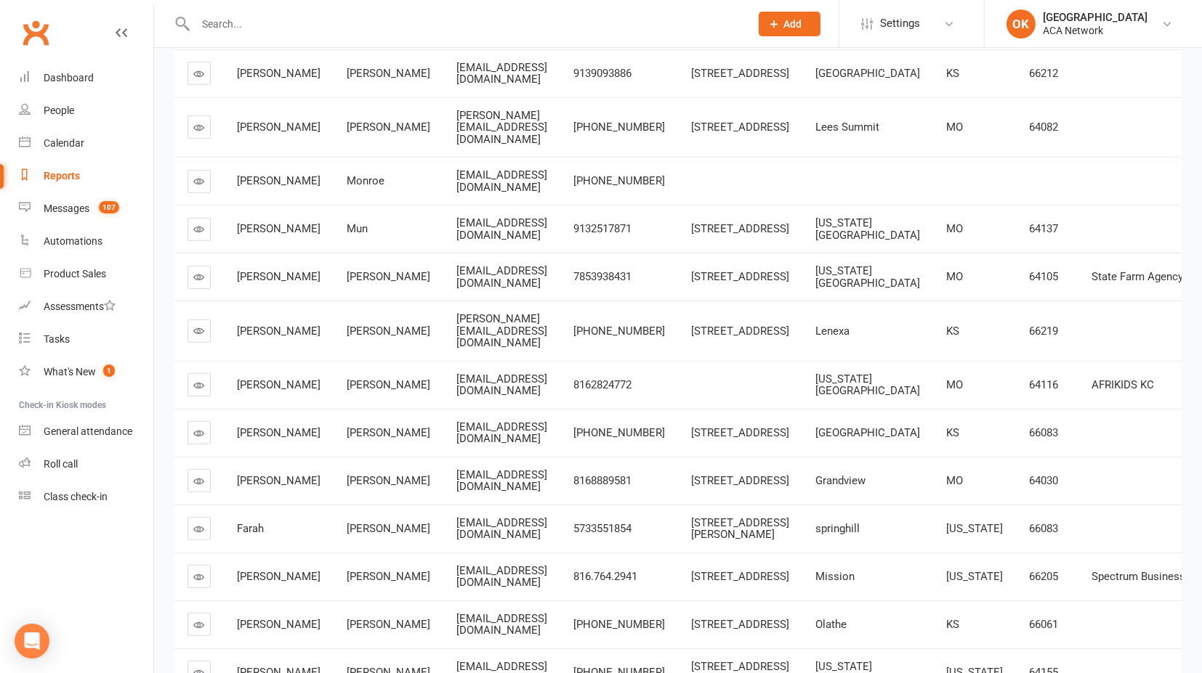
scroll to position [2098, 0]
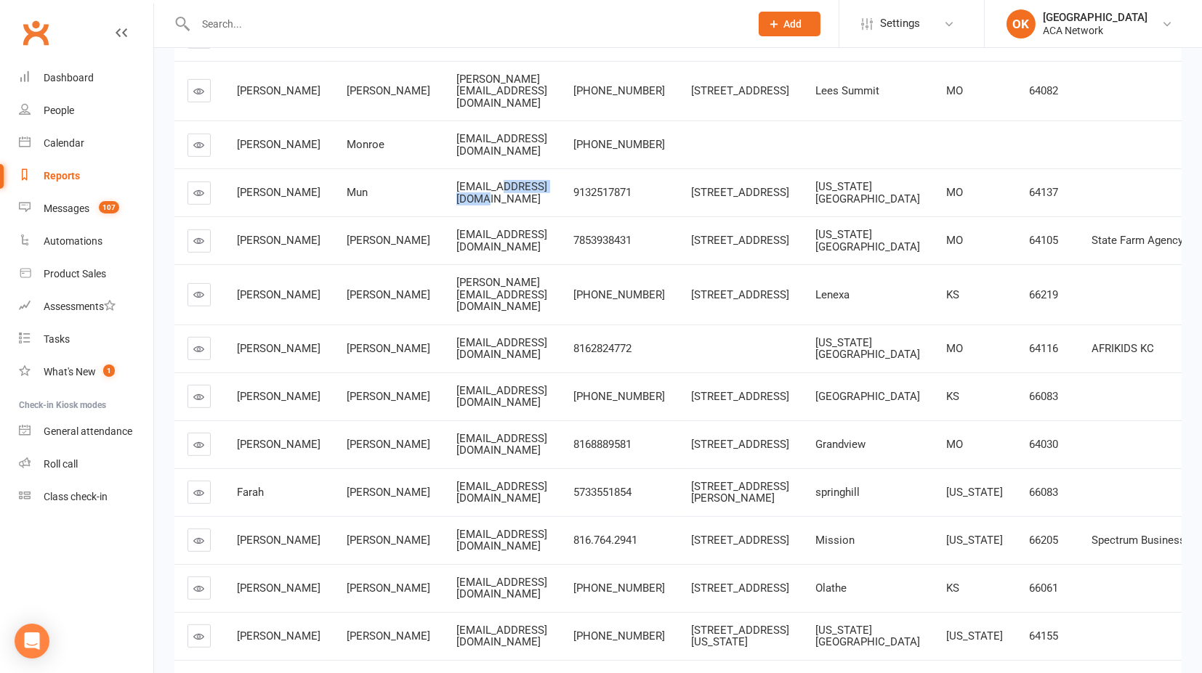
drag, startPoint x: 445, startPoint y: 312, endPoint x: 510, endPoint y: 309, distance: 64.7
click at [510, 205] on div "[EMAIL_ADDRESS][DOMAIN_NAME]" at bounding box center [501, 193] width 91 height 24
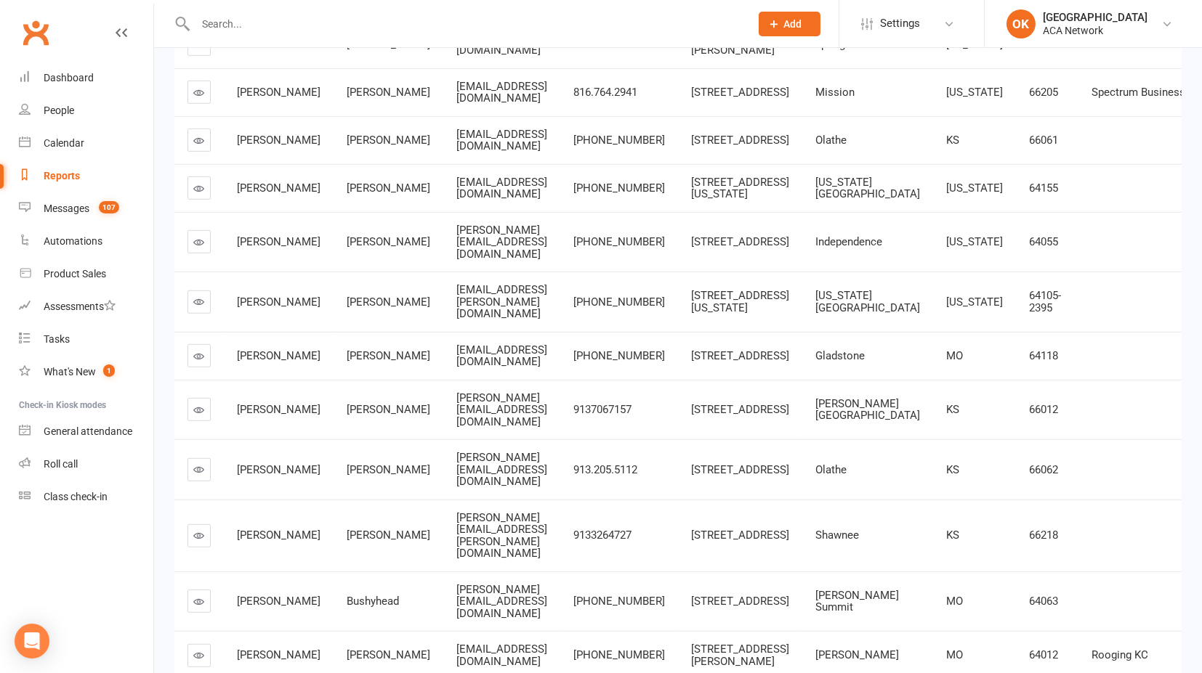
scroll to position [2583, 0]
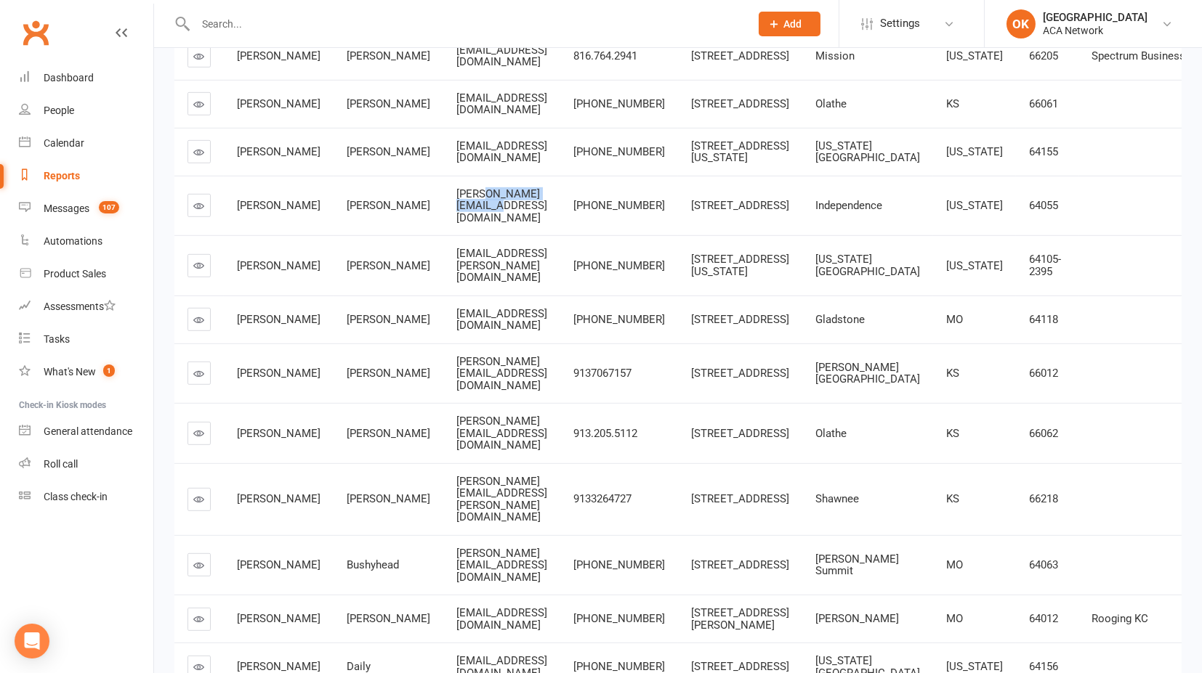
drag, startPoint x: 420, startPoint y: 421, endPoint x: 510, endPoint y: 424, distance: 90.1
click at [510, 224] on div "[PERSON_NAME][EMAIL_ADDRESS][DOMAIN_NAME]" at bounding box center [501, 206] width 91 height 36
drag, startPoint x: 392, startPoint y: 420, endPoint x: 516, endPoint y: 430, distance: 124.6
click at [516, 236] on td "[PERSON_NAME][EMAIL_ADDRESS][DOMAIN_NAME]" at bounding box center [501, 206] width 117 height 60
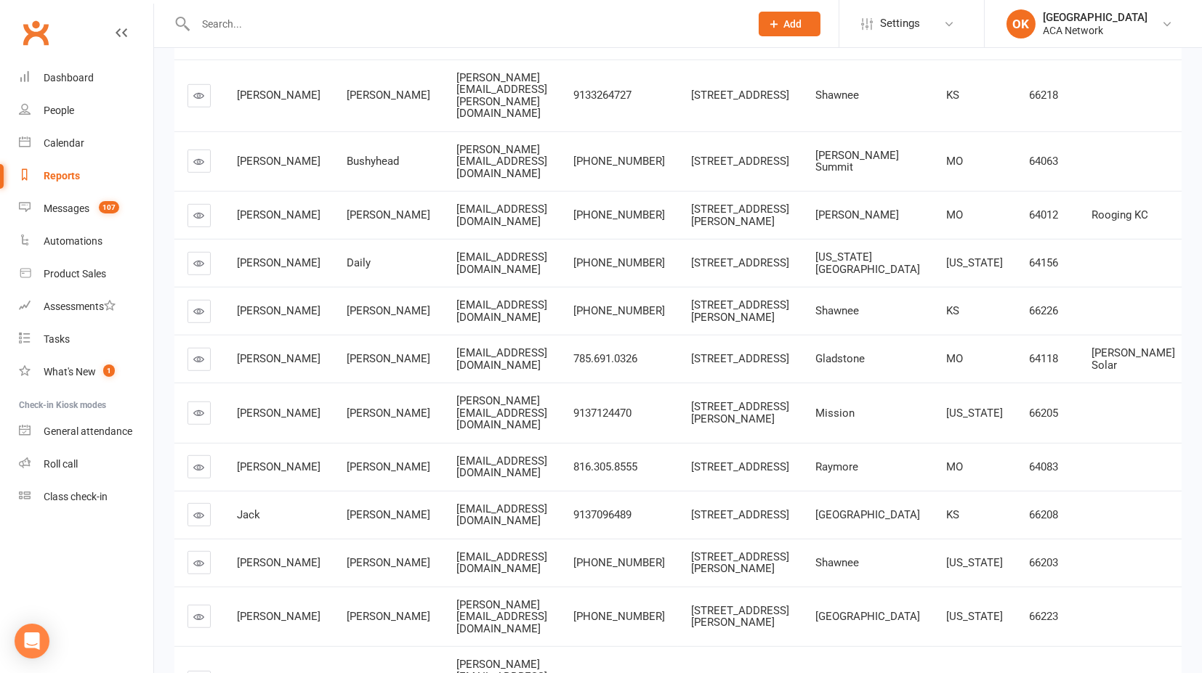
scroll to position [3067, 0]
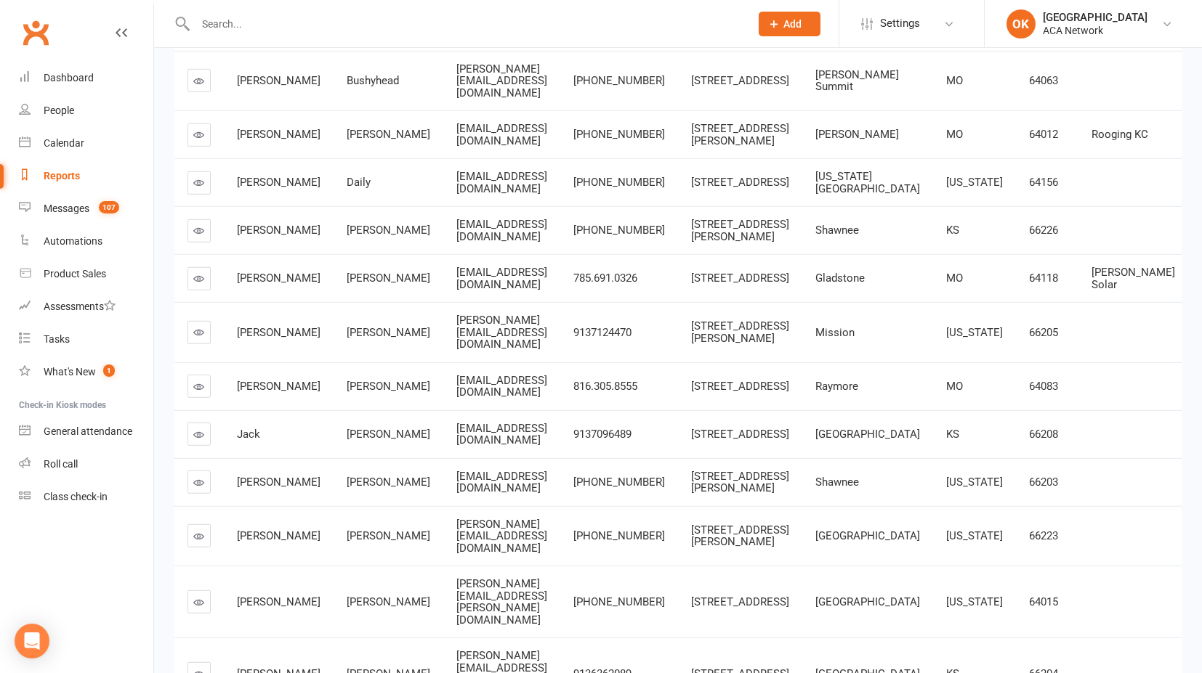
drag, startPoint x: 427, startPoint y: 118, endPoint x: 525, endPoint y: 117, distance: 97.4
drag, startPoint x: 395, startPoint y: 121, endPoint x: 520, endPoint y: 125, distance: 125.0
drag, startPoint x: 443, startPoint y: 296, endPoint x: 539, endPoint y: 290, distance: 96.1
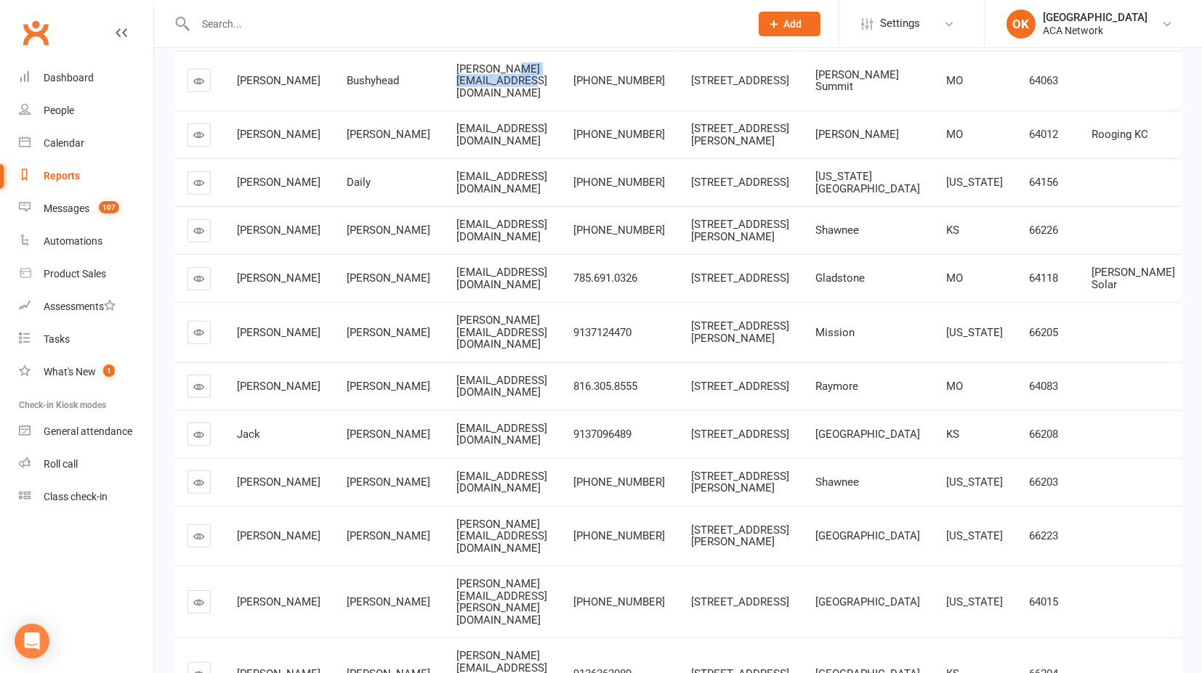
click at [539, 100] on div "[PERSON_NAME][EMAIL_ADDRESS][DOMAIN_NAME]" at bounding box center [501, 81] width 91 height 36
drag, startPoint x: 394, startPoint y: 299, endPoint x: 535, endPoint y: 296, distance: 141.7
click at [535, 100] on span "[PERSON_NAME][EMAIL_ADDRESS][DOMAIN_NAME]" at bounding box center [501, 80] width 91 height 37
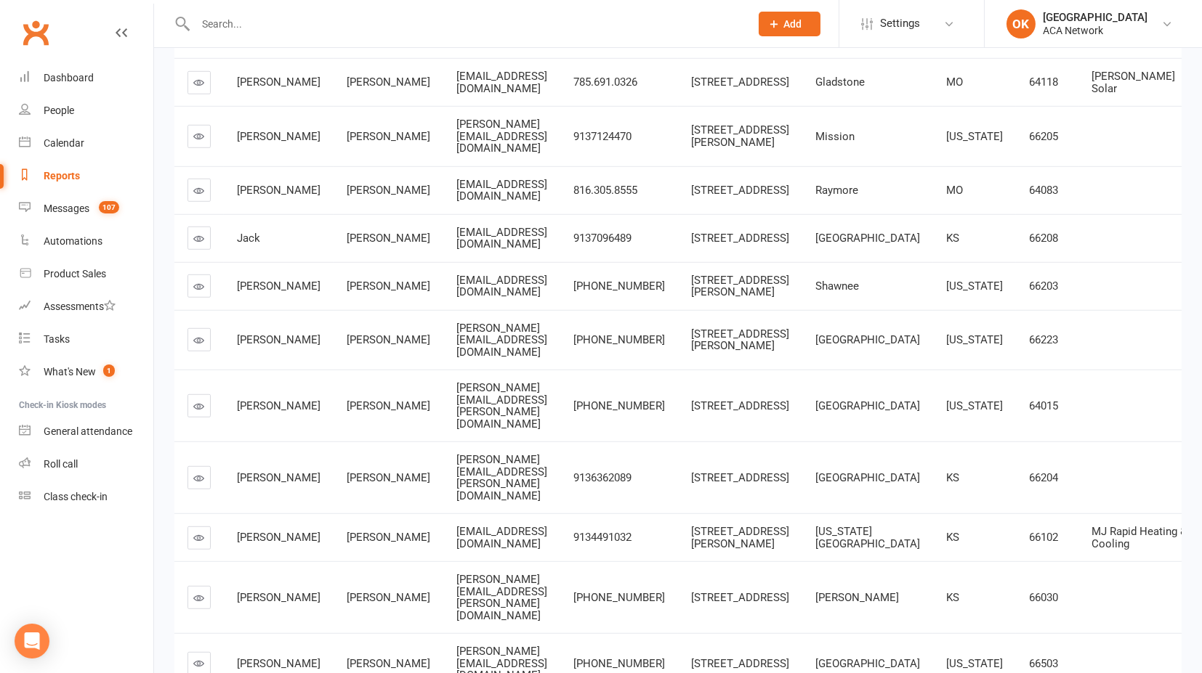
scroll to position [3309, 0]
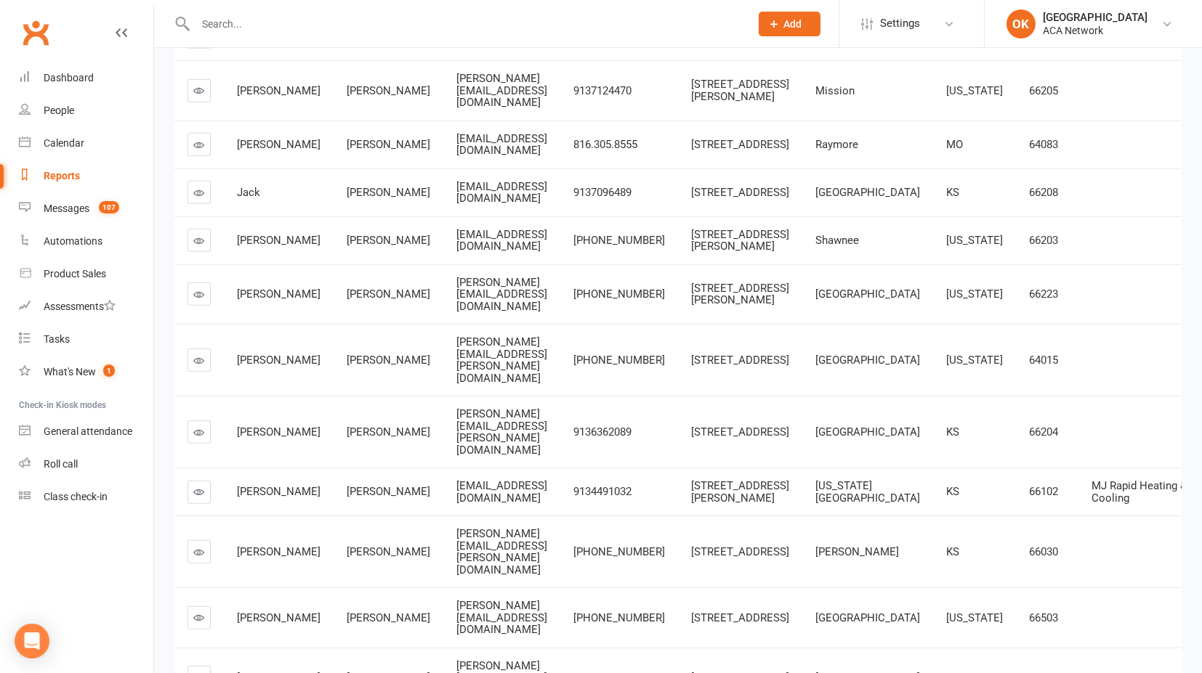
drag, startPoint x: 431, startPoint y: 174, endPoint x: 495, endPoint y: 175, distance: 64.7
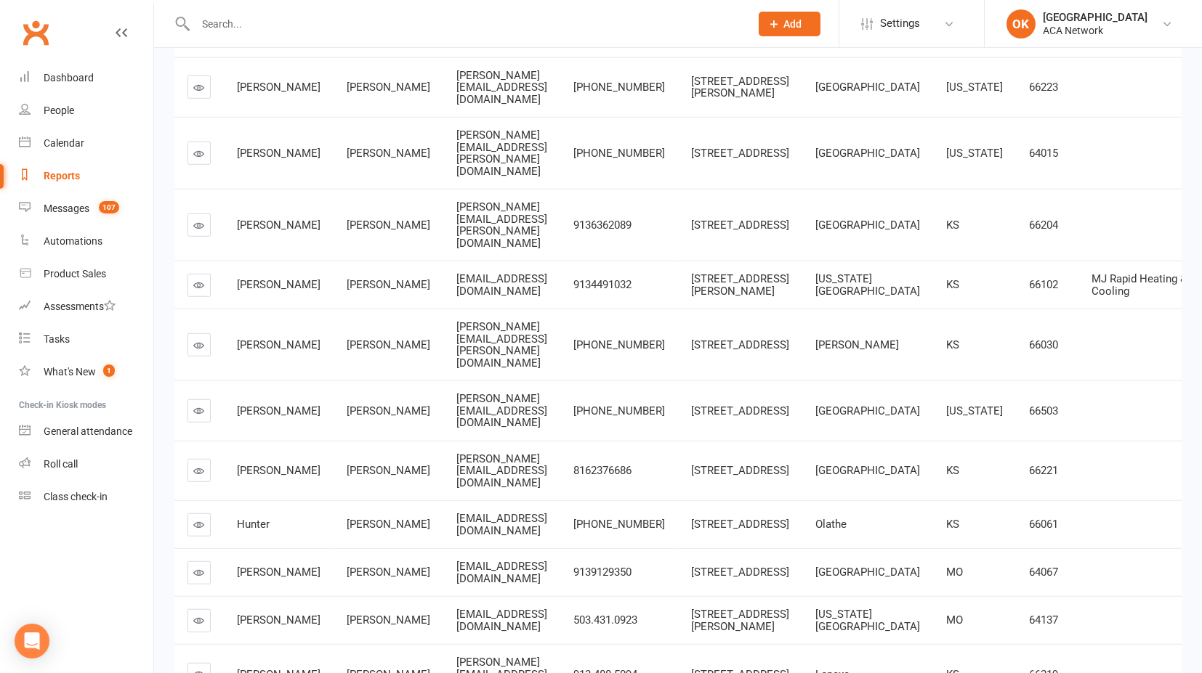
scroll to position [3551, 0]
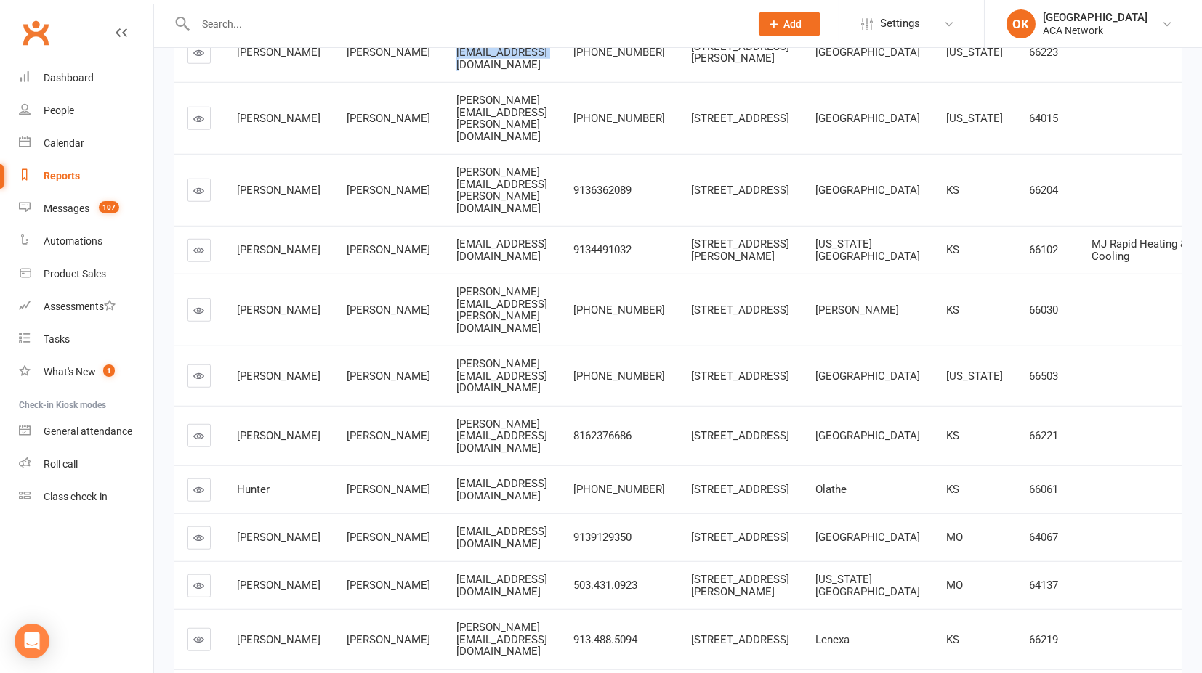
drag, startPoint x: 449, startPoint y: 349, endPoint x: 562, endPoint y: 350, distance: 112.6
click at [547, 71] on div "[PERSON_NAME][EMAIL_ADDRESS][DOMAIN_NAME]" at bounding box center [501, 53] width 91 height 36
drag, startPoint x: 236, startPoint y: 352, endPoint x: 281, endPoint y: 349, distance: 45.1
click at [281, 59] on span "[PERSON_NAME]" at bounding box center [279, 52] width 84 height 13
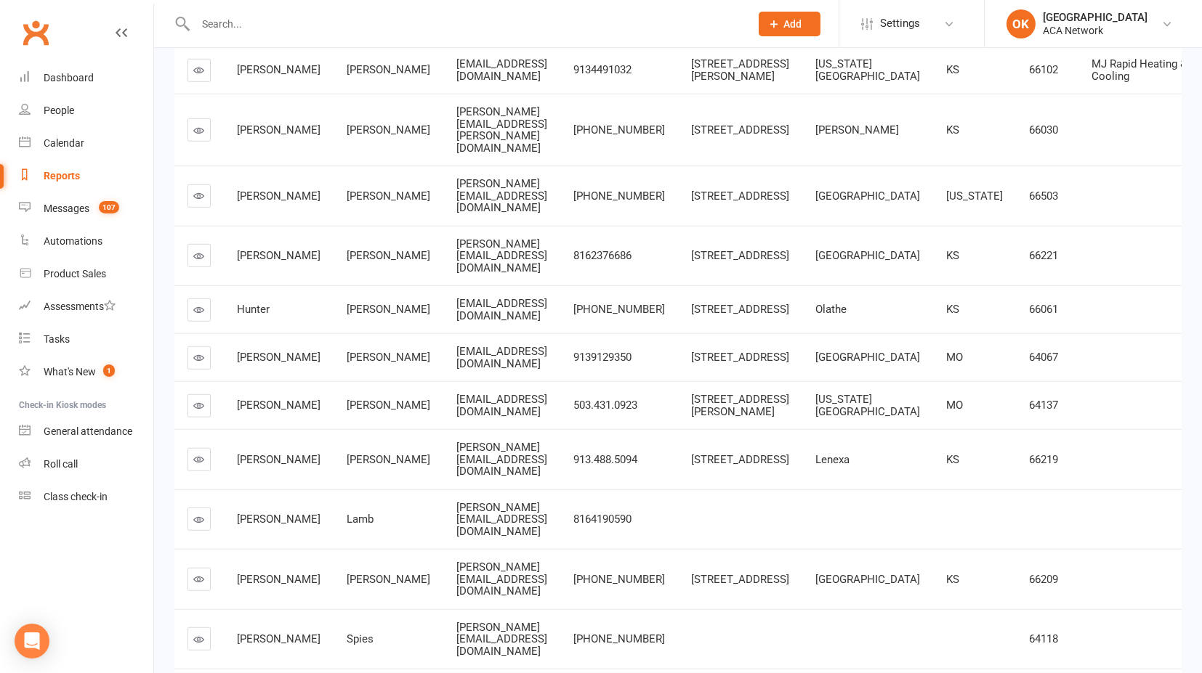
scroll to position [3794, 0]
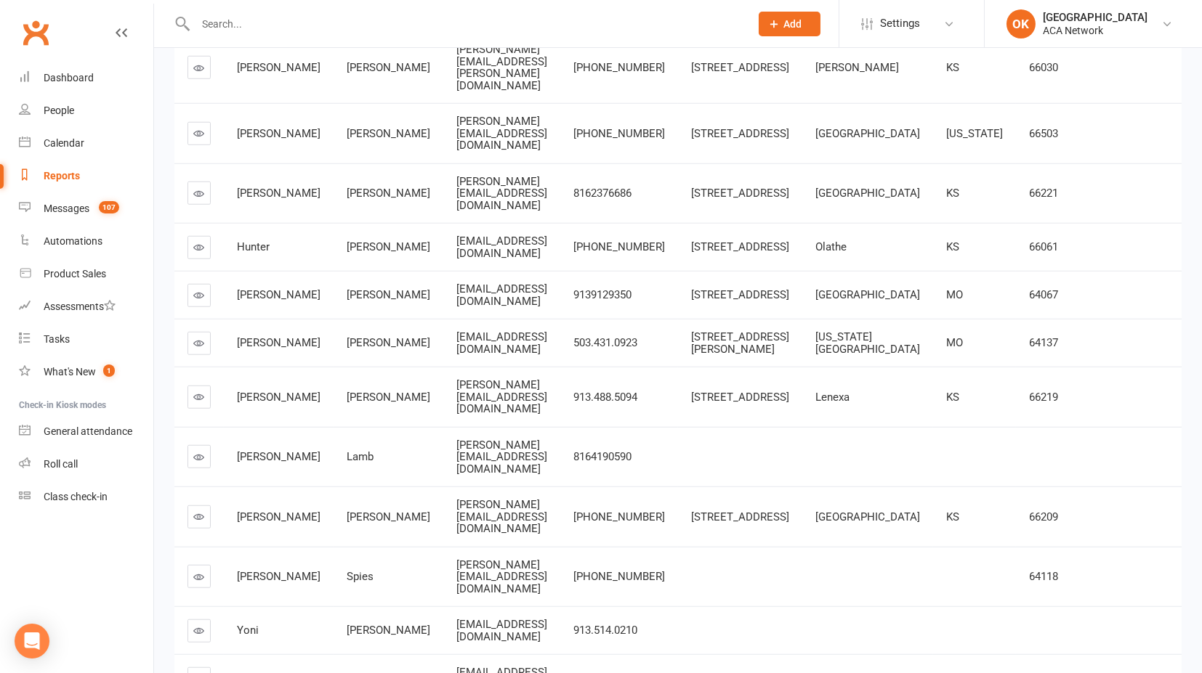
drag, startPoint x: 312, startPoint y: 104, endPoint x: 342, endPoint y: 124, distance: 36.3
drag, startPoint x: 392, startPoint y: 107, endPoint x: 564, endPoint y: 121, distance: 172.0
drag, startPoint x: 1037, startPoint y: 272, endPoint x: 1081, endPoint y: 297, distance: 50.7
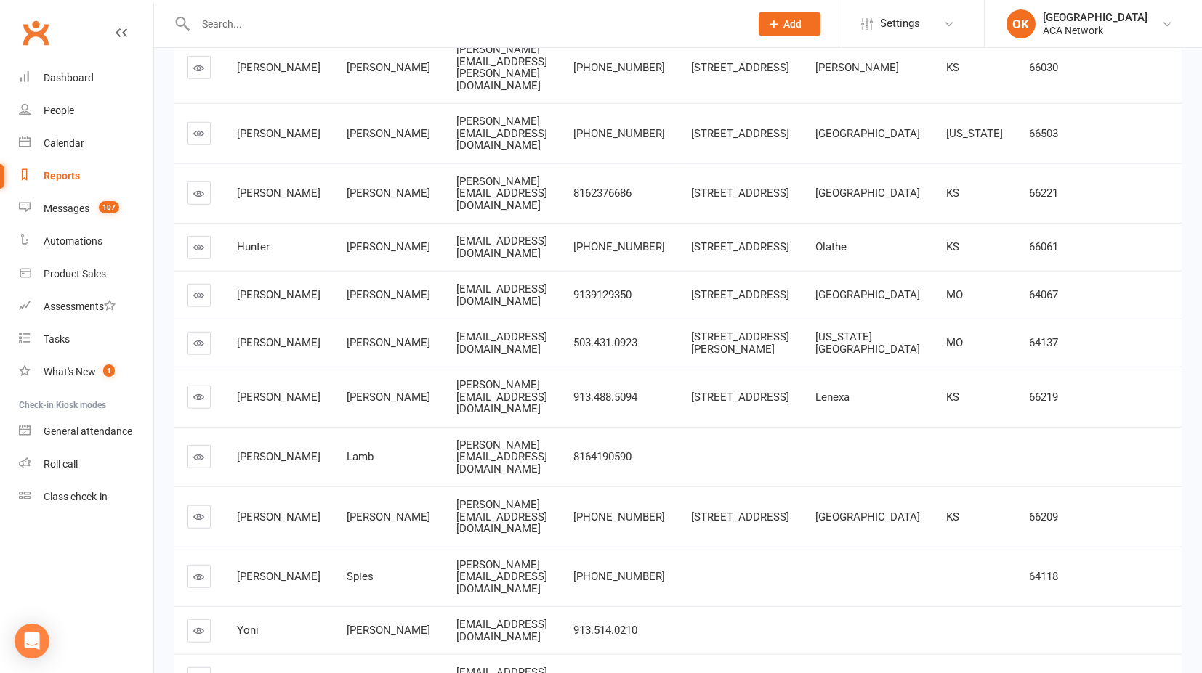
click at [1081, 20] on div "MJ Rapid Heating & Cooling" at bounding box center [1143, 8] width 105 height 24
drag, startPoint x: 237, startPoint y: 289, endPoint x: 268, endPoint y: 293, distance: 31.4
click at [268, 14] on span "[PERSON_NAME]" at bounding box center [279, 7] width 84 height 13
drag, startPoint x: 310, startPoint y: 288, endPoint x: 347, endPoint y: 287, distance: 37.1
click at [347, 14] on div "[PERSON_NAME]" at bounding box center [389, 7] width 84 height 12
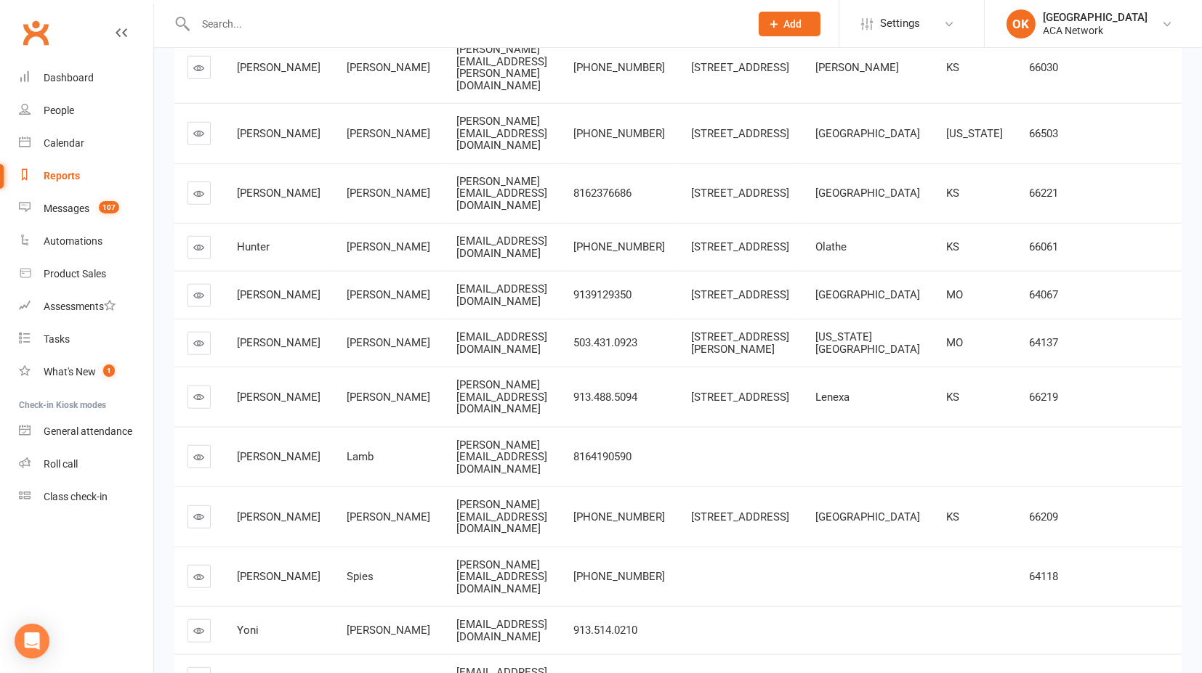
drag, startPoint x: 392, startPoint y: 290, endPoint x: 514, endPoint y: 296, distance: 122.2
click at [514, 31] on td "[EMAIL_ADDRESS][DOMAIN_NAME]" at bounding box center [501, 7] width 117 height 48
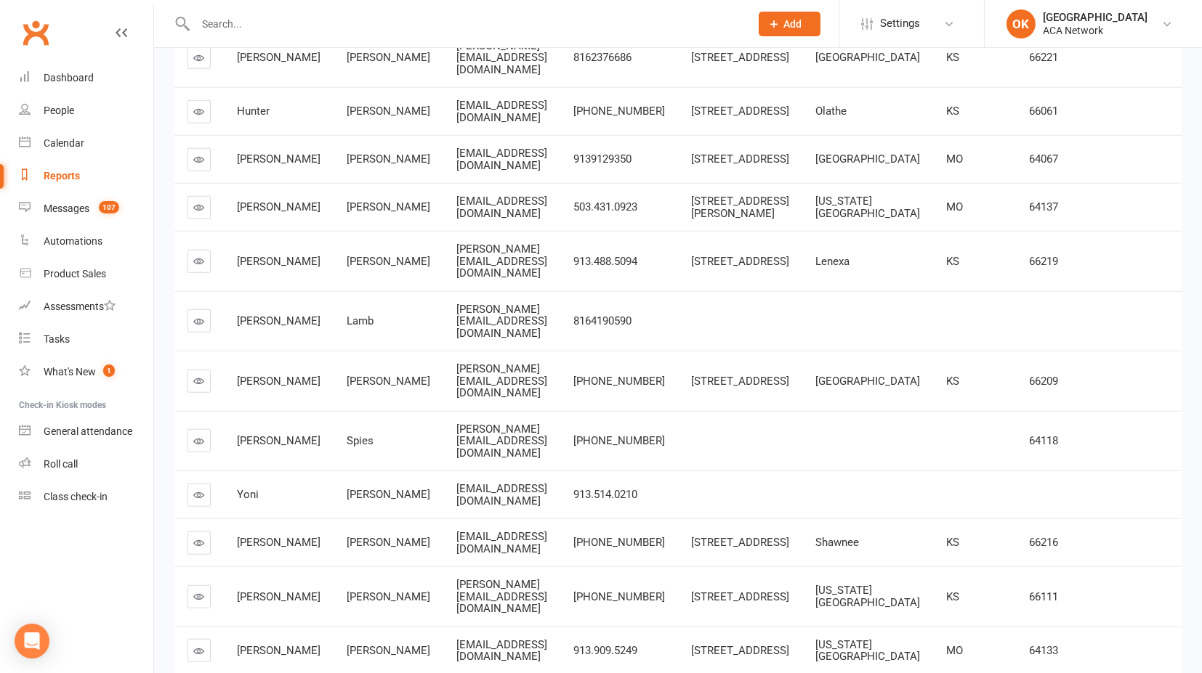
scroll to position [3955, 0]
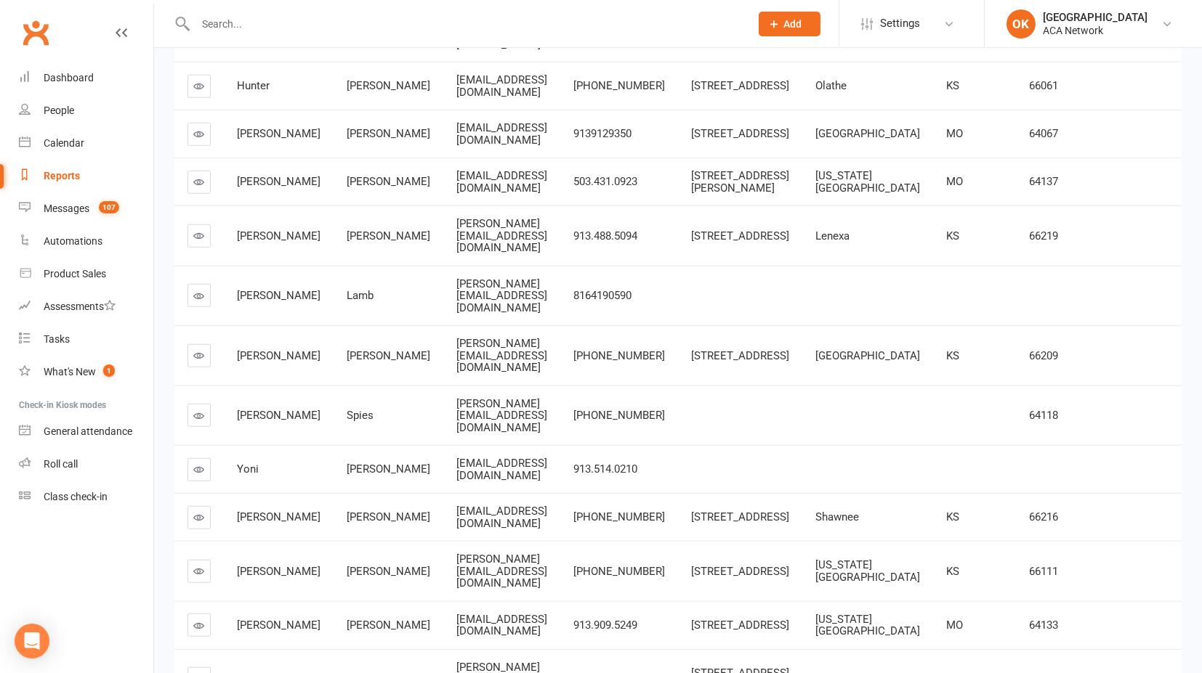
drag, startPoint x: 425, startPoint y: 248, endPoint x: 525, endPoint y: 256, distance: 99.9
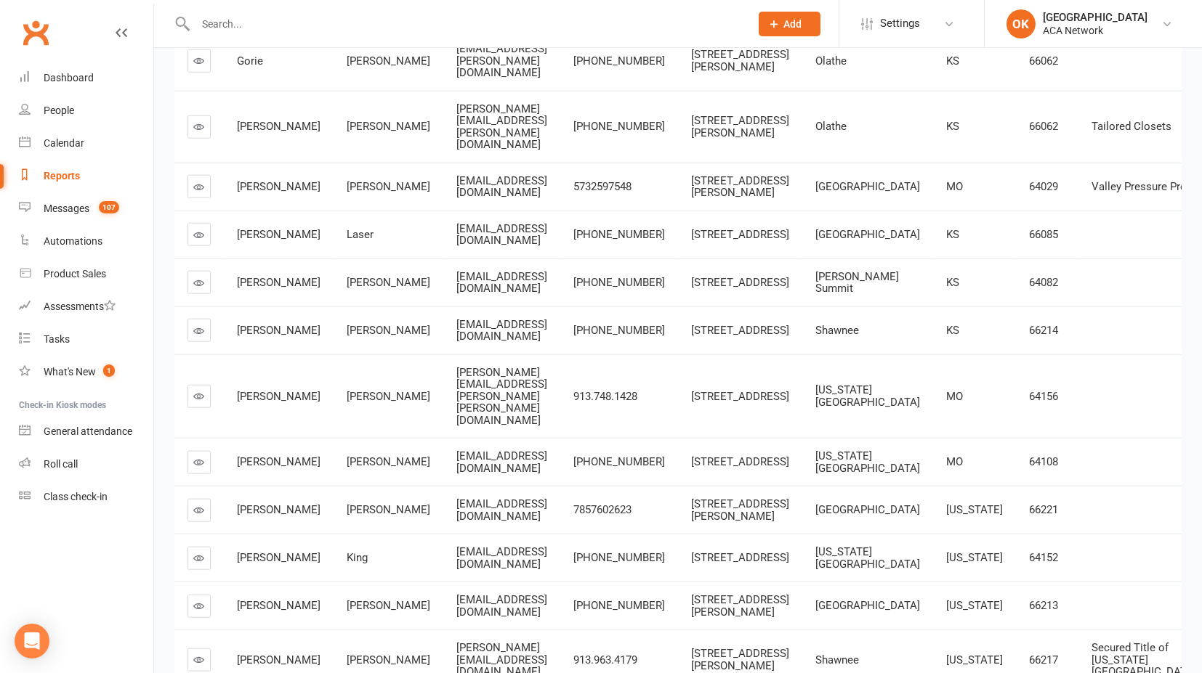
scroll to position [4762, 0]
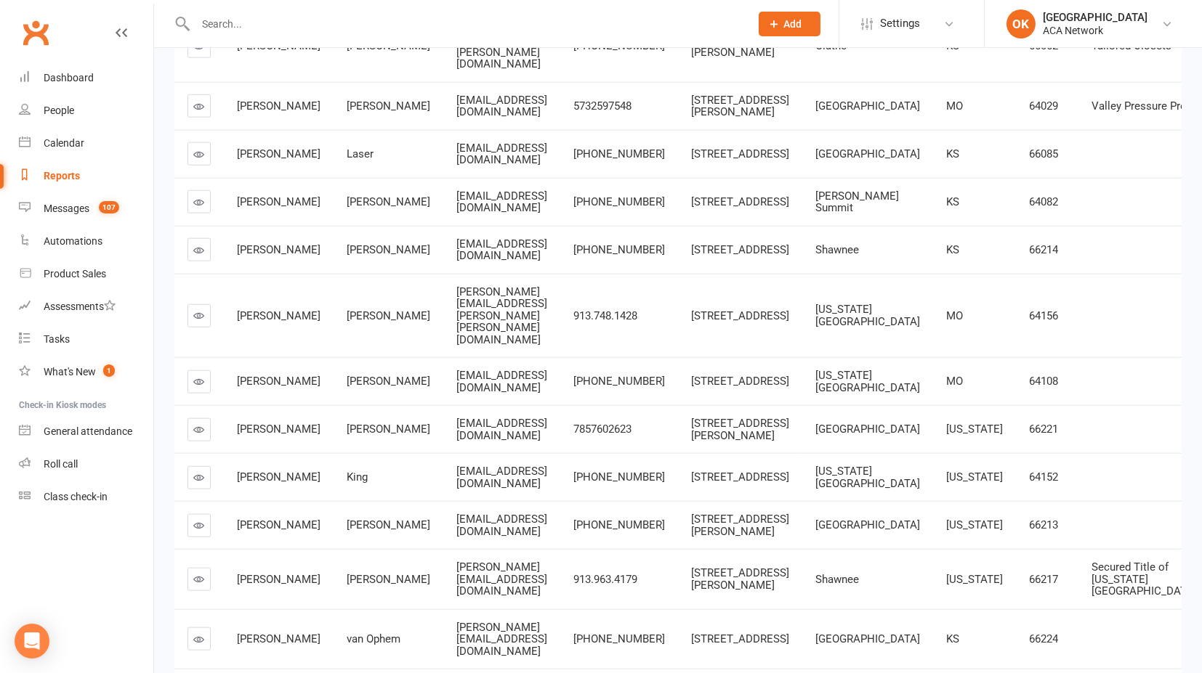
drag, startPoint x: 388, startPoint y: 154, endPoint x: 528, endPoint y: 163, distance: 140.5
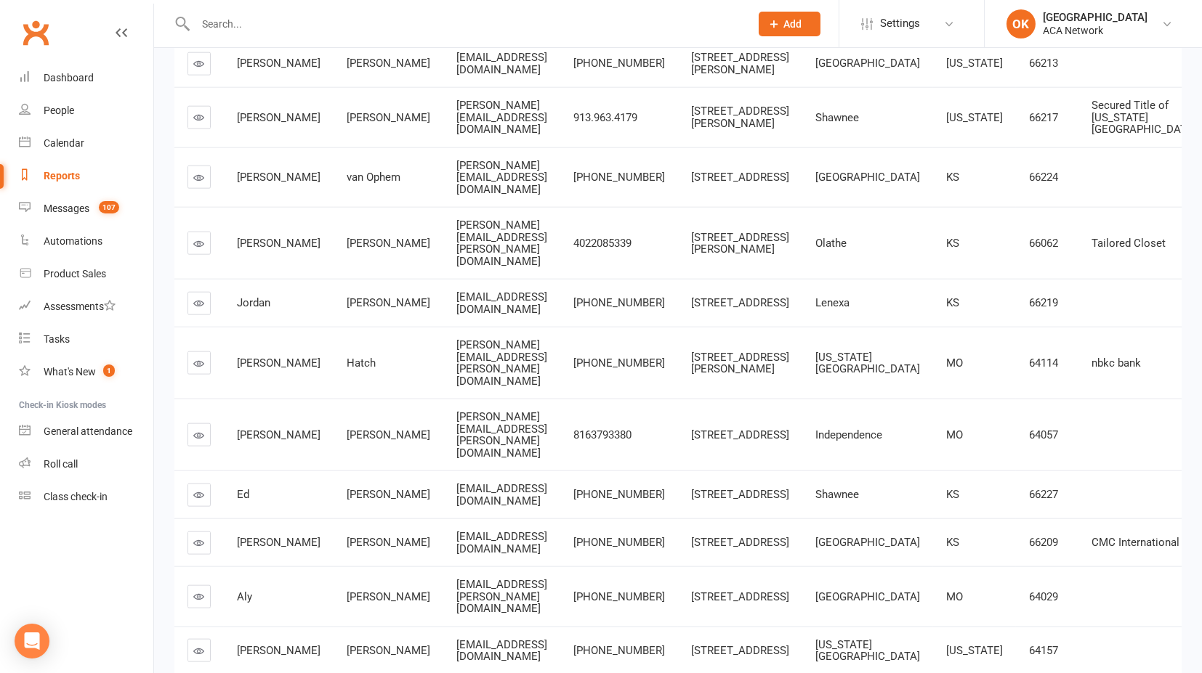
scroll to position [5247, 0]
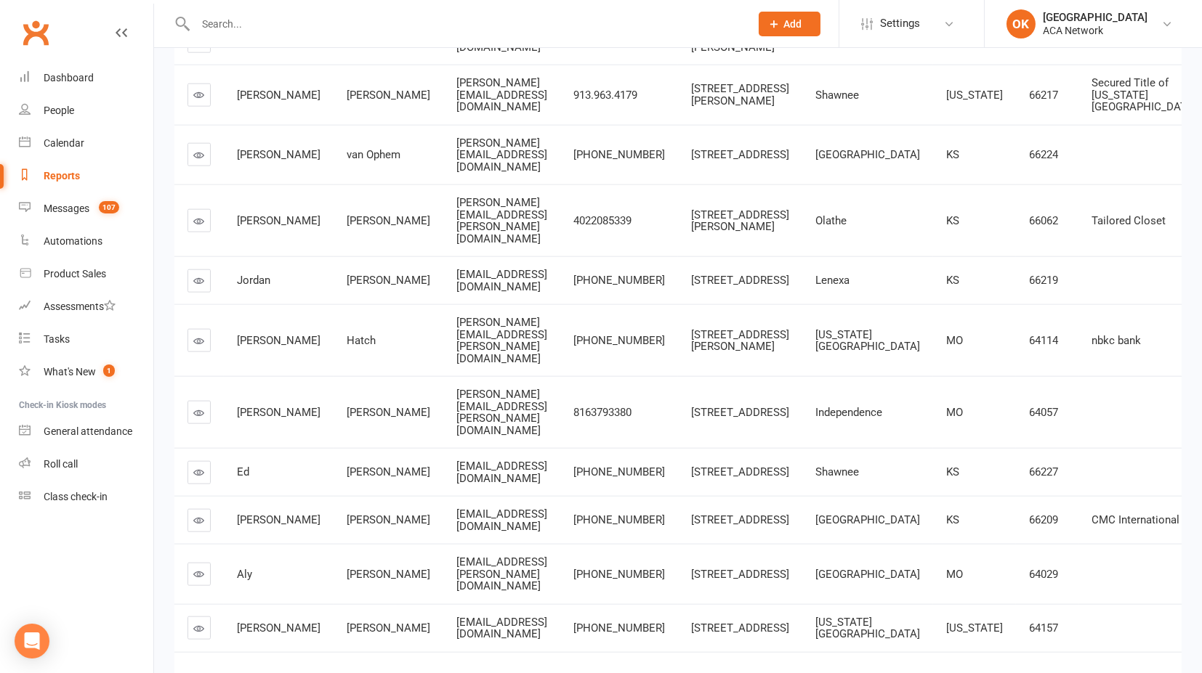
drag, startPoint x: 437, startPoint y: 150, endPoint x: 510, endPoint y: 156, distance: 72.9
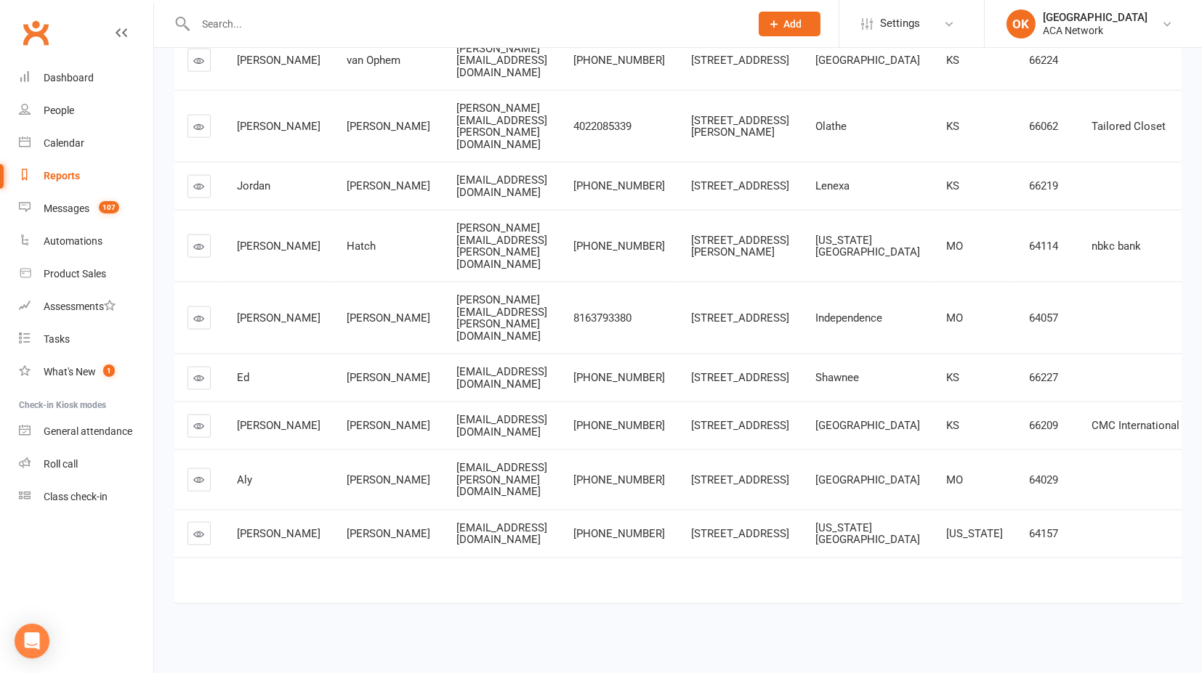
scroll to position [5797, 0]
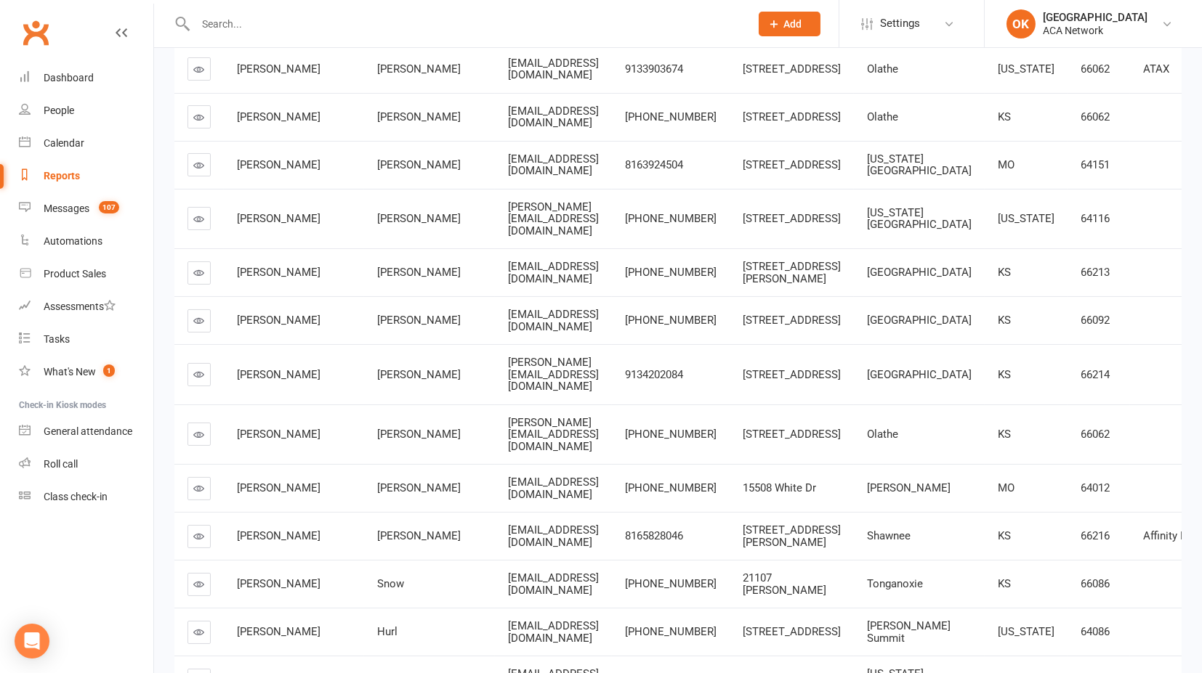
scroll to position [564, 0]
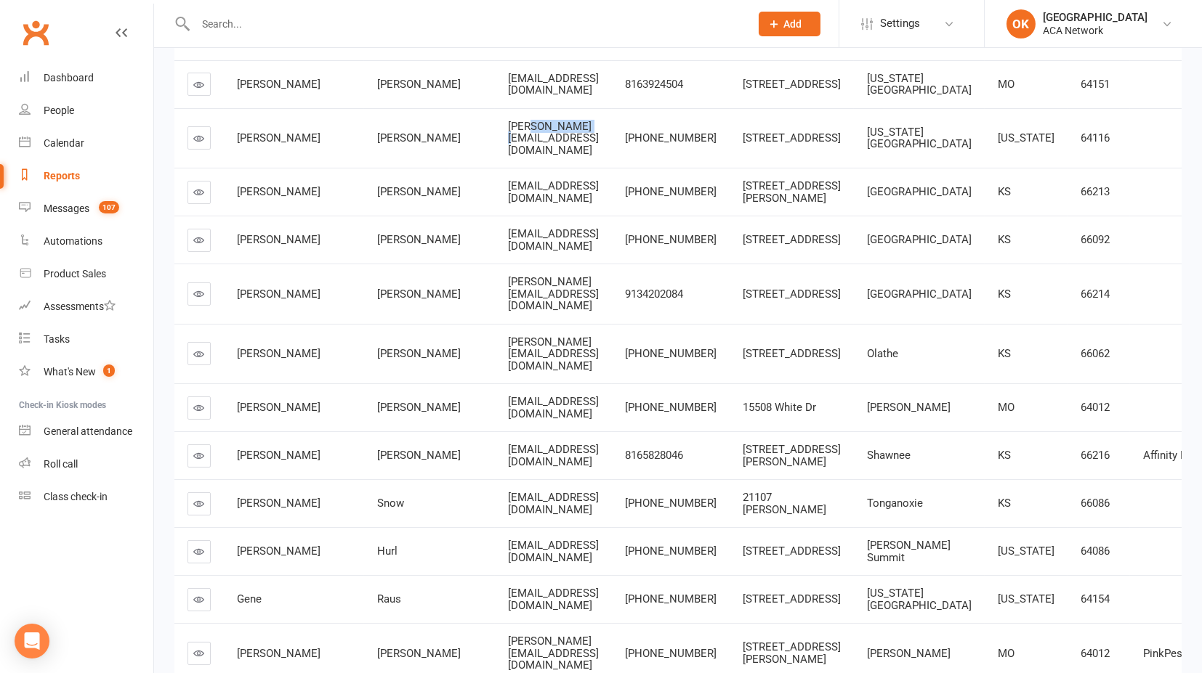
drag, startPoint x: 436, startPoint y: 193, endPoint x: 494, endPoint y: 197, distance: 58.2
click at [508, 157] on span "[PERSON_NAME][EMAIL_ADDRESS][DOMAIN_NAME]" at bounding box center [553, 138] width 91 height 37
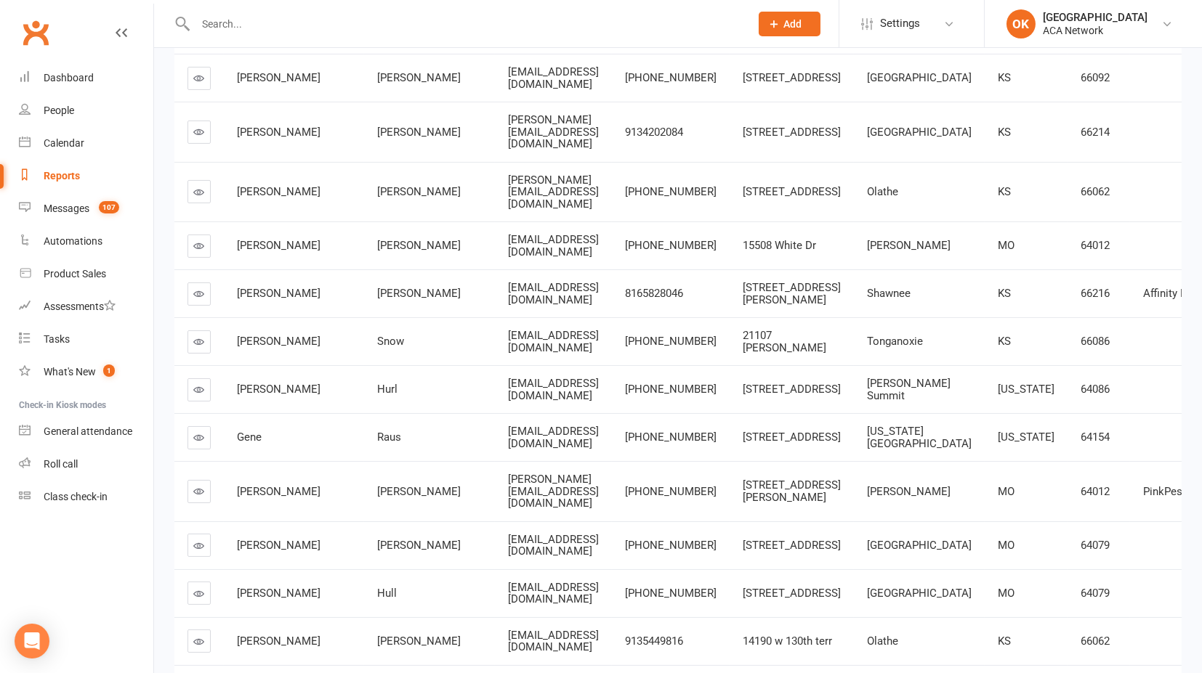
scroll to position [807, 0]
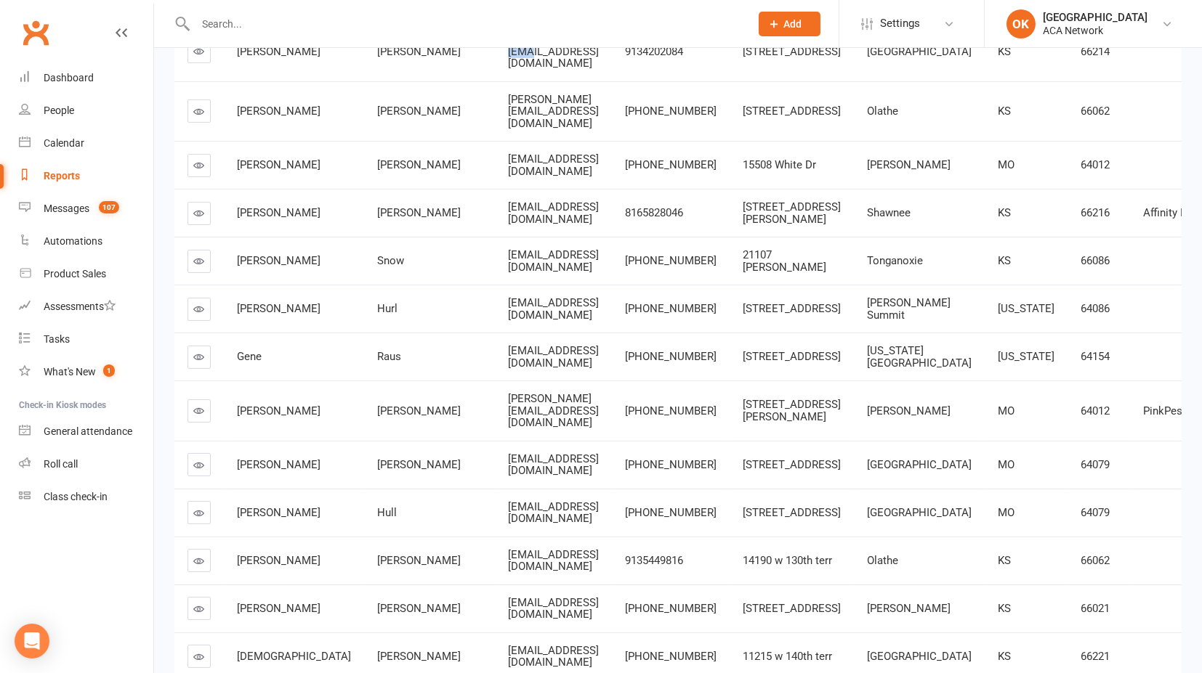
drag, startPoint x: 441, startPoint y: 129, endPoint x: 502, endPoint y: 133, distance: 61.1
click at [508, 70] on span "[PERSON_NAME][EMAIL_ADDRESS][DOMAIN_NAME]" at bounding box center [553, 51] width 91 height 37
drag, startPoint x: 450, startPoint y: 250, endPoint x: 511, endPoint y: 257, distance: 61.5
click at [511, 189] on td "[EMAIL_ADDRESS][DOMAIN_NAME]" at bounding box center [553, 165] width 117 height 48
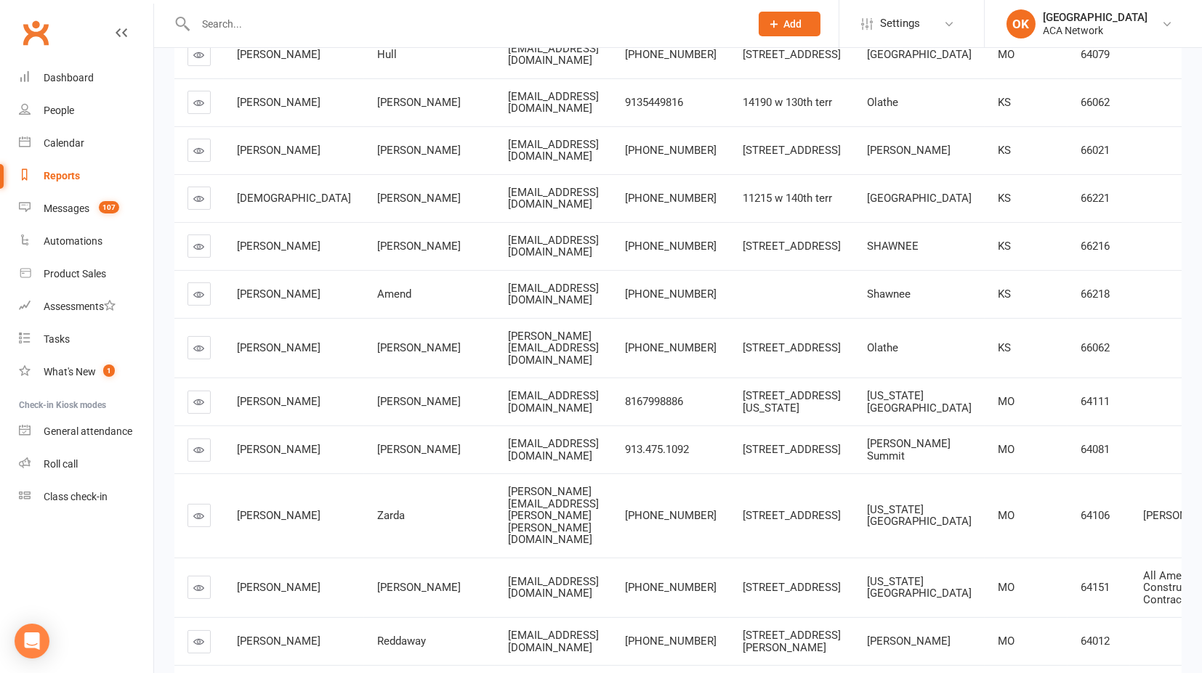
scroll to position [1291, 0]
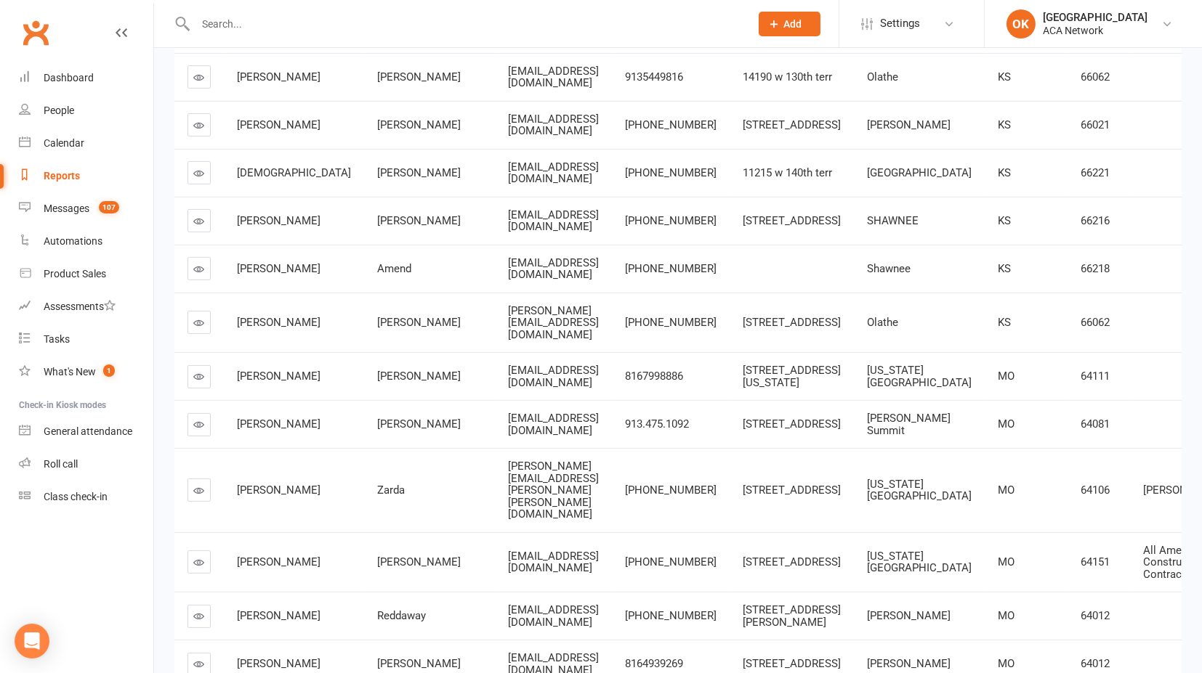
drag, startPoint x: 418, startPoint y: 243, endPoint x: 591, endPoint y: 246, distance: 172.9
click at [591, 101] on td "[EMAIL_ADDRESS][DOMAIN_NAME]" at bounding box center [553, 77] width 117 height 48
drag, startPoint x: 458, startPoint y: 363, endPoint x: 568, endPoint y: 365, distance: 109.7
click at [568, 185] on div "[EMAIL_ADDRESS][DOMAIN_NAME]" at bounding box center [553, 173] width 91 height 24
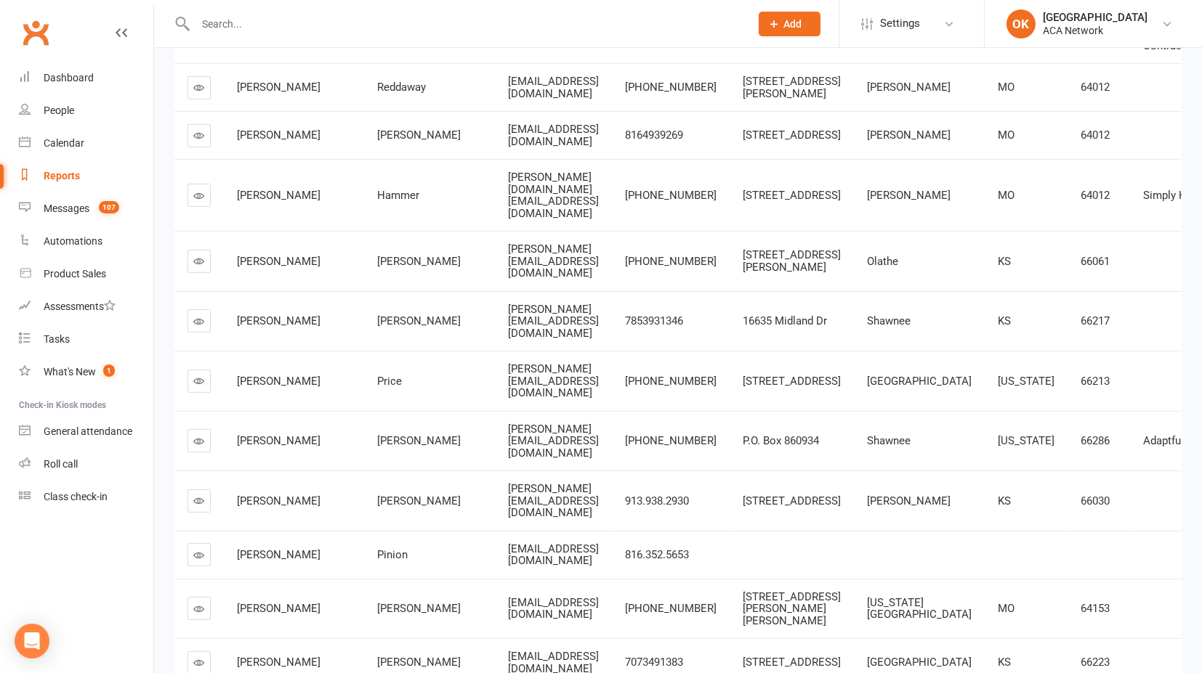
scroll to position [1856, 0]
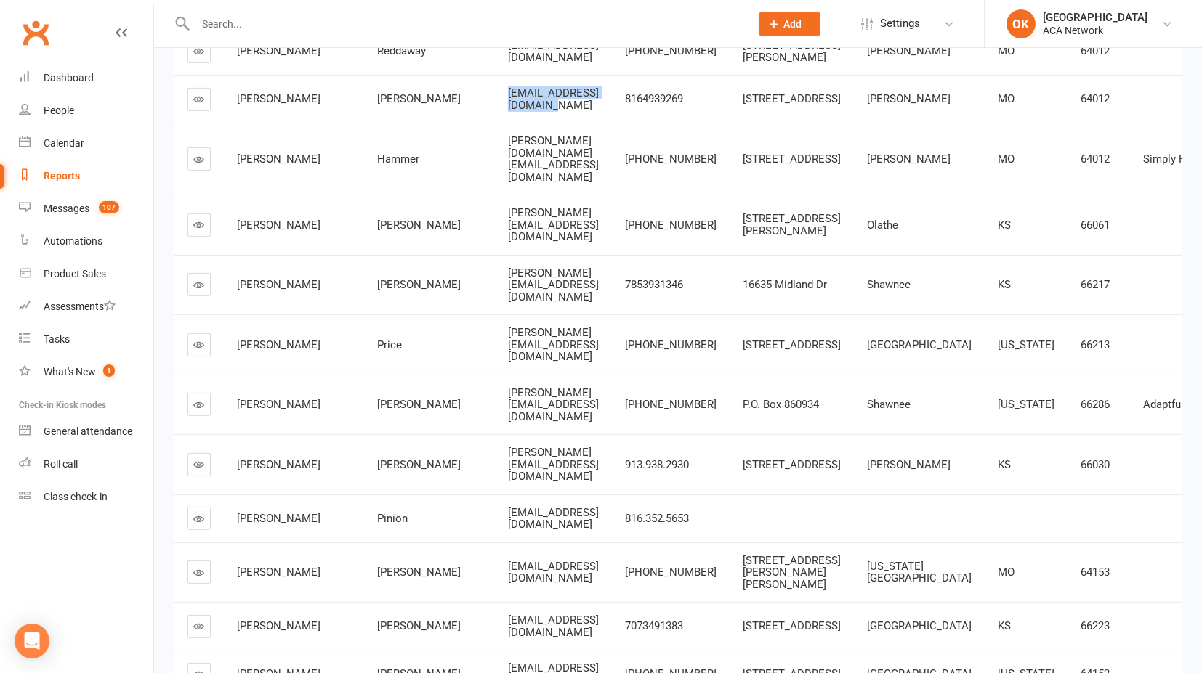
drag, startPoint x: 407, startPoint y: 339, endPoint x: 541, endPoint y: 341, distance: 134.4
click at [541, 111] on div "[EMAIL_ADDRESS][DOMAIN_NAME]" at bounding box center [553, 99] width 91 height 24
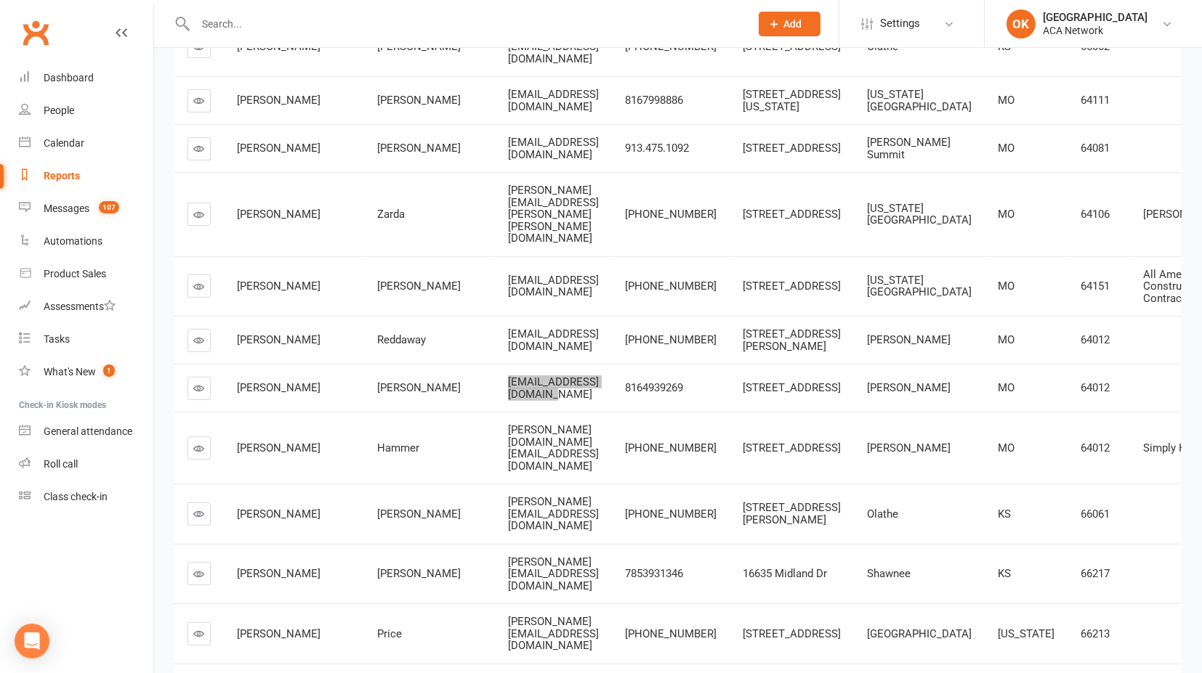
scroll to position [1534, 0]
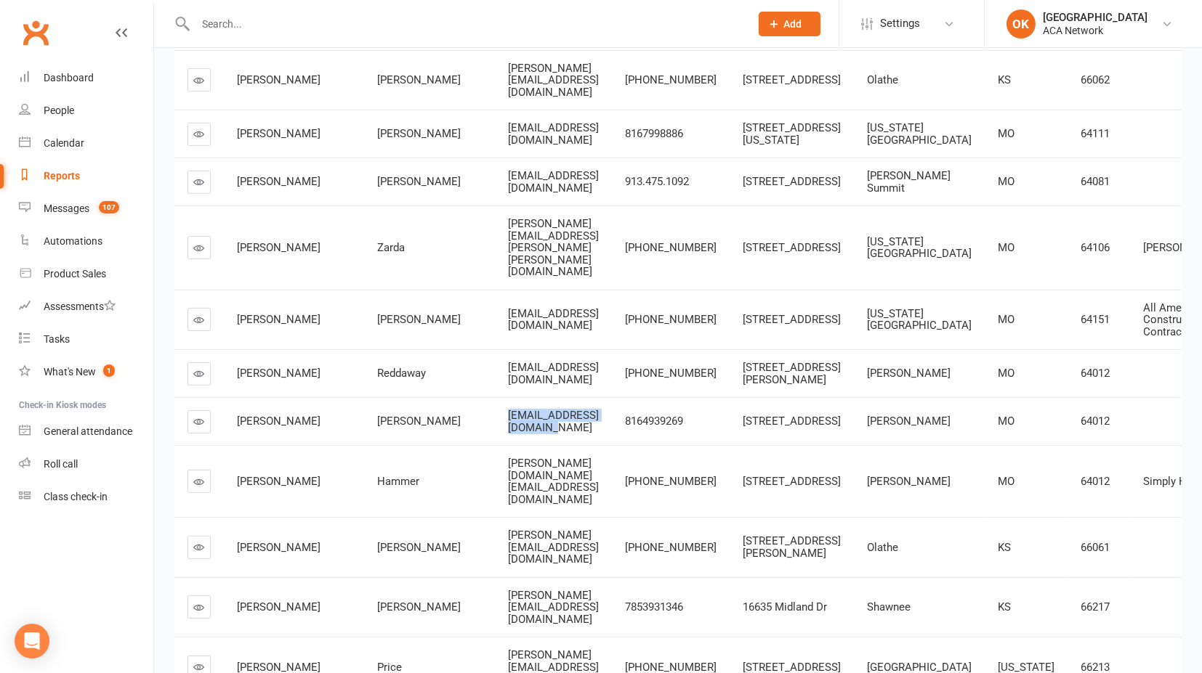
drag, startPoint x: 408, startPoint y: 126, endPoint x: 566, endPoint y: 127, distance: 158.4
drag, startPoint x: 459, startPoint y: 127, endPoint x: 584, endPoint y: 126, distance: 125.0
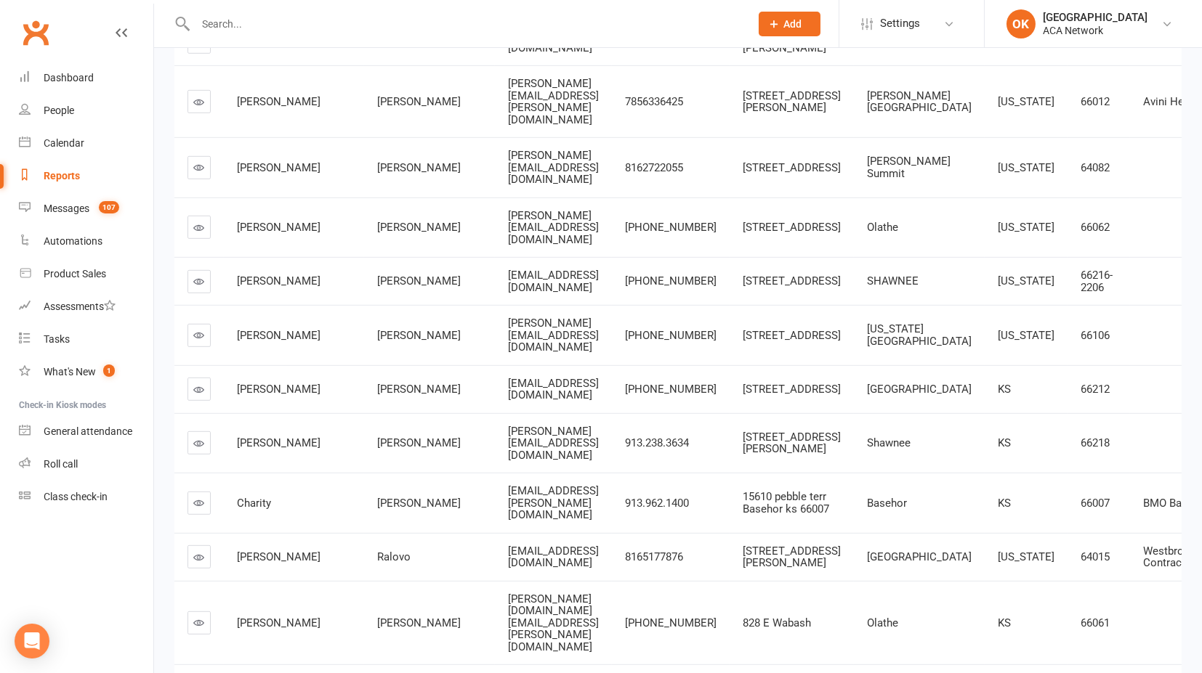
scroll to position [2583, 0]
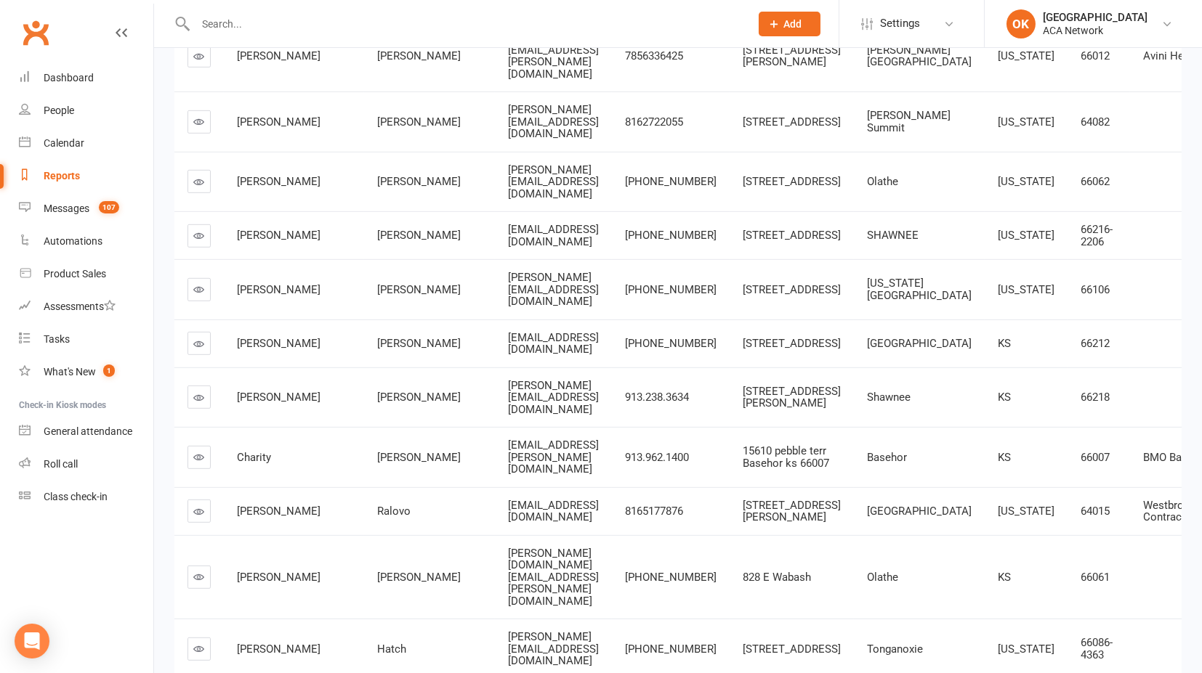
drag, startPoint x: 407, startPoint y: 86, endPoint x: 565, endPoint y: 86, distance: 158.4
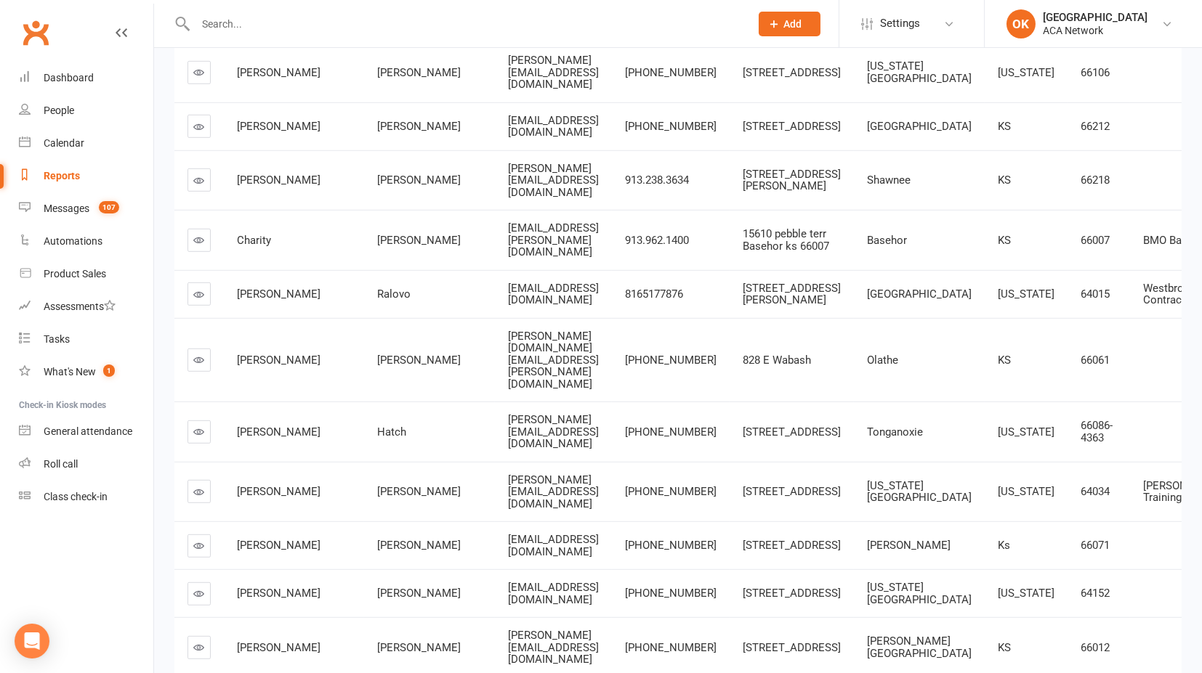
scroll to position [2825, 0]
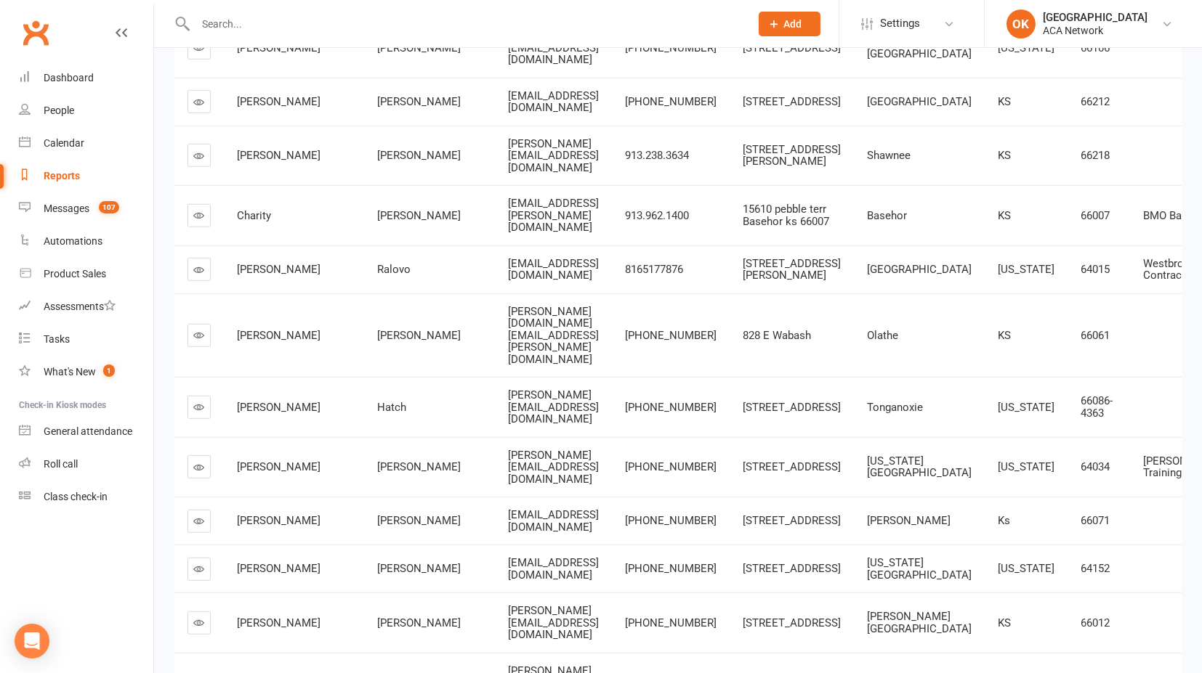
drag, startPoint x: 444, startPoint y: 206, endPoint x: 531, endPoint y: 213, distance: 87.4
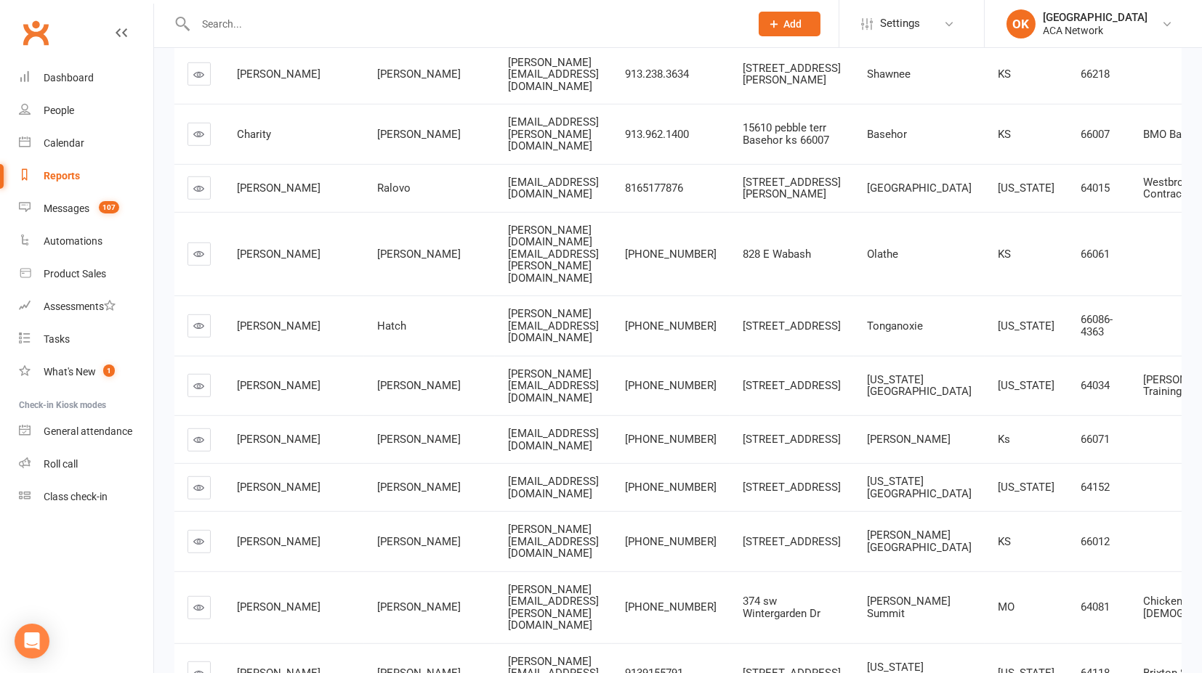
scroll to position [2987, 0]
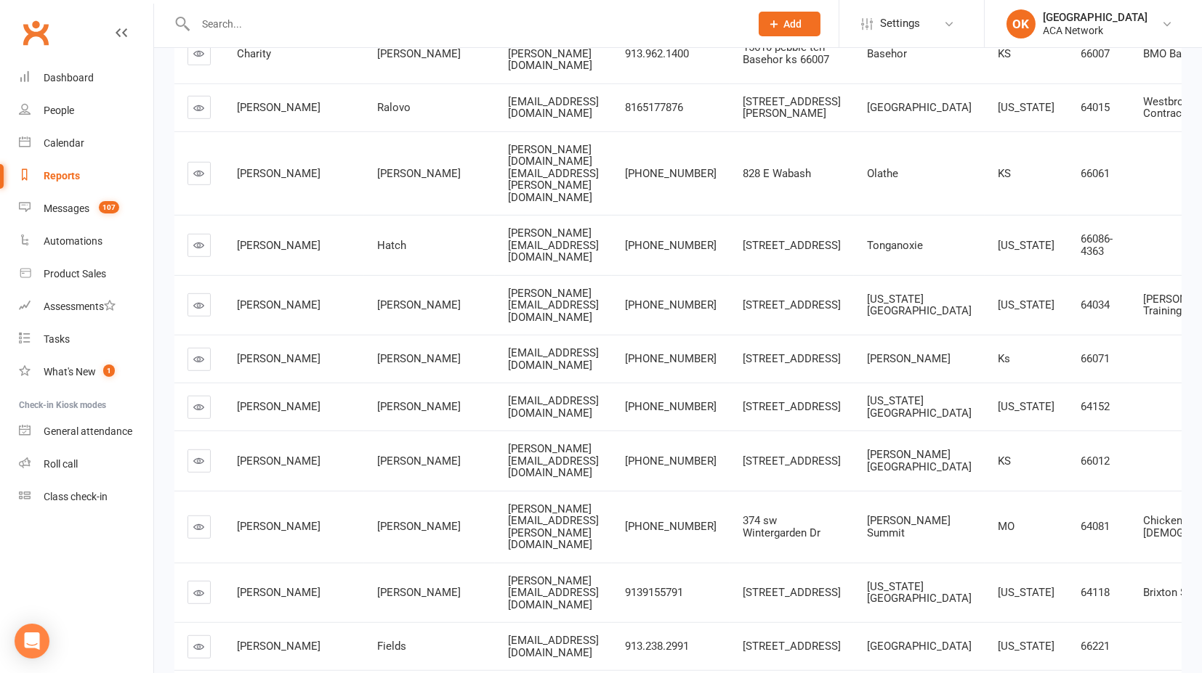
drag, startPoint x: 407, startPoint y: 219, endPoint x: 545, endPoint y: 223, distance: 138.1
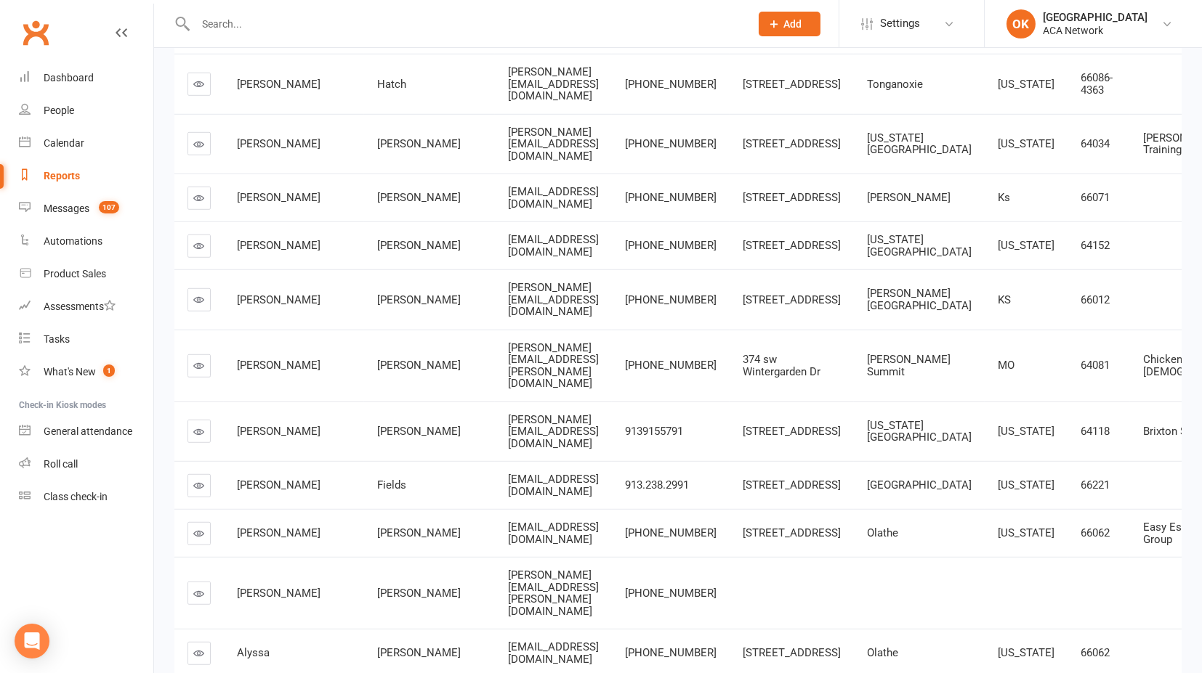
scroll to position [3229, 0]
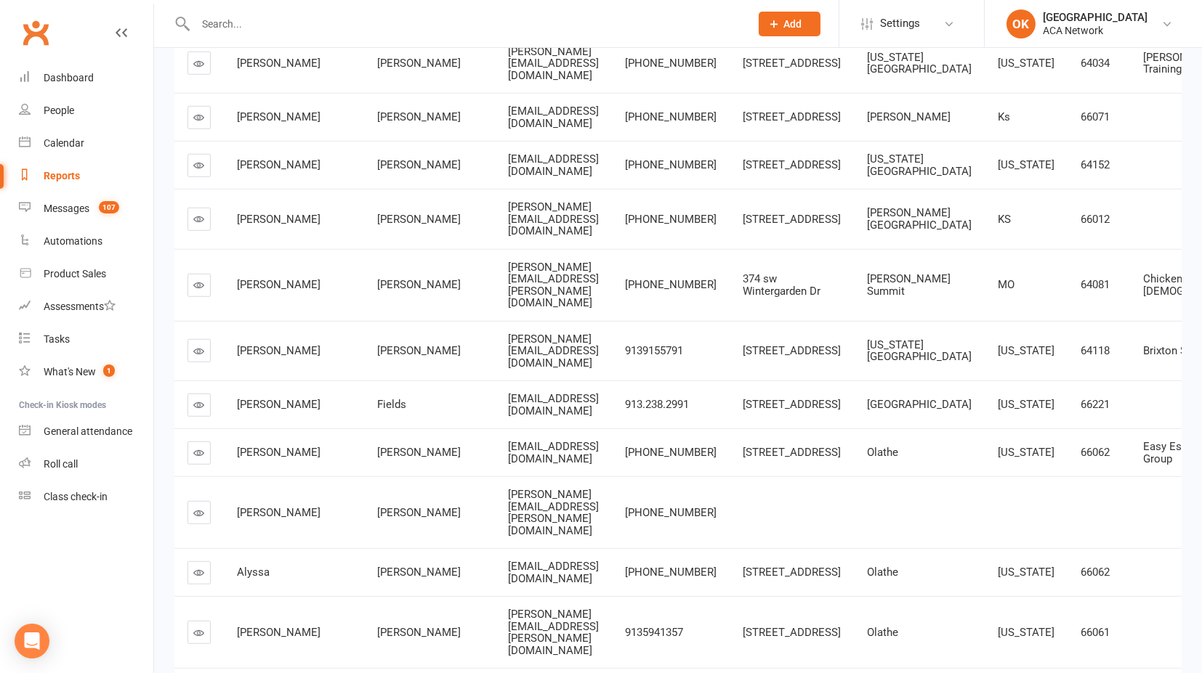
drag, startPoint x: 479, startPoint y: 216, endPoint x: 597, endPoint y: 227, distance: 118.1
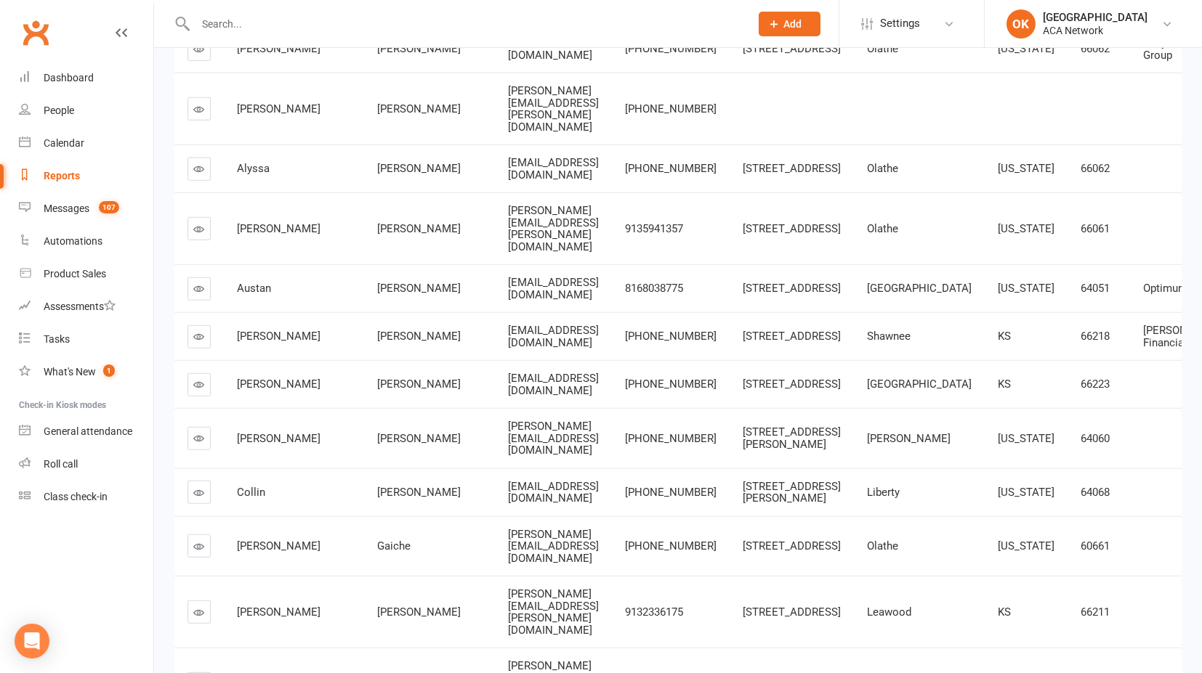
scroll to position [3551, 0]
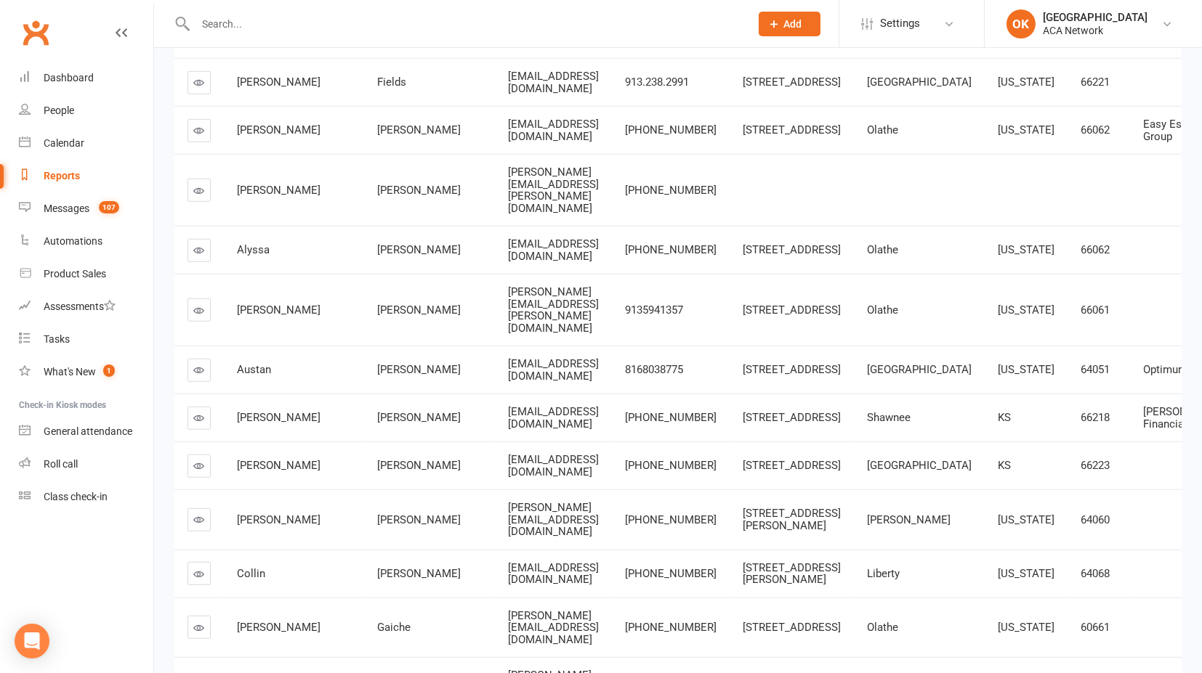
drag, startPoint x: 452, startPoint y: 139, endPoint x: 549, endPoint y: 151, distance: 97.4
drag, startPoint x: 408, startPoint y: 134, endPoint x: 553, endPoint y: 146, distance: 145.1
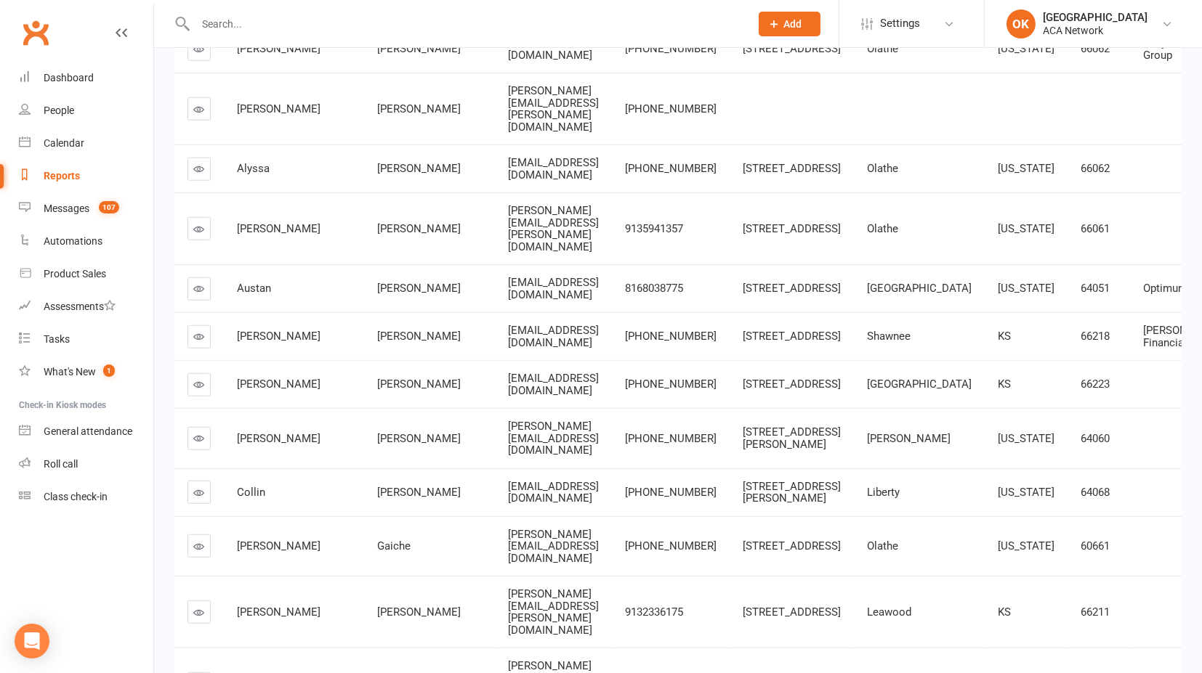
drag, startPoint x: 441, startPoint y: 114, endPoint x: 508, endPoint y: 121, distance: 67.2
drag, startPoint x: 307, startPoint y: 113, endPoint x: 342, endPoint y: 115, distance: 35.7
drag, startPoint x: 411, startPoint y: 117, endPoint x: 484, endPoint y: 119, distance: 72.7
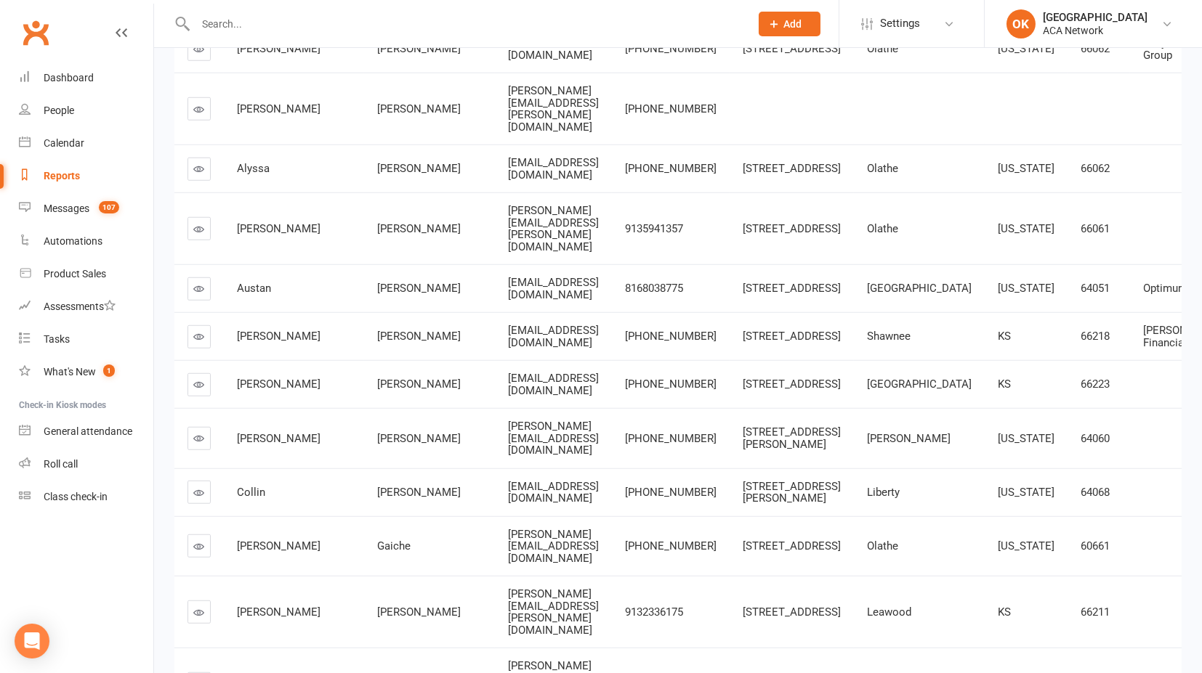
drag, startPoint x: 409, startPoint y: 115, endPoint x: 506, endPoint y: 121, distance: 96.8
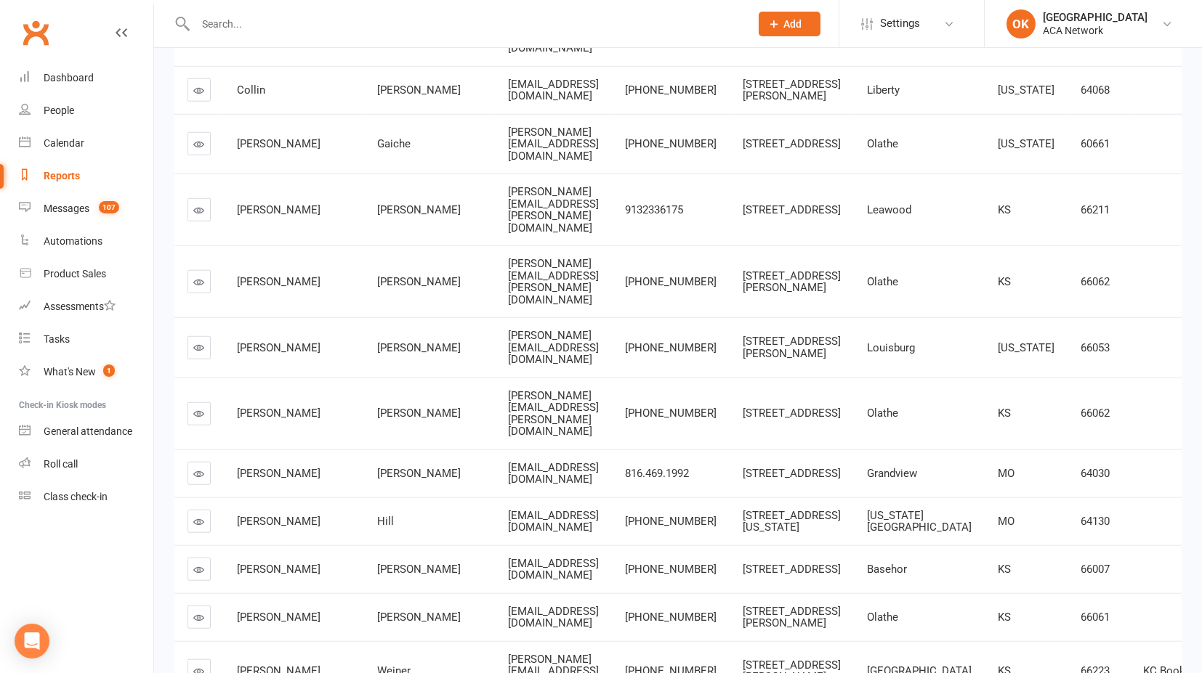
scroll to position [4036, 0]
drag, startPoint x: 469, startPoint y: 129, endPoint x: 523, endPoint y: 124, distance: 54.7
drag, startPoint x: 454, startPoint y: 252, endPoint x: 560, endPoint y: 251, distance: 106.1
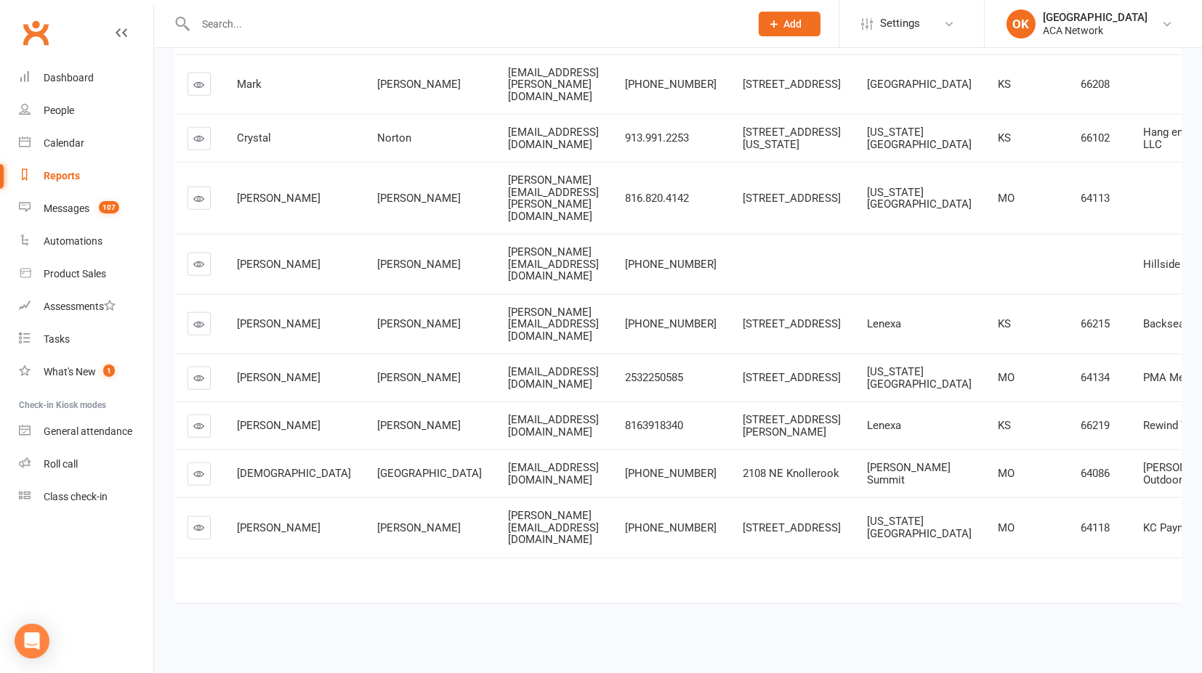
scroll to position [5004, 0]
drag, startPoint x: 1035, startPoint y: 341, endPoint x: 1059, endPoint y: 365, distance: 33.9
click at [1081, 162] on td "Hang em High Gutters LLC" at bounding box center [1200, 138] width 140 height 48
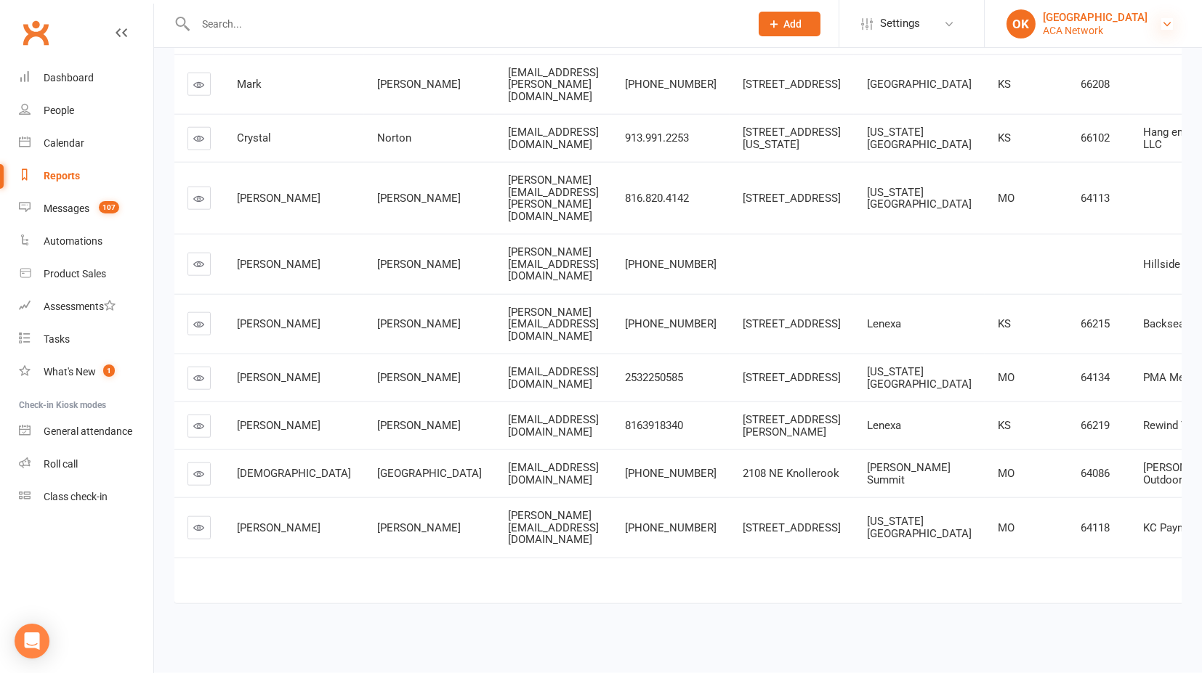
click at [1081, 27] on icon at bounding box center [1167, 24] width 12 height 12
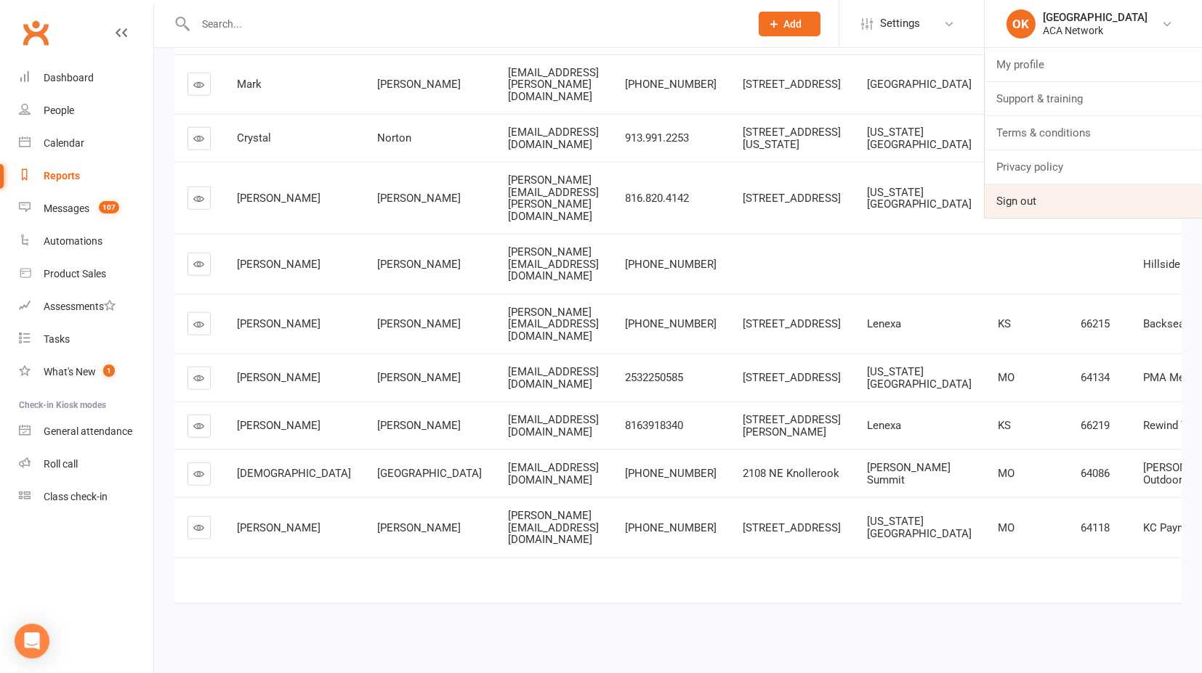
click at [1032, 191] on link "Sign out" at bounding box center [1092, 201] width 217 height 33
